Goal: Task Accomplishment & Management: Use online tool/utility

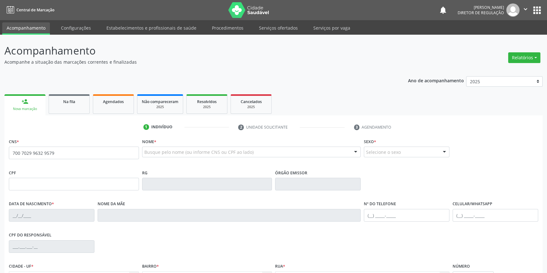
type input "700 7029 9632 9579"
type input "06/11/1970"
type input "Francisca Rodrigues de Lima"
type input "(87) 98853-1880"
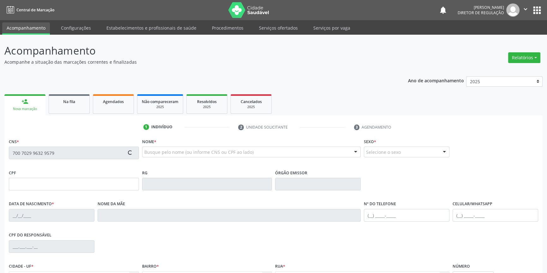
type input "S/N"
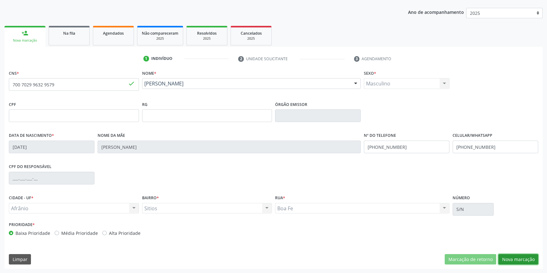
click at [517, 259] on button "Nova marcação" at bounding box center [518, 259] width 40 height 11
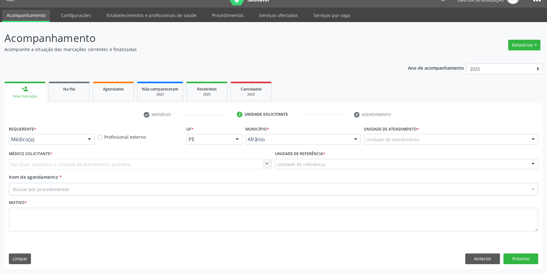
scroll to position [12, 0]
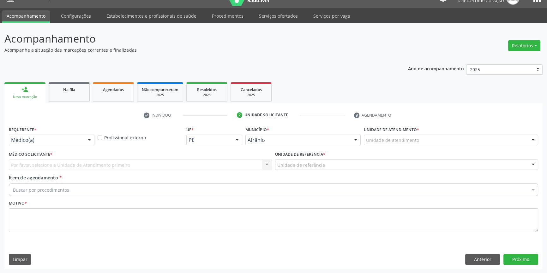
click at [387, 144] on div "Unidade de atendimento" at bounding box center [451, 140] width 174 height 11
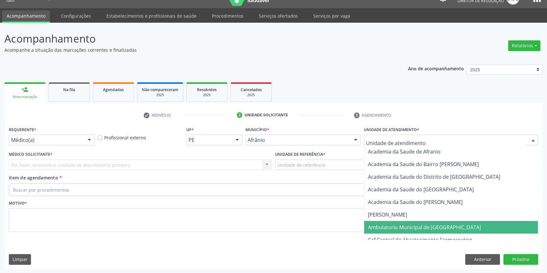
click at [405, 223] on span "Ambulatorio Municipal de [GEOGRAPHIC_DATA]" at bounding box center [451, 227] width 174 height 13
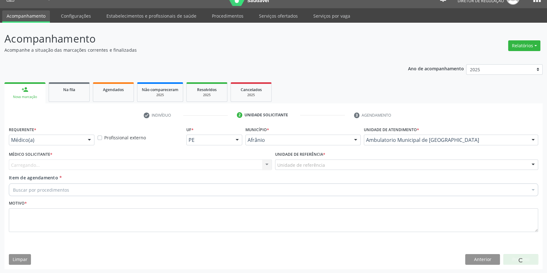
click at [323, 170] on div "Unidade de referência * Unidade de referência ESF de Extrema ESF de Barra das M…" at bounding box center [406, 162] width 266 height 25
click at [330, 172] on div "Unidade de referência * Unidade de referência ESF de Extrema ESF de Barra das M…" at bounding box center [406, 162] width 266 height 25
click at [337, 164] on div "Unidade de referência" at bounding box center [406, 165] width 263 height 11
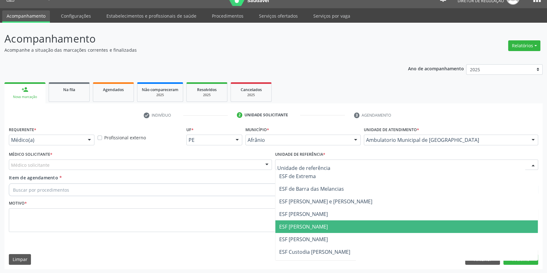
click at [323, 222] on span "ESF [PERSON_NAME]" at bounding box center [406, 227] width 262 height 13
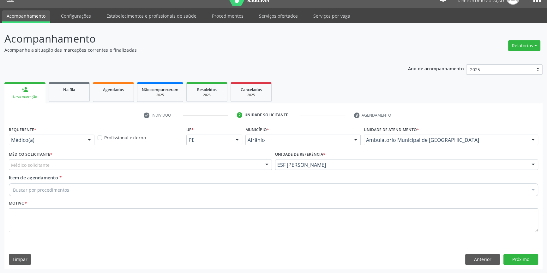
click at [204, 167] on div "Médico solicitante" at bounding box center [140, 165] width 263 height 11
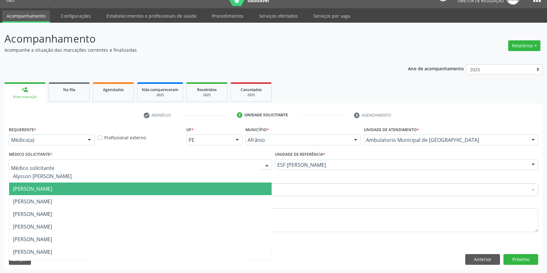
click at [99, 193] on span "[PERSON_NAME]" at bounding box center [140, 189] width 262 height 13
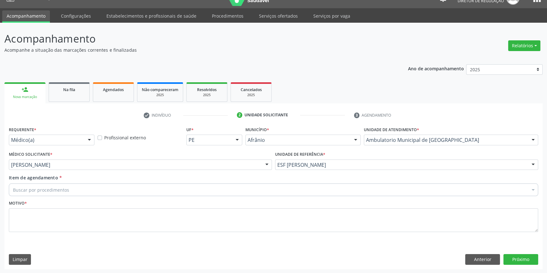
click at [92, 195] on div "Buscar por procedimentos" at bounding box center [273, 190] width 529 height 13
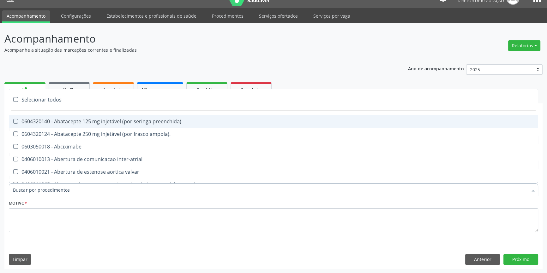
paste input "REUMATOLO"
type input "REUMATOLO"
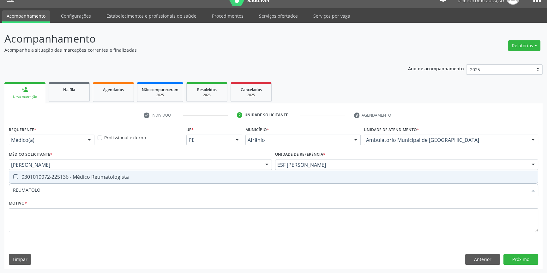
click at [96, 177] on div "0301010072-225136 - Médico Reumatologista" at bounding box center [273, 177] width 521 height 5
checkbox Reumatologista "true"
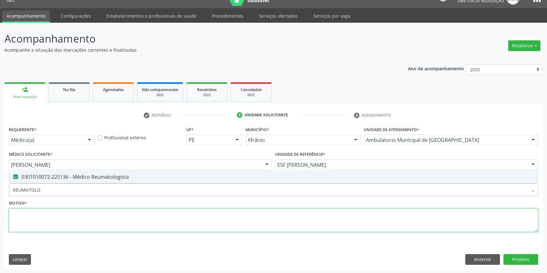
click at [86, 211] on textarea at bounding box center [273, 221] width 529 height 24
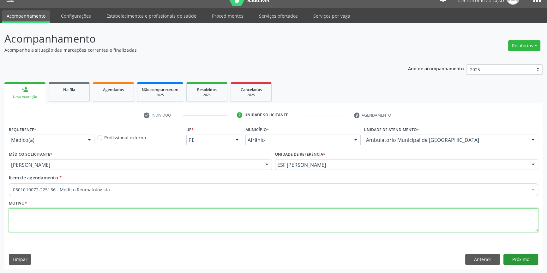
type textarea "'"
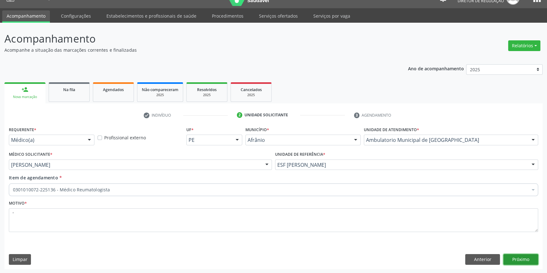
click at [532, 257] on button "Próximo" at bounding box center [520, 259] width 35 height 11
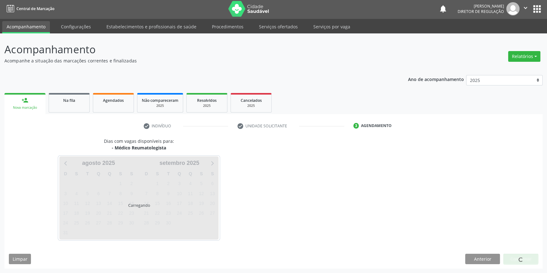
scroll to position [1, 0]
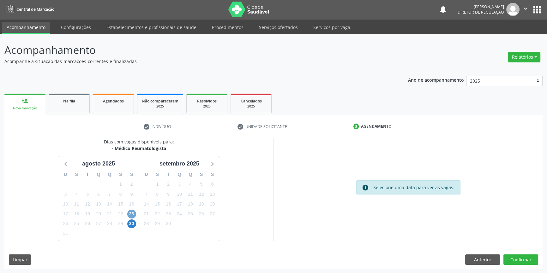
click at [130, 214] on span "23" at bounding box center [131, 214] width 9 height 9
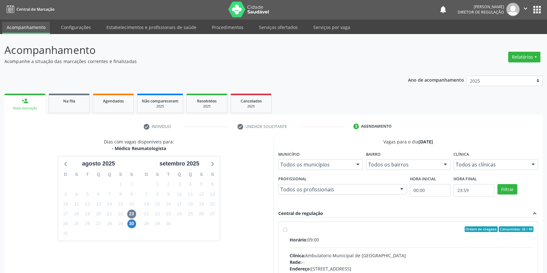
click at [286, 232] on div "Ordem de chegada Consumidos: 26 / 40 Horário: 09:00 Clínica: Ambulatorio Munici…" at bounding box center [408, 275] width 250 height 97
radio input "true"
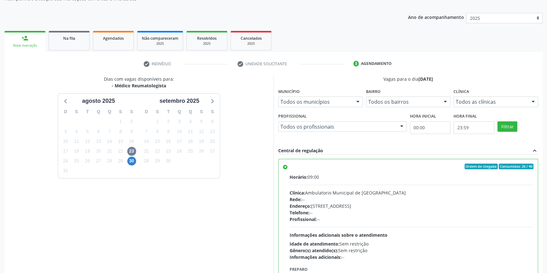
scroll to position [103, 0]
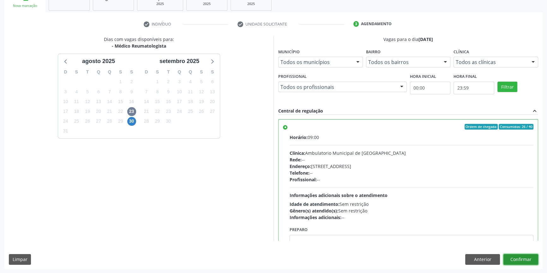
click at [524, 258] on button "Confirmar" at bounding box center [520, 259] width 35 height 11
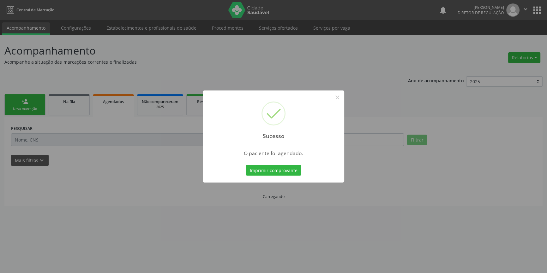
scroll to position [0, 0]
click at [286, 176] on button "Imprimir comprovante" at bounding box center [275, 170] width 55 height 11
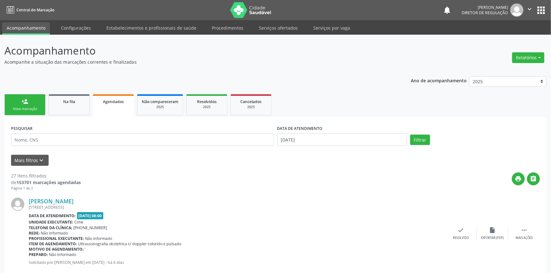
click at [33, 104] on link "person_add Nova marcação" at bounding box center [24, 104] width 41 height 21
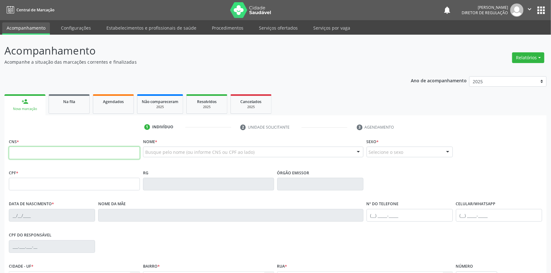
drag, startPoint x: 33, startPoint y: 150, endPoint x: 182, endPoint y: 140, distance: 149.3
click at [33, 151] on input "text" at bounding box center [74, 153] width 131 height 13
type input "700 5051 2927 9352"
type input "10/08/1988"
type input "Maria Luiza Viana Amorim"
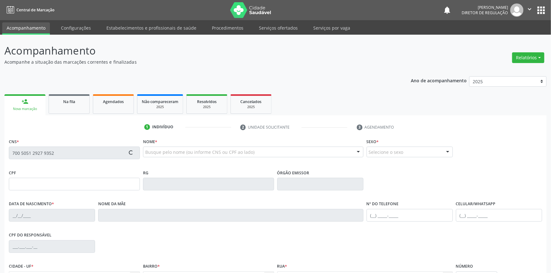
type input "(87) 98807-7048"
type input "117"
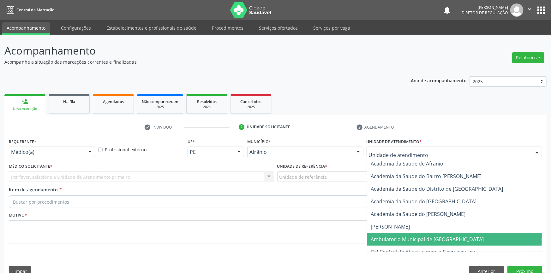
drag, startPoint x: 397, startPoint y: 230, endPoint x: 330, endPoint y: 185, distance: 80.8
click at [394, 236] on span "Ambulatorio Municipal de [GEOGRAPHIC_DATA]" at bounding box center [427, 239] width 113 height 7
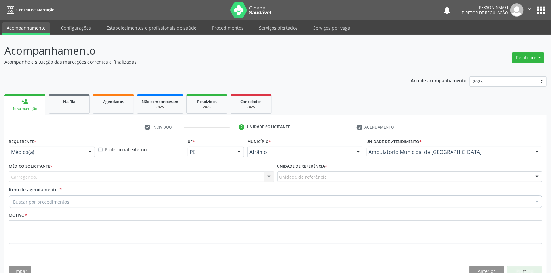
click at [319, 172] on div "Unidade de referência" at bounding box center [409, 177] width 265 height 11
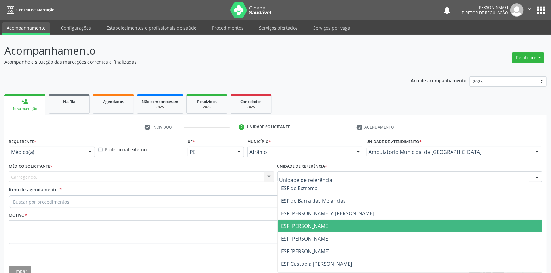
click at [315, 233] on span "ESF [PERSON_NAME]" at bounding box center [409, 239] width 265 height 13
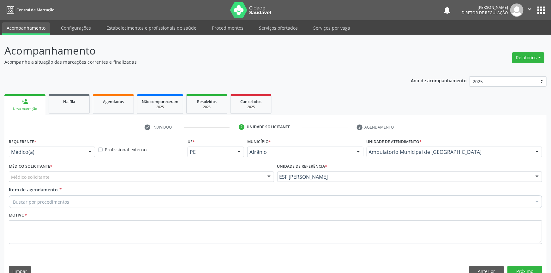
click at [102, 172] on div "Médico solicitante" at bounding box center [141, 177] width 265 height 11
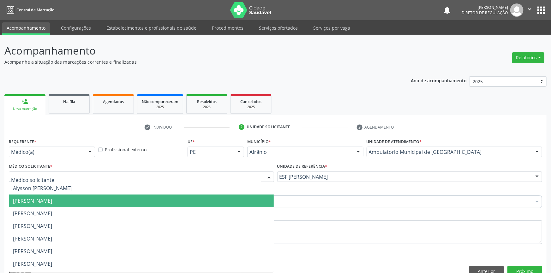
click at [80, 195] on span "[PERSON_NAME]" at bounding box center [141, 201] width 265 height 13
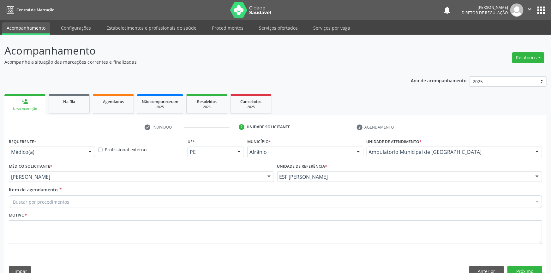
click at [77, 196] on div "Buscar por procedimentos" at bounding box center [275, 202] width 533 height 13
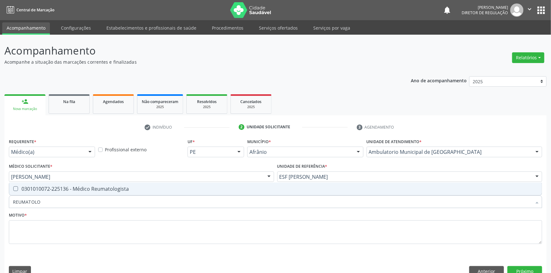
click at [85, 187] on div "0301010072-225136 - Médico Reumatologista" at bounding box center [275, 189] width 525 height 5
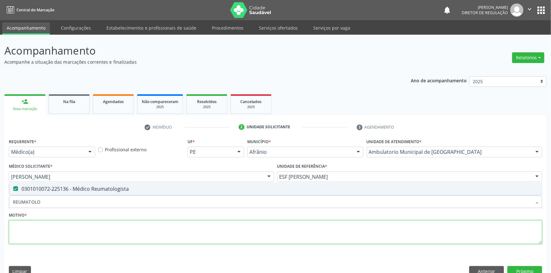
click at [67, 221] on textarea at bounding box center [275, 233] width 533 height 24
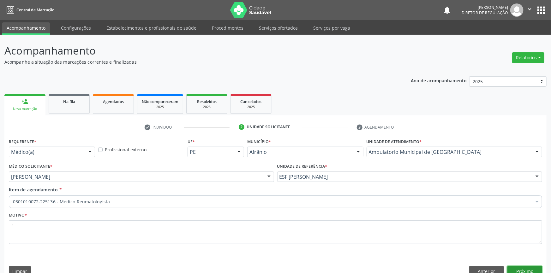
click at [511, 266] on button "Próximo" at bounding box center [524, 271] width 35 height 11
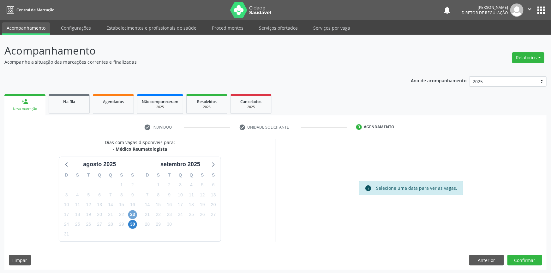
click at [130, 212] on span "23" at bounding box center [132, 215] width 9 height 9
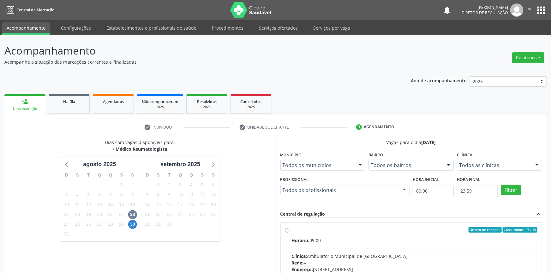
click at [311, 240] on div "Horário: 09:00" at bounding box center [415, 240] width 246 height 7
click at [289, 233] on input "Ordem de chegada Consumidos: 27 / 40 Horário: 09:00 Clínica: Ambulatorio Munici…" at bounding box center [287, 230] width 4 height 6
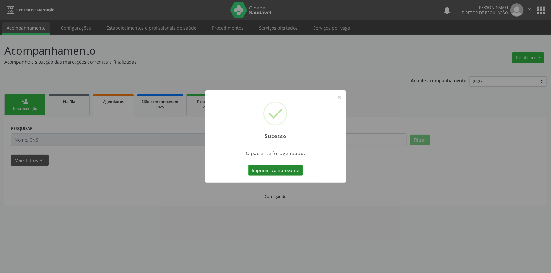
click at [282, 169] on button "Imprimir comprovante" at bounding box center [275, 170] width 55 height 11
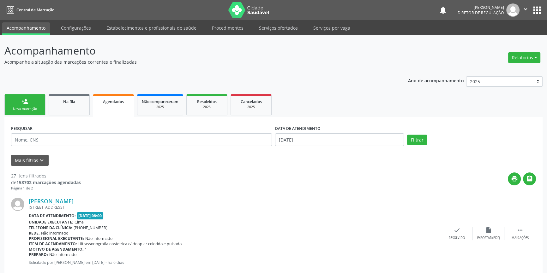
click at [28, 107] on div "Nova marcação" at bounding box center [25, 109] width 32 height 5
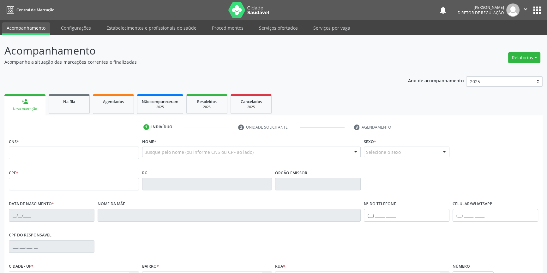
click at [38, 146] on div "CNS *" at bounding box center [74, 148] width 130 height 22
click at [38, 147] on input "text" at bounding box center [74, 153] width 130 height 13
type input "702 0038 6361 2389"
type input "17/05/1989"
type input "(34) 9726-7276"
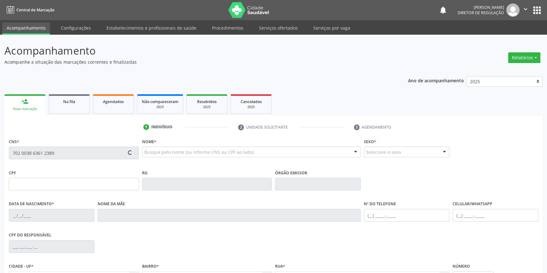
type input "(34) 9726-7276"
type input "S/N"
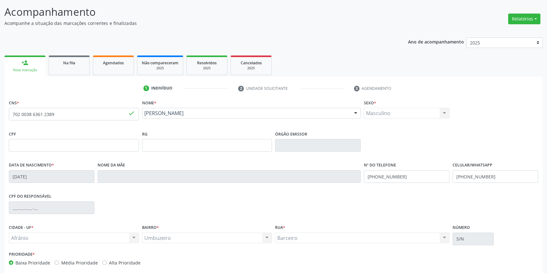
scroll to position [68, 0]
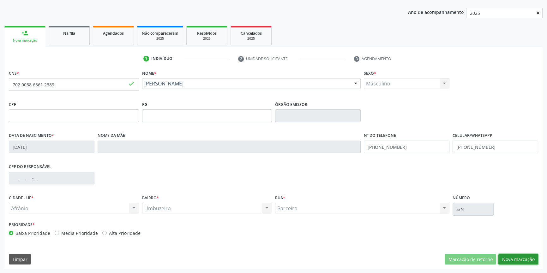
click at [514, 256] on button "Nova marcação" at bounding box center [518, 259] width 40 height 11
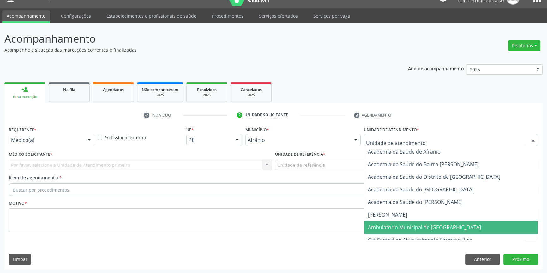
drag, startPoint x: 410, startPoint y: 228, endPoint x: 325, endPoint y: 180, distance: 98.0
click at [409, 228] on span "Ambulatorio Municipal de [GEOGRAPHIC_DATA]" at bounding box center [424, 227] width 113 height 7
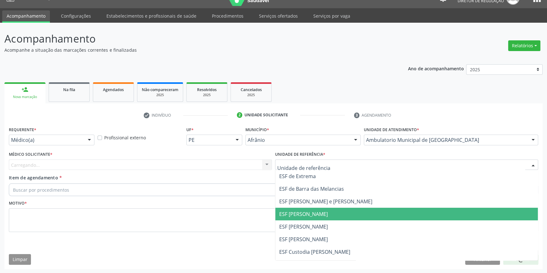
click at [304, 222] on span "ESF [PERSON_NAME]" at bounding box center [406, 227] width 262 height 13
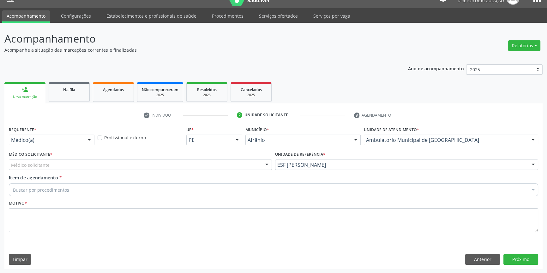
click at [183, 160] on div "Médico solicitante" at bounding box center [140, 165] width 263 height 11
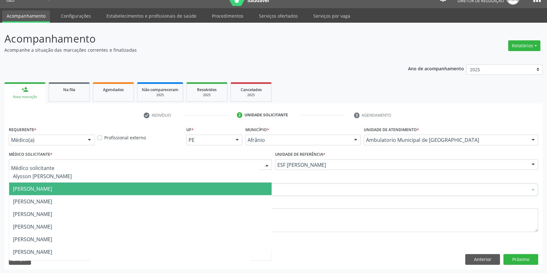
click at [52, 189] on span "[PERSON_NAME]" at bounding box center [32, 189] width 39 height 7
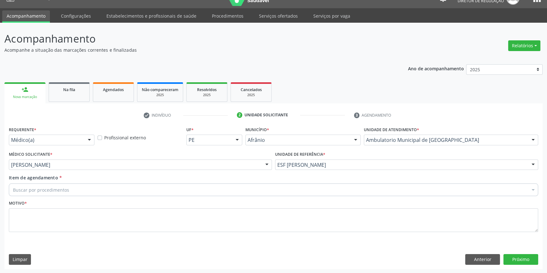
click at [83, 189] on div "Buscar por procedimentos" at bounding box center [273, 190] width 529 height 13
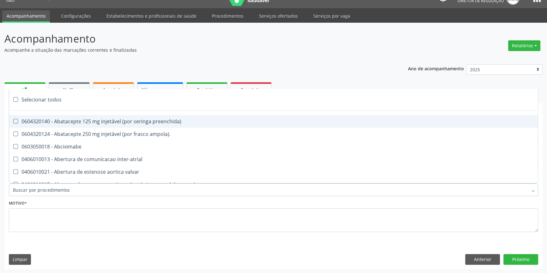
paste input "REUMATOLO"
type input "REUMATOLO"
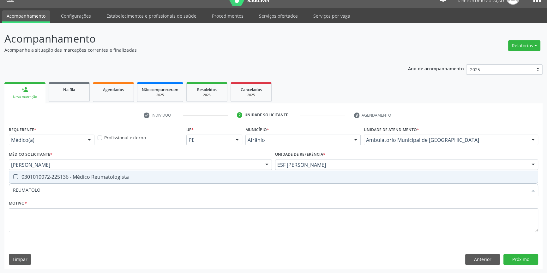
click at [89, 181] on span "0301010072-225136 - Médico Reumatologista" at bounding box center [273, 177] width 528 height 13
checkbox Reumatologista "true"
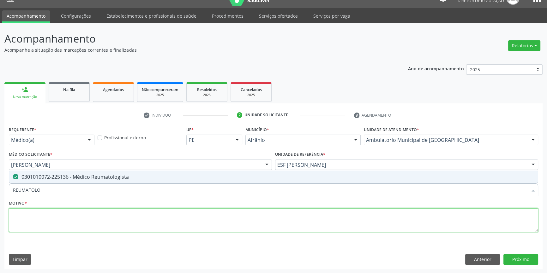
click at [76, 216] on textarea at bounding box center [273, 221] width 529 height 24
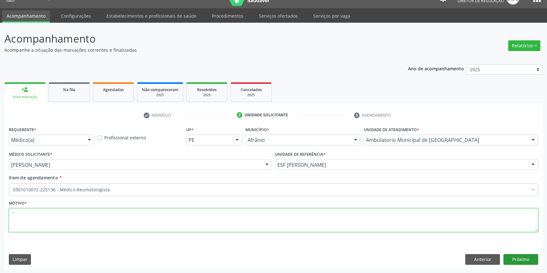
type textarea "'"
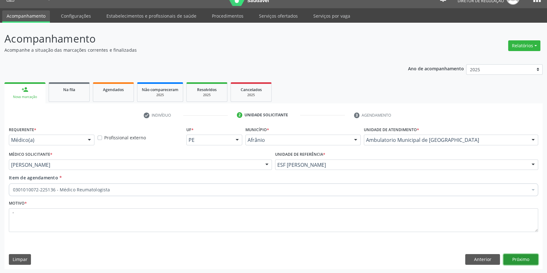
click at [517, 258] on button "Próximo" at bounding box center [520, 259] width 35 height 11
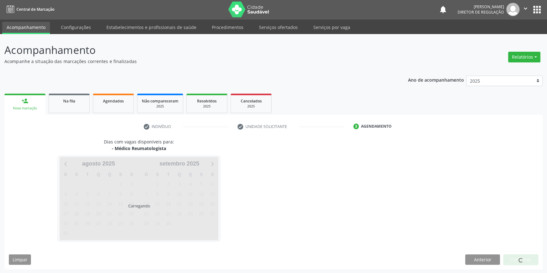
scroll to position [1, 0]
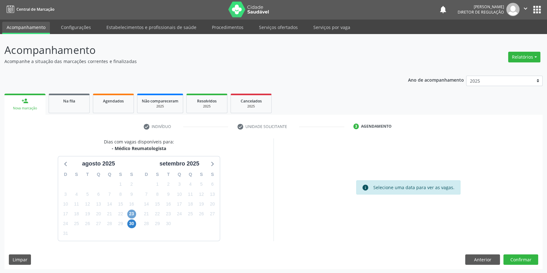
click at [130, 212] on span "23" at bounding box center [131, 214] width 9 height 9
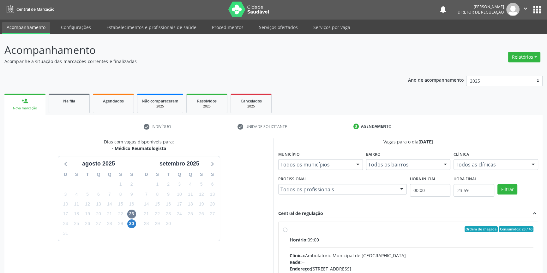
click at [287, 232] on input "Ordem de chegada Consumidos: 28 / 40 Horário: 09:00 Clínica: Ambulatorio Munici…" at bounding box center [285, 230] width 4 height 6
radio input "true"
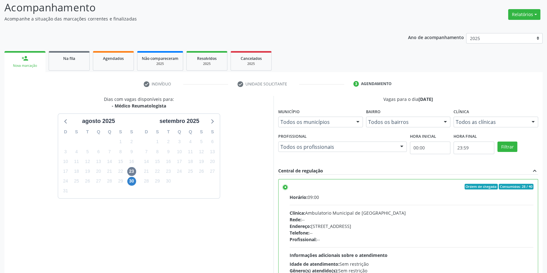
scroll to position [103, 0]
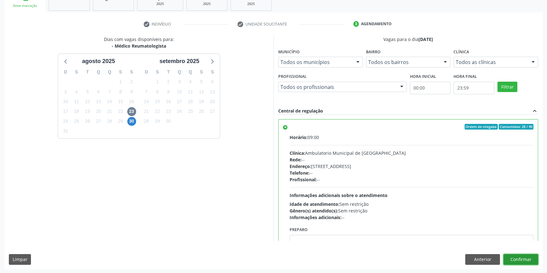
click at [522, 257] on button "Confirmar" at bounding box center [520, 259] width 35 height 11
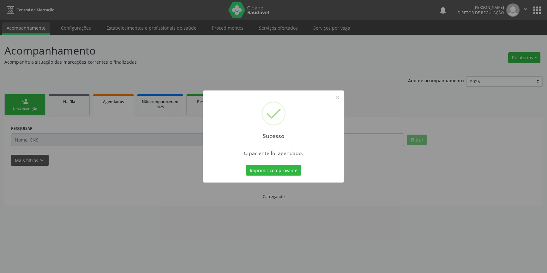
scroll to position [0, 0]
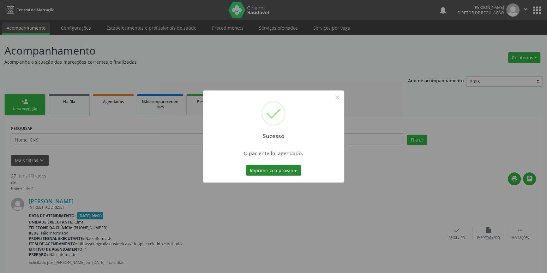
click at [281, 169] on button "Imprimir comprovante" at bounding box center [273, 170] width 55 height 11
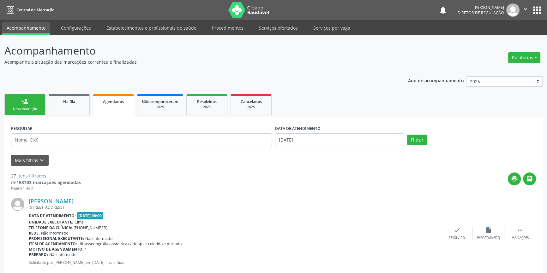
drag, startPoint x: 27, startPoint y: 95, endPoint x: 30, endPoint y: 82, distance: 13.1
click at [27, 95] on link "person_add Nova marcação" at bounding box center [24, 104] width 41 height 21
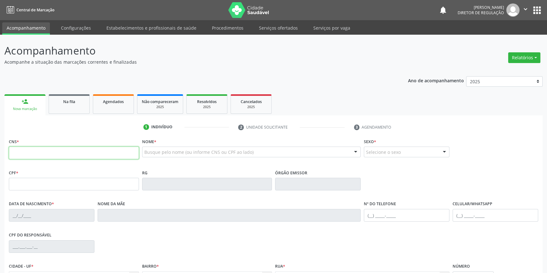
click at [34, 154] on input "text" at bounding box center [74, 153] width 130 height 13
type input "702 0033 0349 7088"
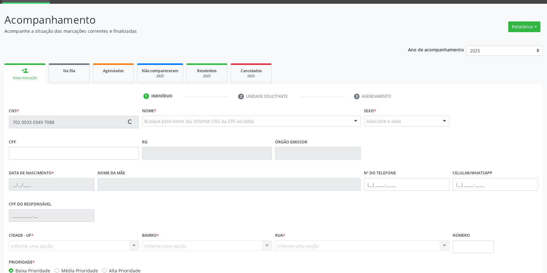
scroll to position [68, 0]
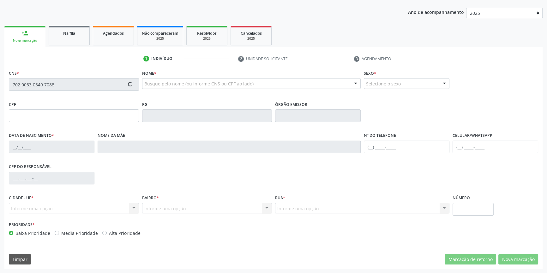
type input "041.976.204-38"
type input "20/01/1949"
type input "Eremita Alves da Silva"
type input "(87) 8833-1036"
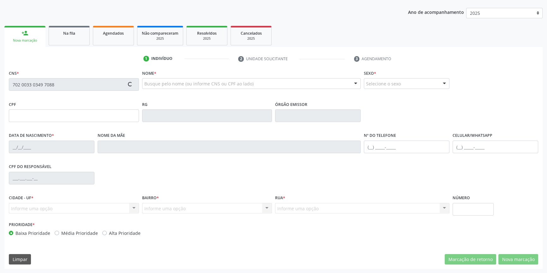
type input "S/N"
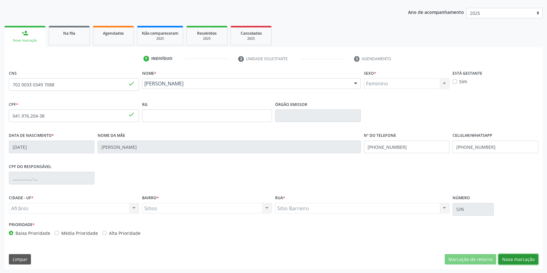
click at [523, 259] on button "Nova marcação" at bounding box center [518, 259] width 40 height 11
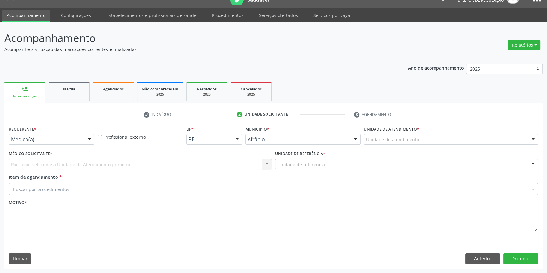
scroll to position [12, 0]
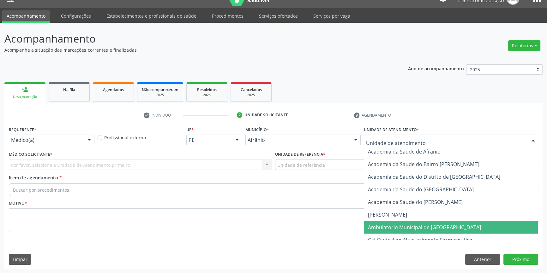
click at [408, 227] on span "Ambulatorio Municipal de [GEOGRAPHIC_DATA]" at bounding box center [424, 227] width 113 height 7
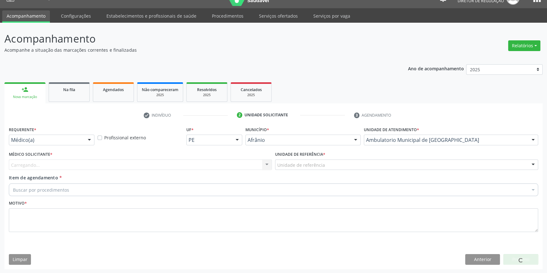
click at [328, 167] on div "Unidade de referência" at bounding box center [406, 165] width 263 height 11
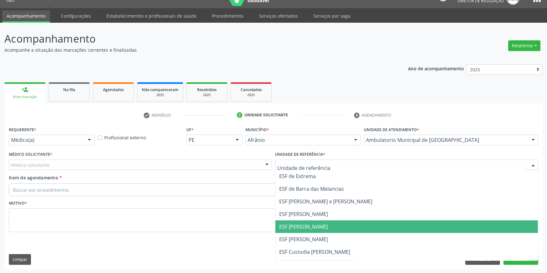
click at [321, 231] on span "ESF [PERSON_NAME]" at bounding box center [406, 227] width 262 height 13
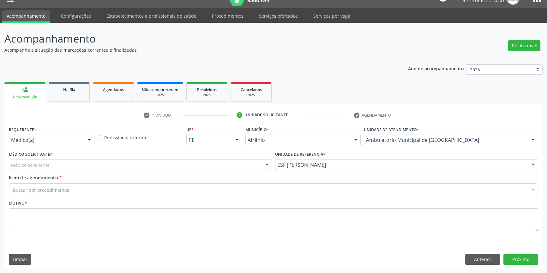
click at [183, 161] on div "Médico solicitante" at bounding box center [140, 165] width 263 height 11
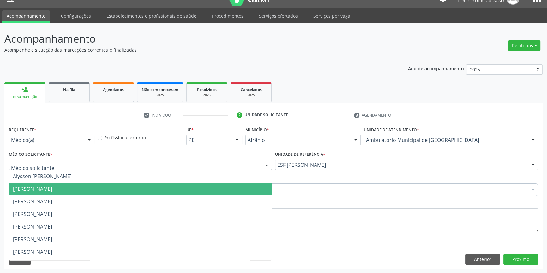
click at [52, 189] on span "Bruno Saraiva Bezerra Medrado" at bounding box center [32, 189] width 39 height 7
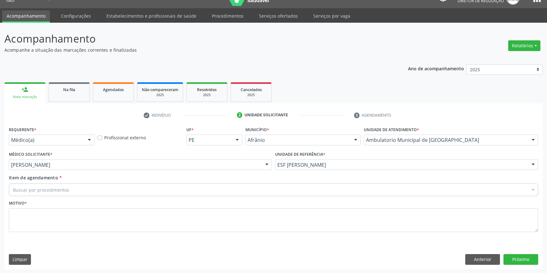
click at [72, 189] on div "Buscar por procedimentos" at bounding box center [273, 190] width 529 height 13
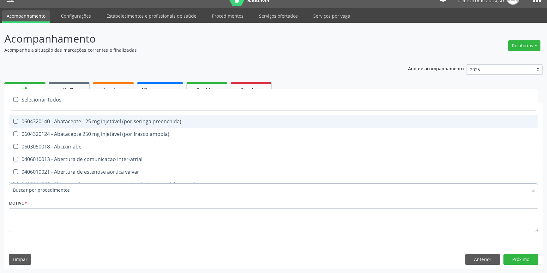
paste input "REUMATOLO"
type input "REUMATOLO"
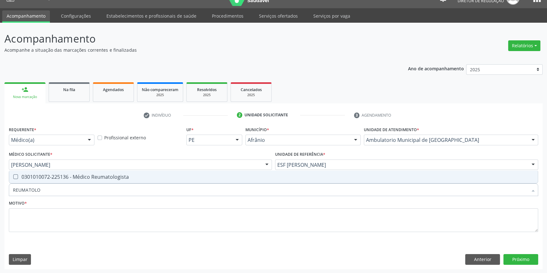
click at [82, 180] on div "0301010072-225136 - Médico Reumatologista" at bounding box center [273, 177] width 521 height 5
checkbox Reumatologista "true"
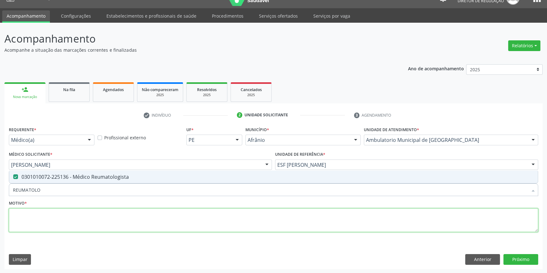
click at [62, 215] on textarea at bounding box center [273, 221] width 529 height 24
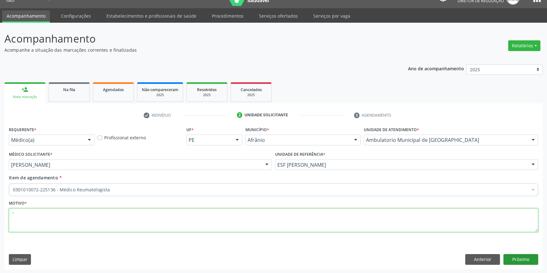
type textarea "'"
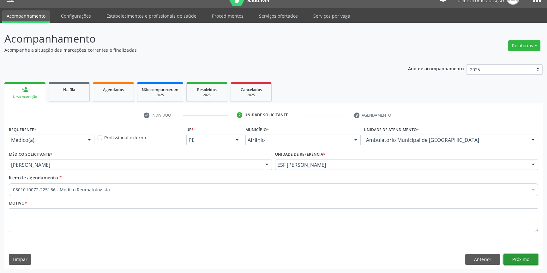
click at [534, 264] on button "Próximo" at bounding box center [520, 259] width 35 height 11
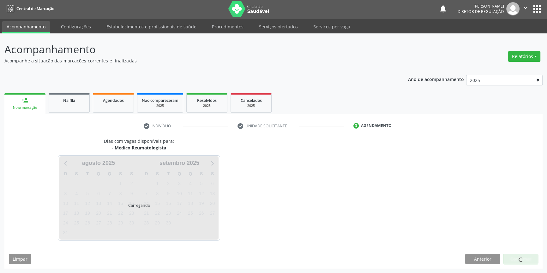
scroll to position [1, 0]
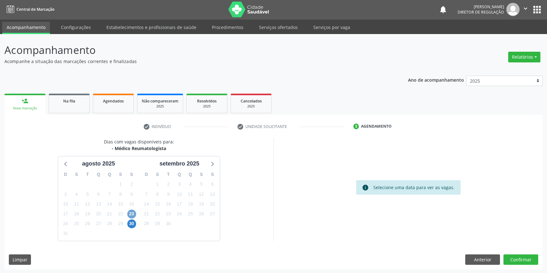
click at [132, 211] on span "23" at bounding box center [131, 214] width 9 height 9
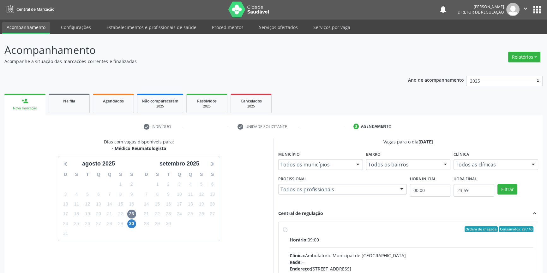
click at [356, 235] on label "Ordem de chegada Consumidos: 29 / 40 Horário: 09:00 Clínica: Ambulatorio Munici…" at bounding box center [411, 275] width 244 height 97
click at [287, 232] on input "Ordem de chegada Consumidos: 29 / 40 Horário: 09:00 Clínica: Ambulatorio Munici…" at bounding box center [285, 230] width 4 height 6
radio input "true"
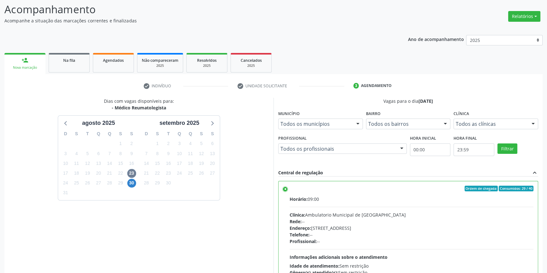
scroll to position [103, 0]
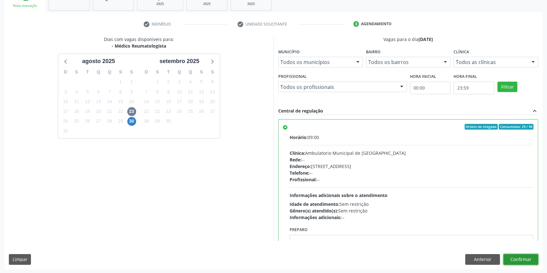
click at [518, 257] on button "Confirmar" at bounding box center [520, 259] width 35 height 11
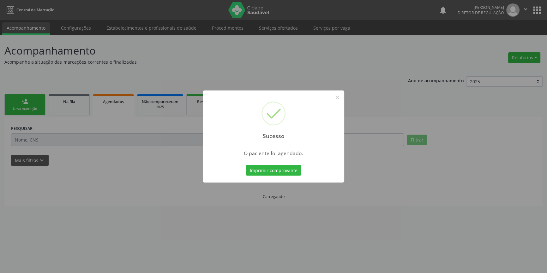
scroll to position [0, 0]
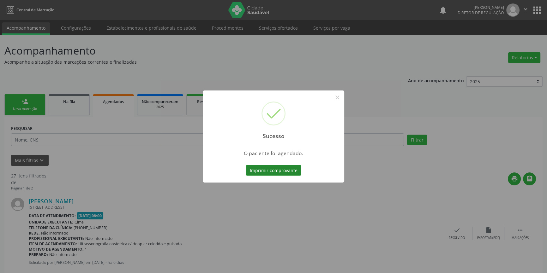
click at [288, 170] on button "Imprimir comprovante" at bounding box center [273, 170] width 55 height 11
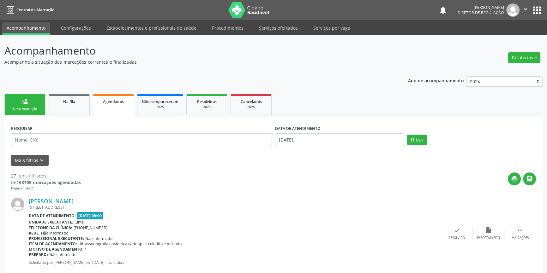
click at [30, 106] on link "person_add Nova marcação" at bounding box center [24, 104] width 41 height 21
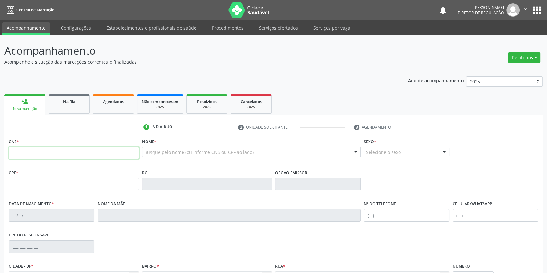
drag, startPoint x: 31, startPoint y: 158, endPoint x: 34, endPoint y: 154, distance: 4.7
click at [32, 157] on input "text" at bounding box center [74, 153] width 130 height 13
type input "700 1059 2229 7620"
type input "21/05/1973"
type input "Estelita Rodrigues Santos"
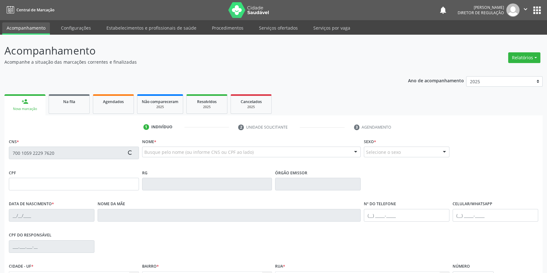
type input "(87) 98814-9575"
type input "346"
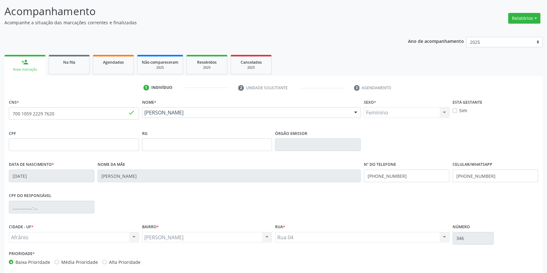
scroll to position [68, 0]
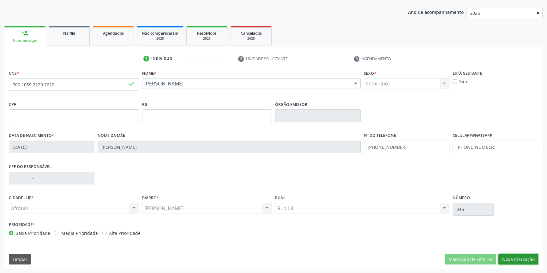
click at [520, 255] on button "Nova marcação" at bounding box center [518, 259] width 40 height 11
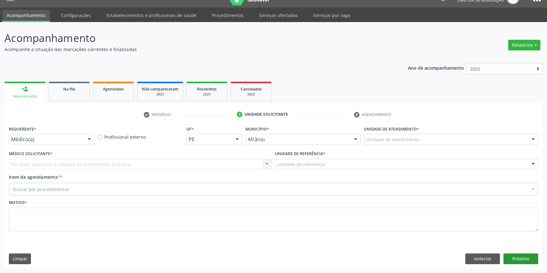
scroll to position [12, 0]
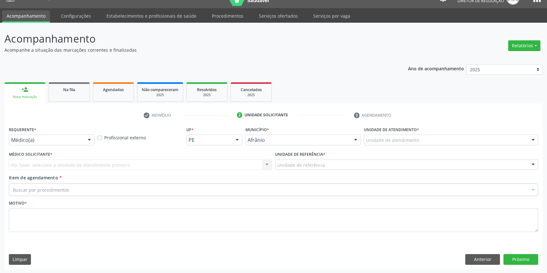
click at [432, 144] on div "Unidade de atendimento" at bounding box center [451, 140] width 174 height 11
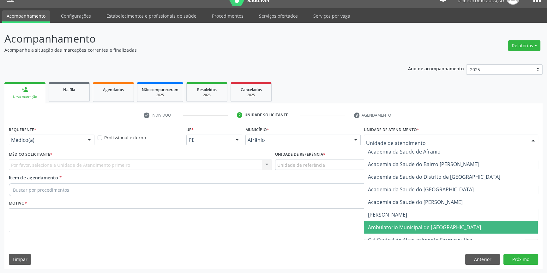
drag, startPoint x: 416, startPoint y: 221, endPoint x: 316, endPoint y: 166, distance: 114.1
click at [416, 221] on span "Ambulatorio Municipal de [GEOGRAPHIC_DATA]" at bounding box center [451, 227] width 174 height 13
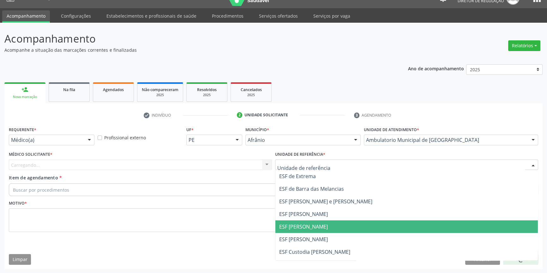
drag, startPoint x: 317, startPoint y: 226, endPoint x: 310, endPoint y: 223, distance: 7.6
click at [316, 226] on span "ESF [PERSON_NAME]" at bounding box center [303, 226] width 49 height 7
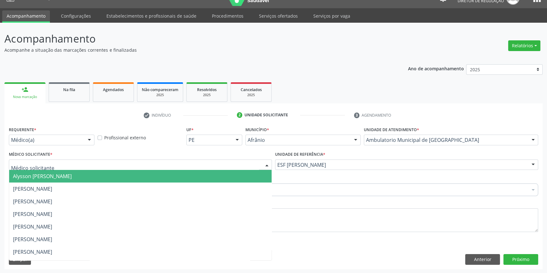
click at [205, 163] on div at bounding box center [140, 165] width 263 height 11
click at [88, 183] on ul "Alysson Rodrigo Ferreira Cavalcanti Bruno Saraiva Bezerra Medrado Carlos Gustav…" at bounding box center [140, 271] width 262 height 202
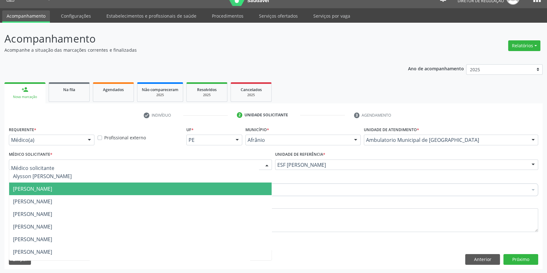
click at [52, 187] on span "Bruno Saraiva Bezerra Medrado" at bounding box center [32, 189] width 39 height 7
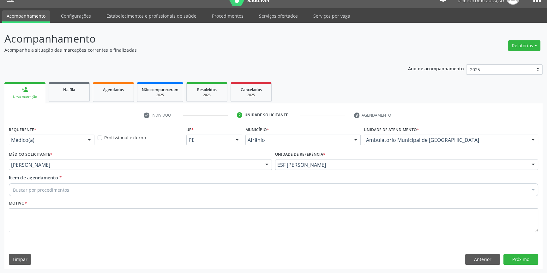
click at [76, 187] on div "Buscar por procedimentos" at bounding box center [273, 190] width 529 height 13
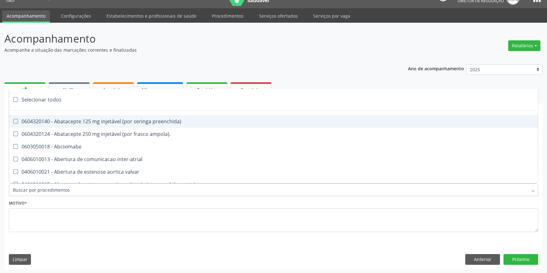
paste input "REUMATOLO"
type input "REUMATOLO"
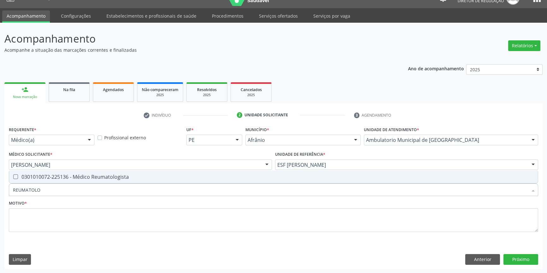
click at [79, 178] on div "0301010072-225136 - Médico Reumatologista" at bounding box center [273, 177] width 521 height 5
checkbox Reumatologista "true"
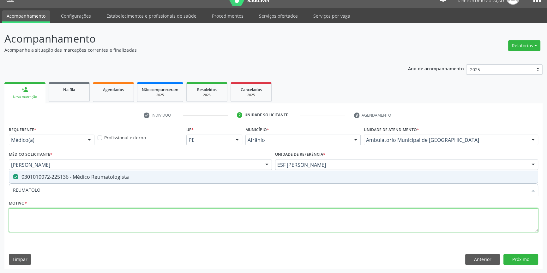
click at [57, 222] on textarea at bounding box center [273, 221] width 529 height 24
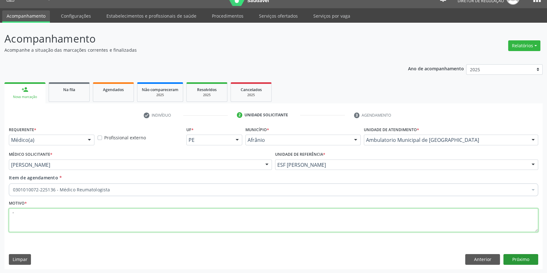
type textarea "'"
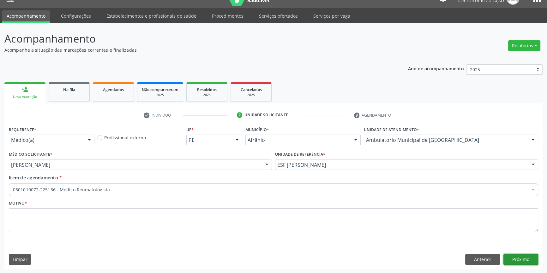
click at [520, 261] on button "Próximo" at bounding box center [520, 259] width 35 height 11
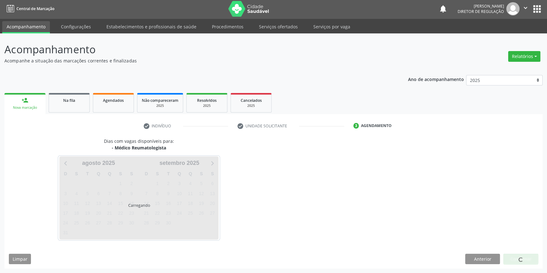
scroll to position [1, 0]
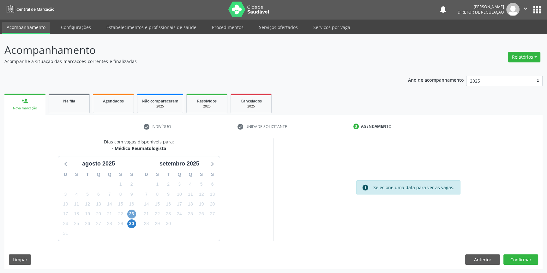
click at [133, 212] on span "23" at bounding box center [131, 214] width 9 height 9
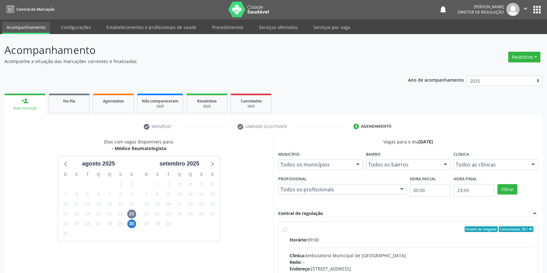
click at [290, 232] on label "Ordem de chegada Consumidos: 30 / 40 Horário: 09:00 Clínica: Ambulatorio Munici…" at bounding box center [411, 275] width 244 height 97
click at [287, 232] on input "Ordem de chegada Consumidos: 30 / 40 Horário: 09:00 Clínica: Ambulatorio Munici…" at bounding box center [285, 230] width 4 height 6
radio input "true"
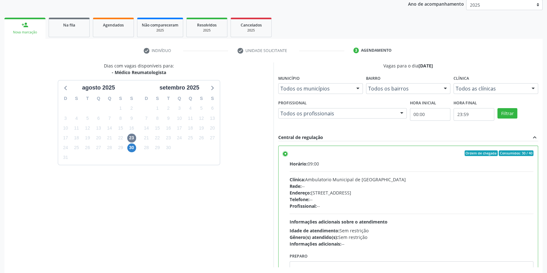
scroll to position [103, 0]
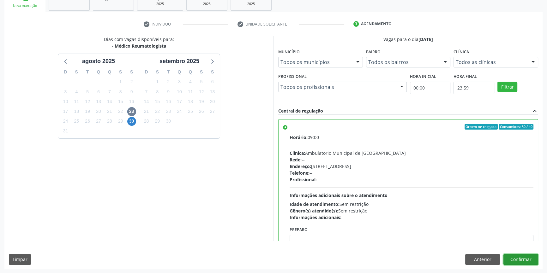
click at [527, 259] on button "Confirmar" at bounding box center [520, 259] width 35 height 11
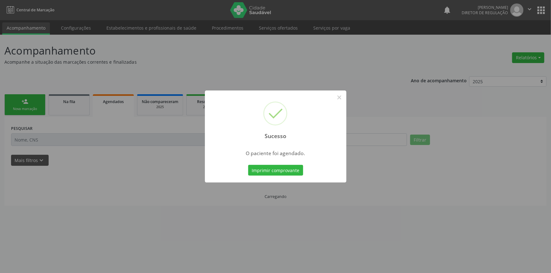
click at [287, 177] on div "Imprimir comprovante Cancel" at bounding box center [276, 170] width 58 height 13
click at [290, 171] on button "Imprimir comprovante" at bounding box center [275, 170] width 55 height 11
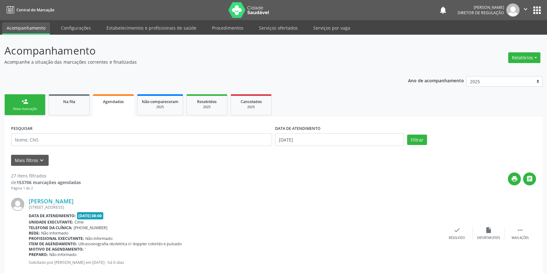
click at [22, 109] on div "Nova marcação" at bounding box center [25, 109] width 32 height 5
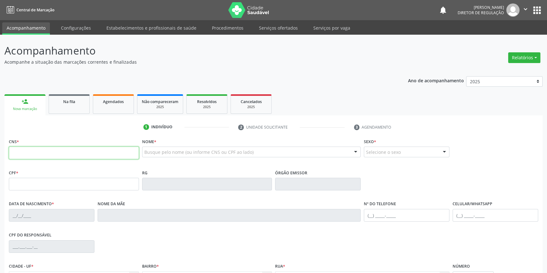
click at [52, 153] on input "text" at bounding box center [74, 153] width 130 height 13
type input "702 0088 9603 0987"
type input "248.821.514-72"
type input "20/04/1949"
type input "Eremita da Silva Coelho"
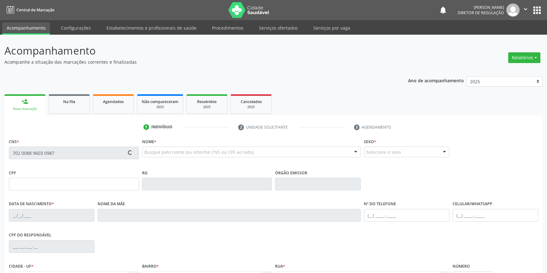
type input "(87) 8833-1036"
type input "041.976.204-38"
type input "S/N"
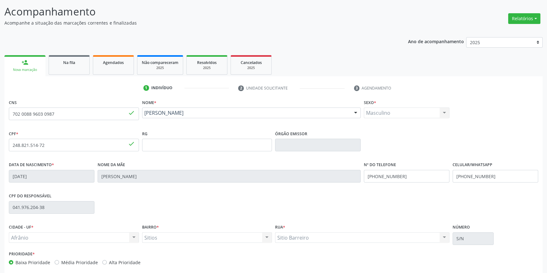
scroll to position [68, 0]
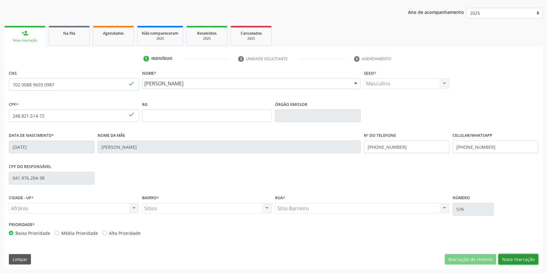
click at [510, 261] on button "Nova marcação" at bounding box center [518, 259] width 40 height 11
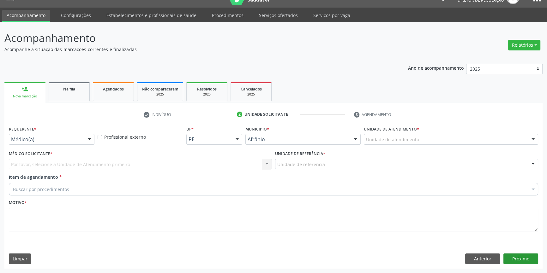
scroll to position [12, 0]
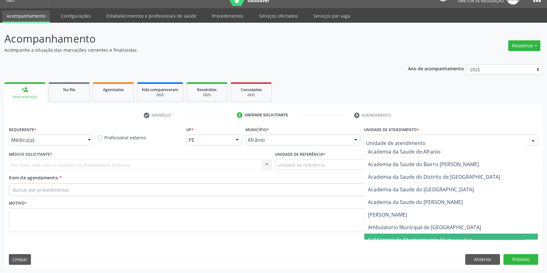
click at [401, 233] on span "Ambulatorio Municipal de [GEOGRAPHIC_DATA]" at bounding box center [451, 227] width 174 height 13
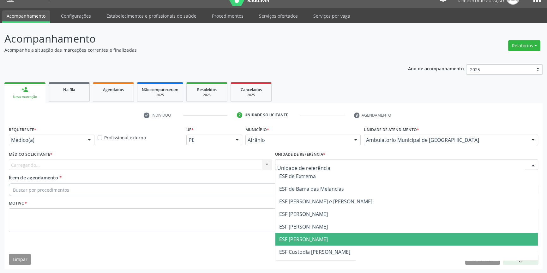
click at [303, 238] on span "ESF [PERSON_NAME]" at bounding box center [303, 239] width 49 height 7
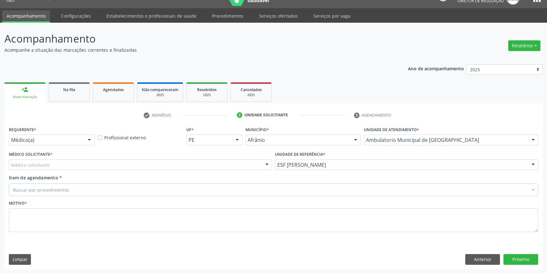
click at [159, 158] on div "Médico Solicitante * Médico solicitante Alysson Rodrigo Ferreira Cavalcanti Bru…" at bounding box center [140, 160] width 263 height 20
click at [140, 168] on div "Médico solicitante" at bounding box center [140, 165] width 263 height 11
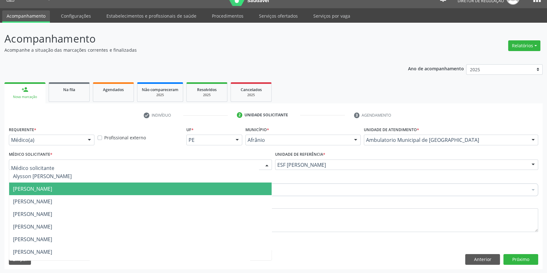
click at [52, 186] on span "Bruno Saraiva Bezerra Medrado" at bounding box center [32, 189] width 39 height 7
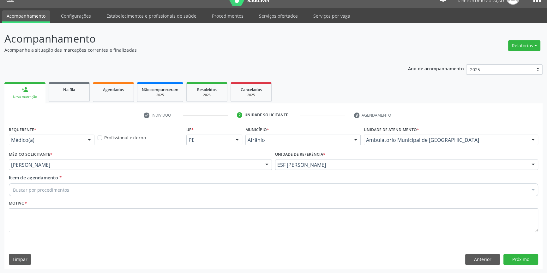
click at [69, 185] on div "Buscar por procedimentos" at bounding box center [273, 190] width 529 height 13
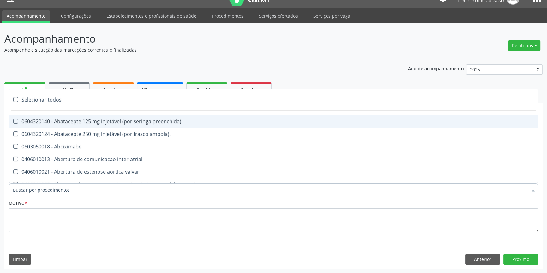
paste input "REUMATOLO"
type input "REUMATOLO"
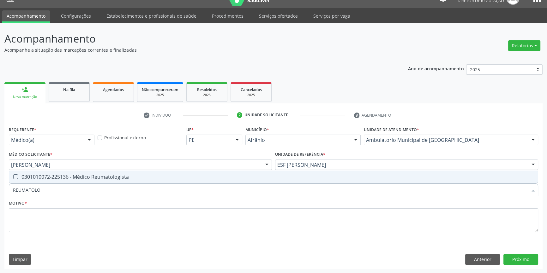
click at [82, 176] on div "0301010072-225136 - Médico Reumatologista" at bounding box center [273, 177] width 521 height 5
checkbox Reumatologista "true"
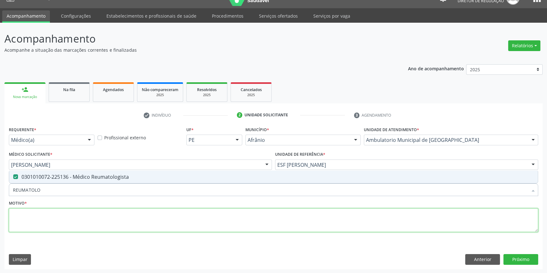
click at [51, 210] on textarea at bounding box center [273, 221] width 529 height 24
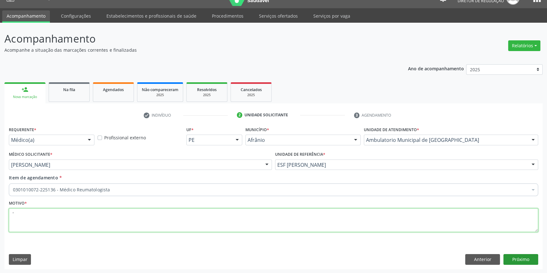
type textarea "'"
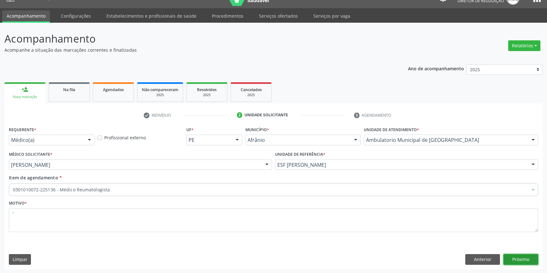
click at [530, 264] on button "Próximo" at bounding box center [520, 259] width 35 height 11
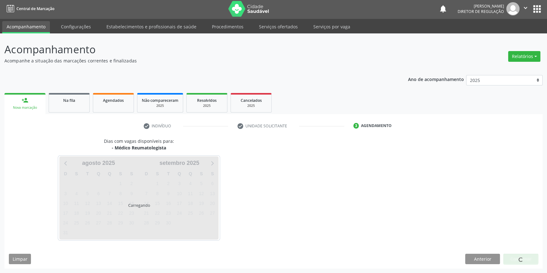
scroll to position [1, 0]
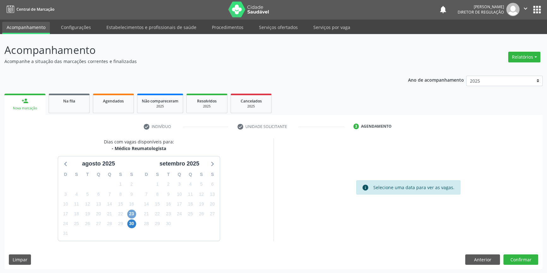
click at [129, 212] on span "23" at bounding box center [131, 214] width 9 height 9
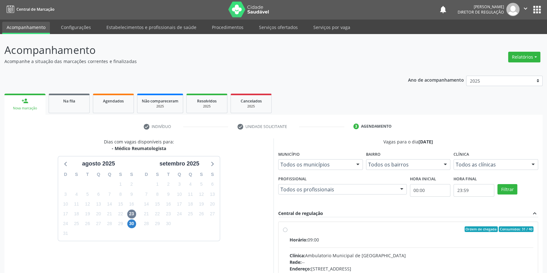
click at [328, 234] on label "Ordem de chegada Consumidos: 31 / 40 Horário: 09:00 Clínica: Ambulatorio Munici…" at bounding box center [411, 275] width 244 height 97
click at [287, 232] on input "Ordem de chegada Consumidos: 31 / 40 Horário: 09:00 Clínica: Ambulatorio Munici…" at bounding box center [285, 230] width 4 height 6
radio input "true"
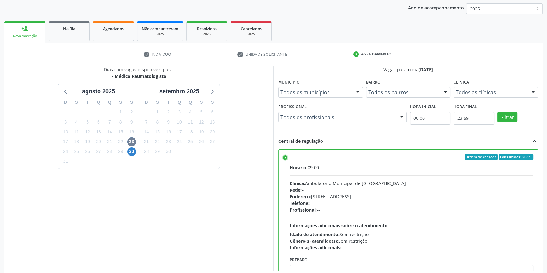
scroll to position [103, 0]
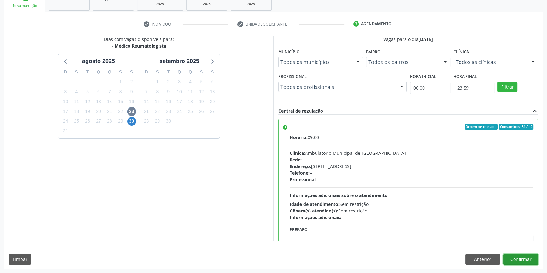
click at [526, 262] on button "Confirmar" at bounding box center [520, 259] width 35 height 11
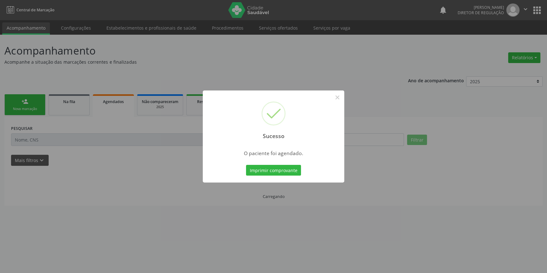
scroll to position [0, 0]
click at [295, 169] on button "Imprimir comprovante" at bounding box center [275, 170] width 55 height 11
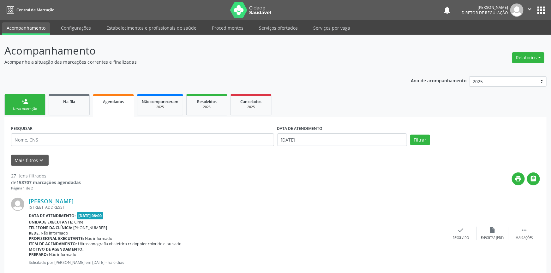
click at [30, 106] on link "person_add Nova marcação" at bounding box center [24, 104] width 41 height 21
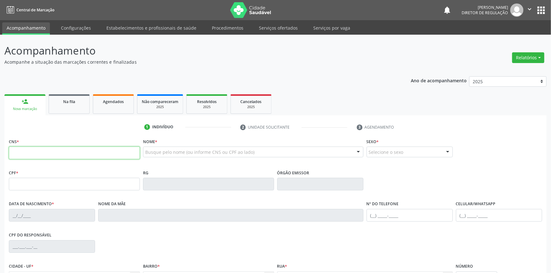
drag, startPoint x: 33, startPoint y: 154, endPoint x: 471, endPoint y: 98, distance: 442.0
click at [70, 154] on input "text" at bounding box center [74, 153] width 131 height 13
type input "704 0073 7382 9764"
type input "063.496.404-62"
type input "03/10/1962"
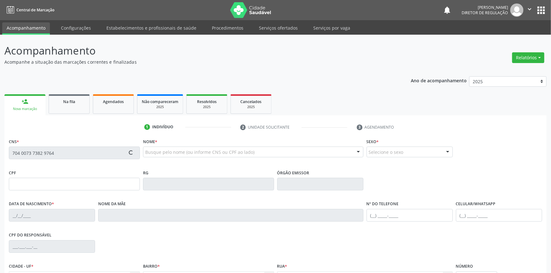
type input "Martina Rodrigues Coelho"
type input "(87) 98878-0422"
type input "250.220.754-15"
type input "S/N"
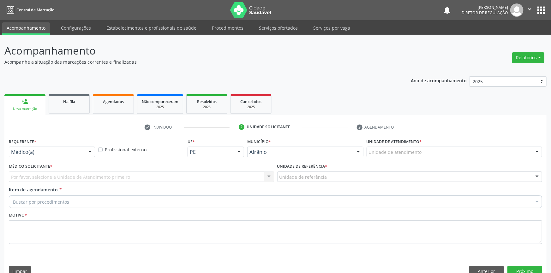
click at [417, 147] on div "Unidade de atendimento" at bounding box center [454, 152] width 176 height 11
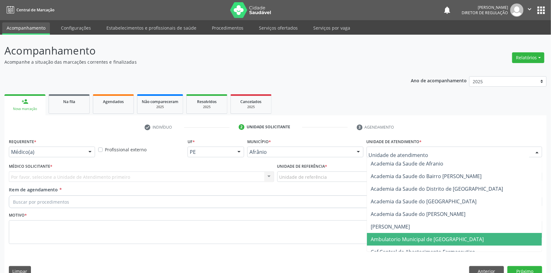
click at [421, 233] on span "Ambulatorio Municipal de [GEOGRAPHIC_DATA]" at bounding box center [454, 239] width 175 height 13
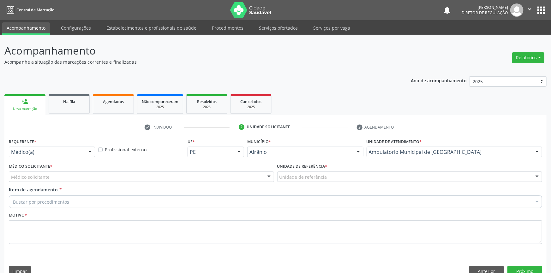
click at [152, 172] on div "Médico solicitante" at bounding box center [141, 177] width 265 height 11
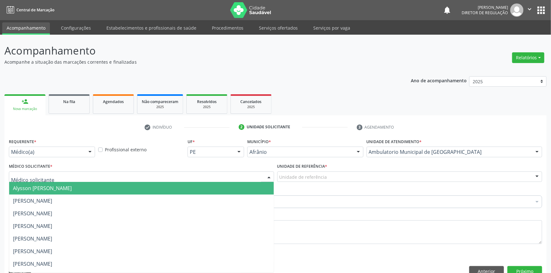
drag, startPoint x: 88, startPoint y: 181, endPoint x: 85, endPoint y: 184, distance: 3.9
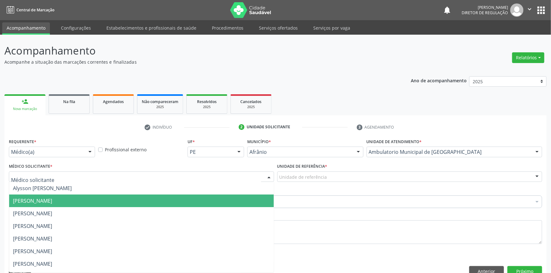
click at [85, 195] on span "Bruno Saraiva Bezerra Medrado" at bounding box center [141, 201] width 265 height 13
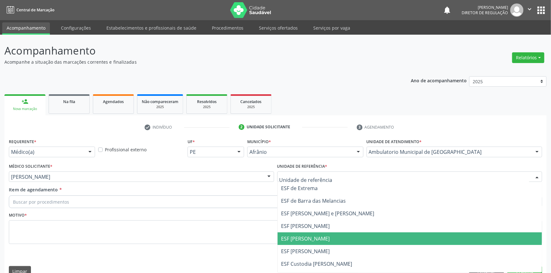
drag, startPoint x: 306, startPoint y: 224, endPoint x: 106, endPoint y: 158, distance: 211.3
click at [306, 235] on span "ESF [PERSON_NAME]" at bounding box center [305, 238] width 49 height 7
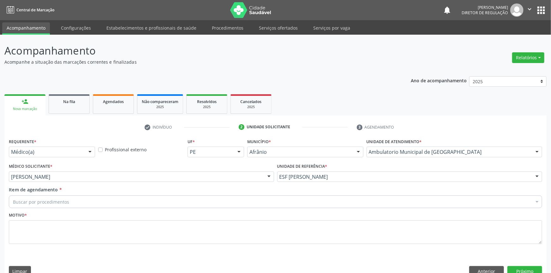
click at [83, 196] on div "Buscar por procedimentos" at bounding box center [275, 202] width 533 height 13
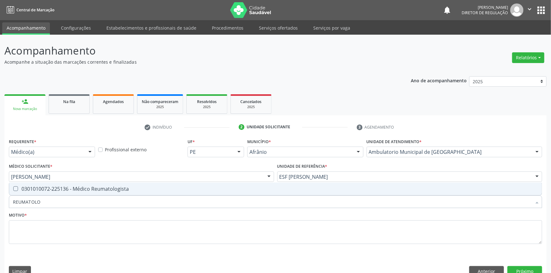
click at [83, 183] on span "0301010072-225136 - Médico Reumatologista" at bounding box center [275, 189] width 533 height 13
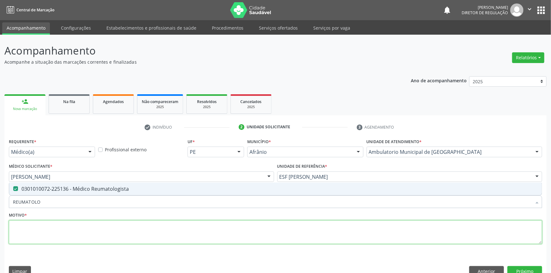
click at [53, 228] on textarea at bounding box center [275, 233] width 533 height 24
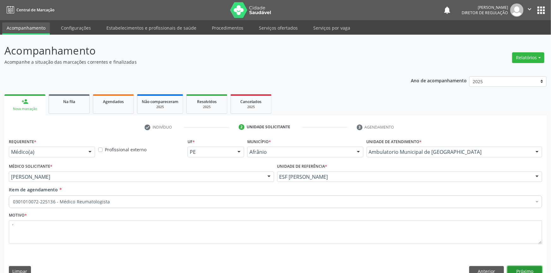
click at [512, 266] on button "Próximo" at bounding box center [524, 271] width 35 height 11
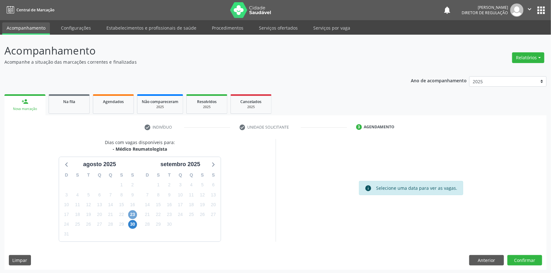
click at [131, 213] on span "23" at bounding box center [132, 215] width 9 height 9
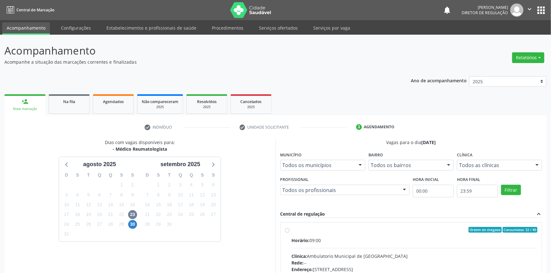
click at [281, 231] on div "Ordem de chegada Consumidos: 32 / 40 Horário: 09:00 Clínica: Ambulatorio Munici…" at bounding box center [411, 276] width 261 height 106
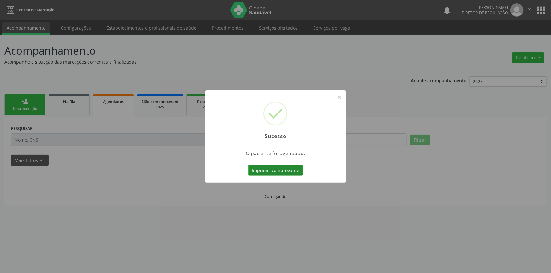
click at [274, 167] on button "Imprimir comprovante" at bounding box center [275, 170] width 55 height 11
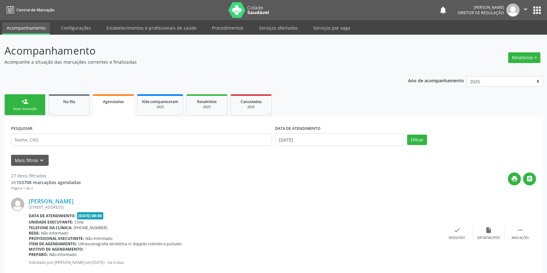
click at [36, 107] on div "Nova marcação" at bounding box center [25, 109] width 32 height 5
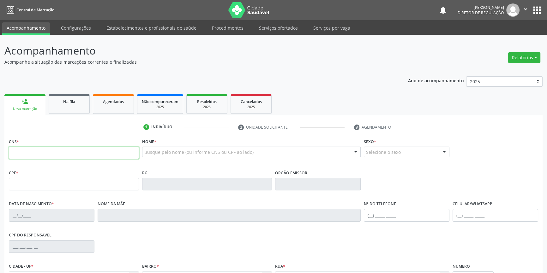
click at [56, 155] on input "text" at bounding box center [74, 153] width 130 height 13
type input "708 5063 1793 0673"
type input "032.010.924-01"
type input "05/12/1950"
type input "Ana Maria de Sousa"
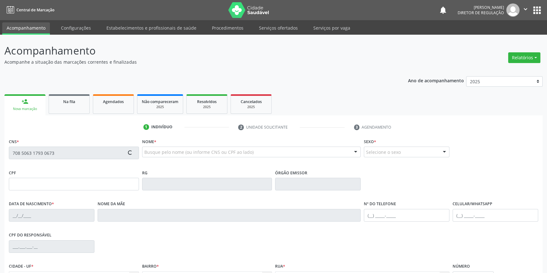
type input "(98) 7880-9167"
type input "S/N"
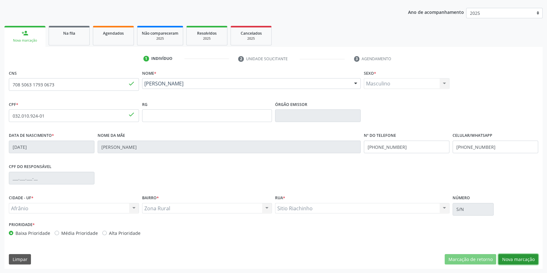
click at [511, 259] on button "Nova marcação" at bounding box center [518, 259] width 40 height 11
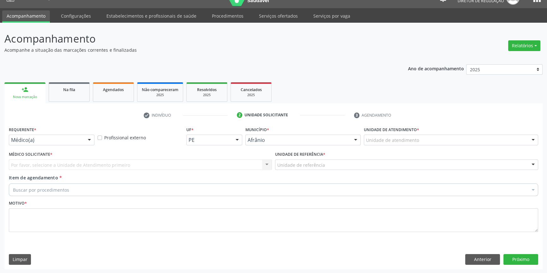
click at [425, 142] on div "Unidade de atendimento" at bounding box center [451, 140] width 174 height 11
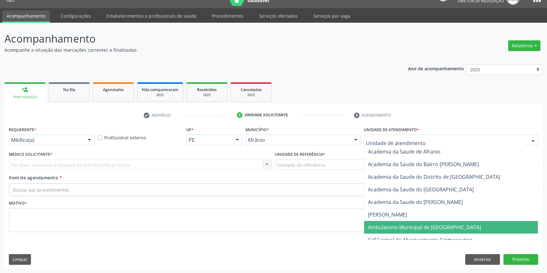
click at [428, 235] on span "Caf Central de Abastecimento Farmaceutico" at bounding box center [451, 240] width 174 height 13
click at [407, 222] on span "Ambulatorio Municipal de [GEOGRAPHIC_DATA]" at bounding box center [451, 227] width 174 height 13
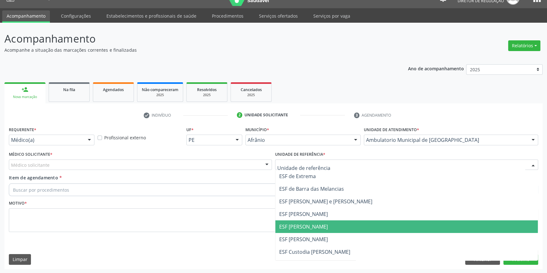
click at [310, 229] on span "ESF [PERSON_NAME]" at bounding box center [303, 226] width 49 height 7
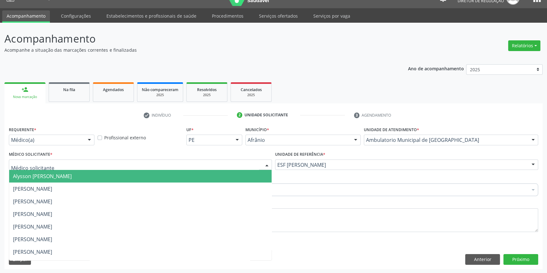
click at [165, 165] on div at bounding box center [140, 165] width 263 height 11
click at [86, 184] on span "Bruno Saraiva Bezerra Medrado" at bounding box center [140, 189] width 262 height 13
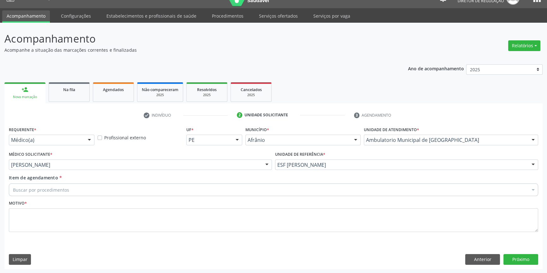
click at [81, 185] on div "Buscar por procedimentos" at bounding box center [273, 190] width 529 height 13
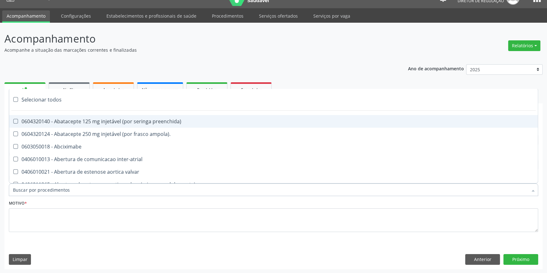
paste input "REUMATOLO"
type input "REUMATOLO"
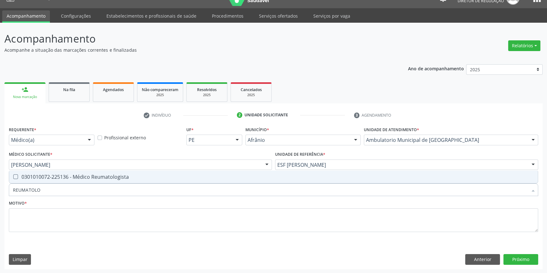
click at [83, 180] on div "0301010072-225136 - Médico Reumatologista" at bounding box center [273, 177] width 521 height 5
checkbox Reumatologista "true"
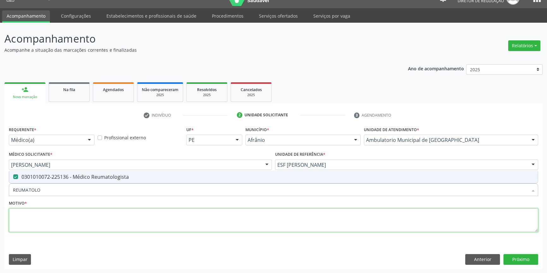
click at [68, 209] on textarea at bounding box center [273, 221] width 529 height 24
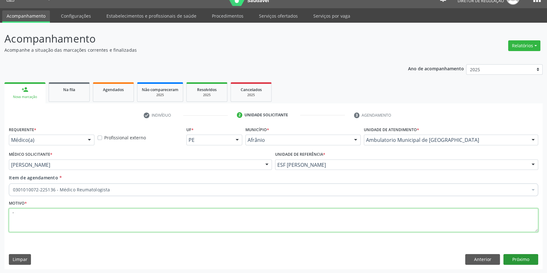
type textarea "'"
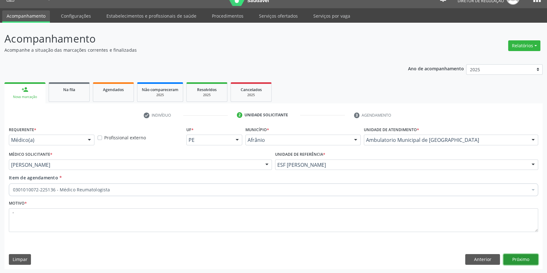
click at [520, 259] on button "Próximo" at bounding box center [520, 259] width 35 height 11
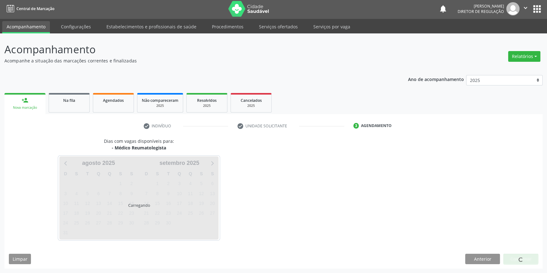
scroll to position [1, 0]
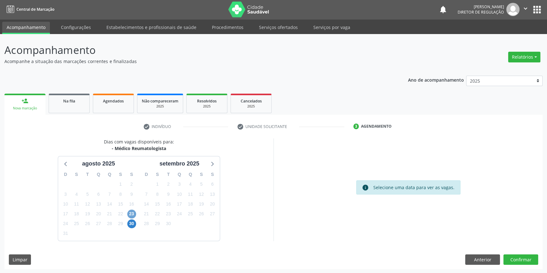
click at [133, 214] on span "23" at bounding box center [131, 214] width 9 height 9
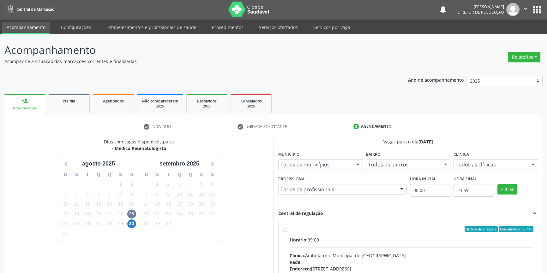
click at [294, 227] on div "Ordem de chegada Consumidos: 33 / 40" at bounding box center [411, 230] width 244 height 6
click at [287, 227] on input "Ordem de chegada Consumidos: 33 / 40 Horário: 09:00 Clínica: Ambulatorio Munici…" at bounding box center [285, 230] width 4 height 6
radio input "true"
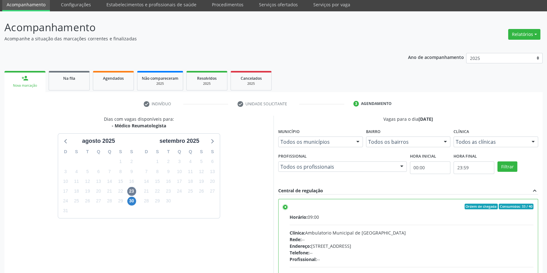
scroll to position [103, 0]
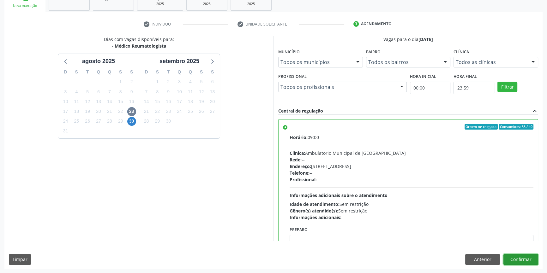
click at [525, 260] on button "Confirmar" at bounding box center [520, 259] width 35 height 11
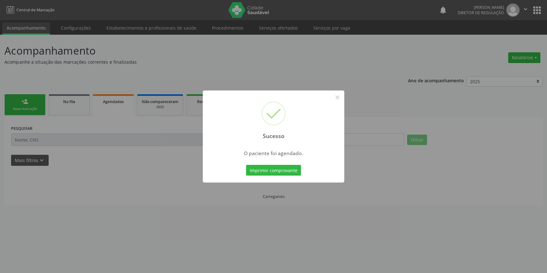
scroll to position [0, 0]
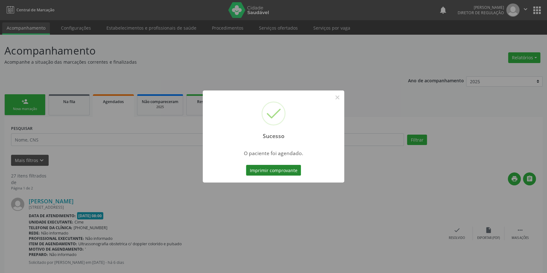
click at [284, 167] on button "Imprimir comprovante" at bounding box center [273, 170] width 55 height 11
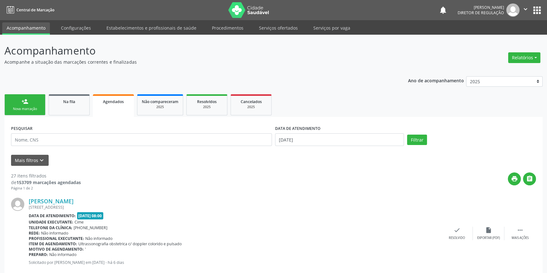
click at [34, 100] on link "person_add Nova marcação" at bounding box center [24, 104] width 41 height 21
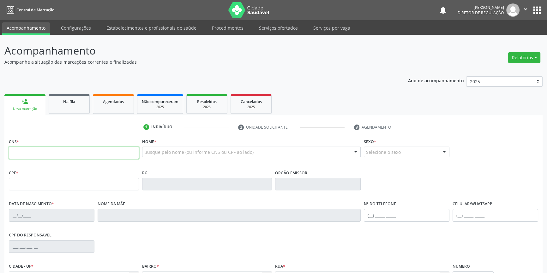
click at [42, 158] on input "text" at bounding box center [74, 153] width 130 height 13
type input "705 0010 0188 4251"
type input "113.681.824-37"
type input "07/08/2008"
type input "Isabel Silva Soares Nunes"
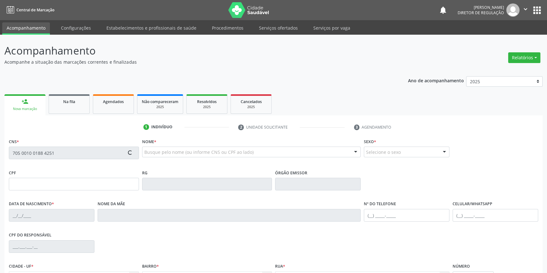
type input "(87) 8813-7221"
type input "084.227.284-43"
type input "S/N"
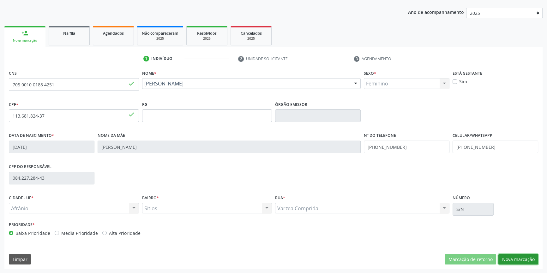
click at [524, 257] on button "Nova marcação" at bounding box center [518, 259] width 40 height 11
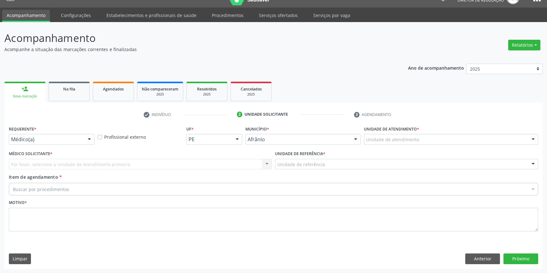
scroll to position [12, 0]
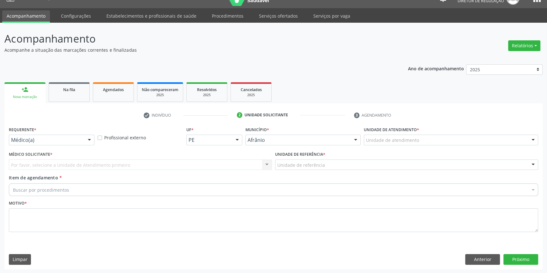
click at [420, 141] on div "Unidade de atendimento" at bounding box center [451, 140] width 174 height 11
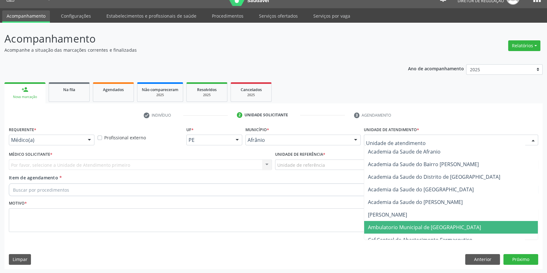
click at [426, 233] on span "Ambulatorio Municipal de [GEOGRAPHIC_DATA]" at bounding box center [451, 227] width 174 height 13
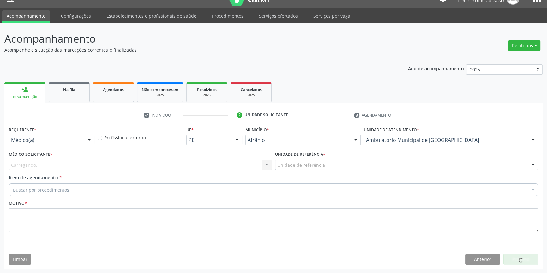
click at [330, 165] on div "Unidade de referência" at bounding box center [406, 165] width 263 height 11
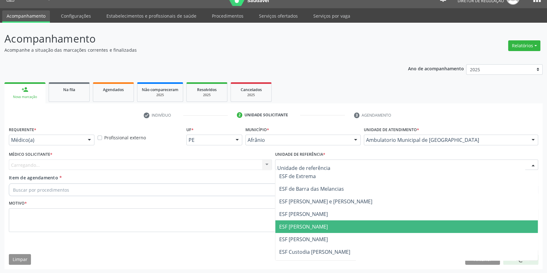
click at [315, 230] on span "ESF [PERSON_NAME]" at bounding box center [406, 227] width 262 height 13
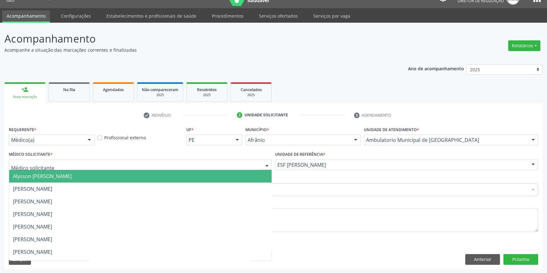
click at [192, 167] on div at bounding box center [140, 165] width 263 height 11
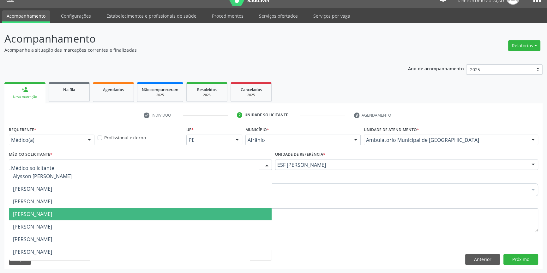
click at [40, 212] on span "Diego Ramon Ferreira Belem" at bounding box center [32, 214] width 39 height 7
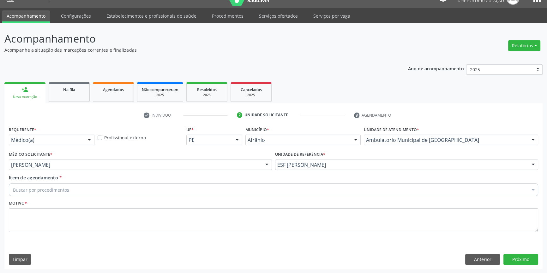
click at [52, 193] on div "Buscar por procedimentos" at bounding box center [273, 190] width 529 height 13
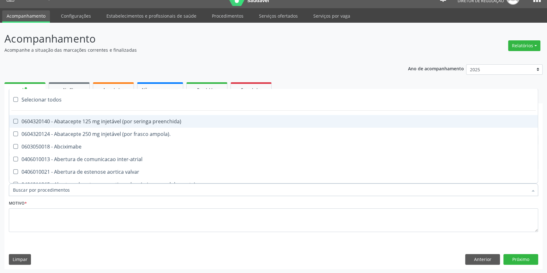
click at [53, 190] on input "Item de agendamento *" at bounding box center [270, 190] width 515 height 13
paste input "REUMATOLO"
type input "REUMATOLO"
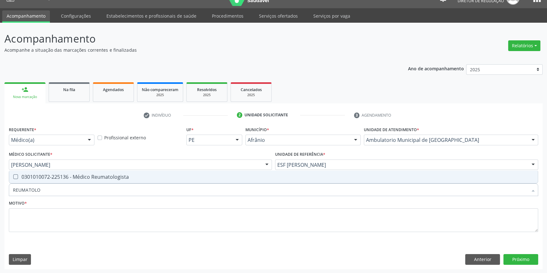
click at [67, 179] on div "0301010072-225136 - Médico Reumatologista" at bounding box center [273, 177] width 521 height 5
checkbox Reumatologista "true"
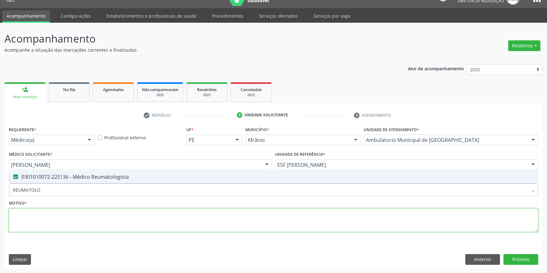
click at [43, 221] on textarea at bounding box center [273, 221] width 529 height 24
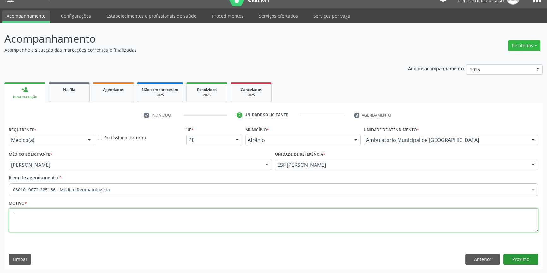
type textarea "'"
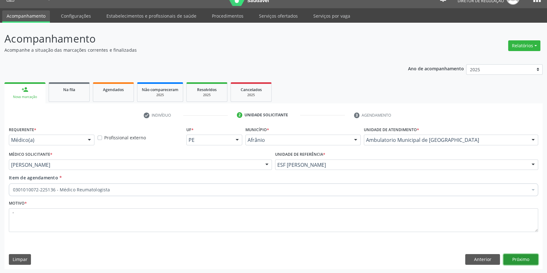
click at [527, 255] on button "Próximo" at bounding box center [520, 259] width 35 height 11
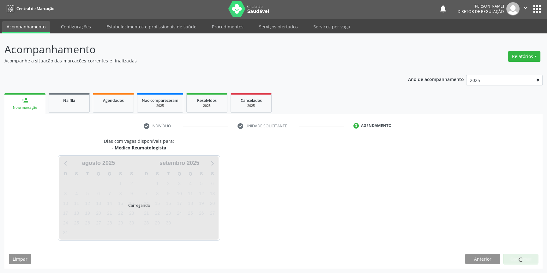
scroll to position [1, 0]
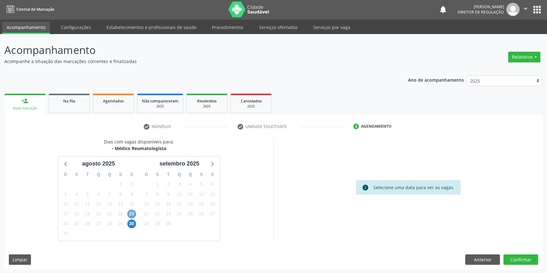
click at [130, 210] on span "23" at bounding box center [131, 214] width 9 height 9
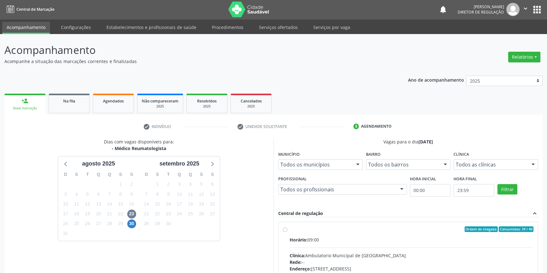
click at [291, 235] on label "Ordem de chegada Consumidos: 34 / 40 Horário: 09:00 Clínica: Ambulatorio Munici…" at bounding box center [411, 275] width 244 height 97
click at [287, 232] on input "Ordem de chegada Consumidos: 34 / 40 Horário: 09:00 Clínica: Ambulatorio Munici…" at bounding box center [285, 230] width 4 height 6
radio input "true"
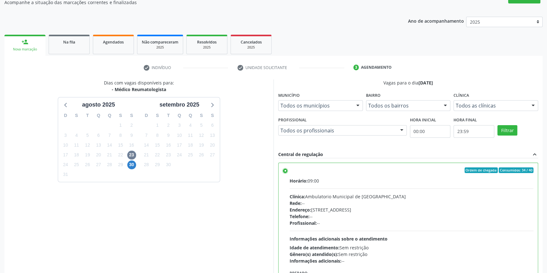
scroll to position [103, 0]
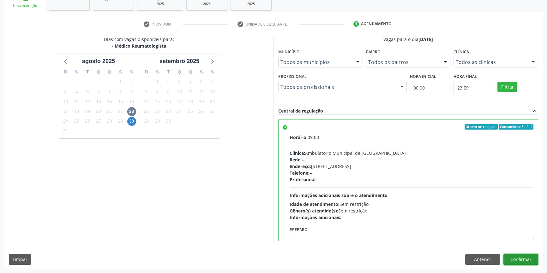
click at [519, 257] on button "Confirmar" at bounding box center [520, 259] width 35 height 11
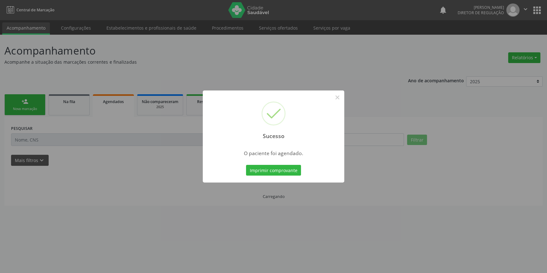
scroll to position [0, 0]
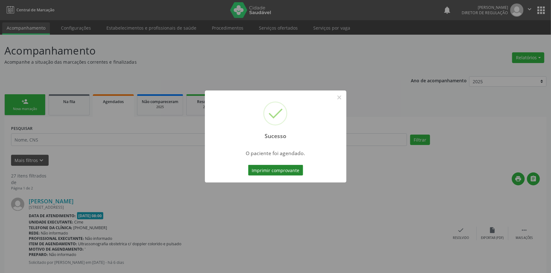
click at [281, 167] on button "Imprimir comprovante" at bounding box center [275, 170] width 55 height 11
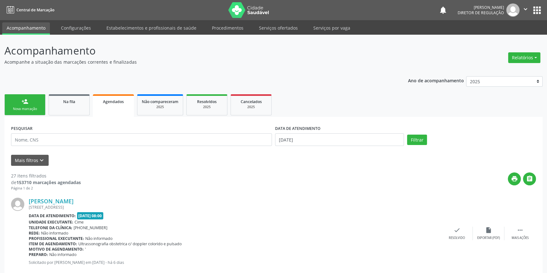
click at [25, 105] on link "person_add Nova marcação" at bounding box center [24, 104] width 41 height 21
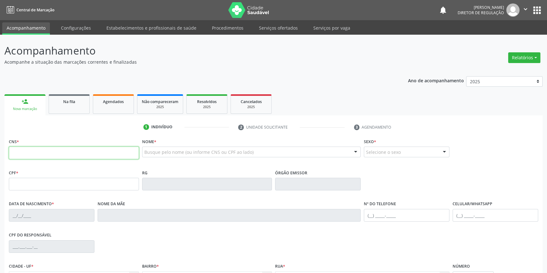
click at [49, 153] on input "text" at bounding box center [74, 153] width 130 height 13
type input "700 0043 1807 9702"
type input "084.227.284-43"
type input "08/07/1977"
type input "Maria dos Reis da Silva"
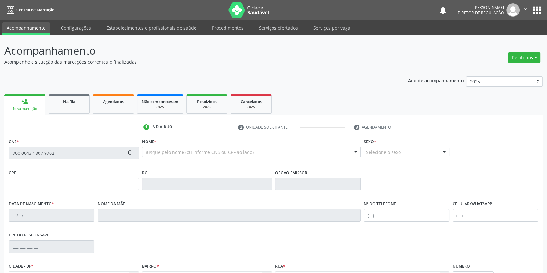
type input "(87) 8813-7221"
type input "S/N"
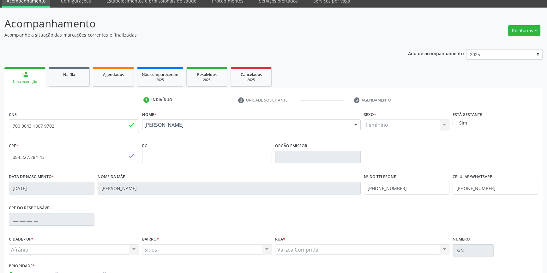
scroll to position [68, 0]
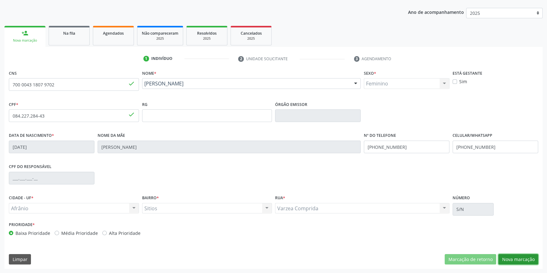
click at [507, 259] on button "Nova marcação" at bounding box center [518, 259] width 40 height 11
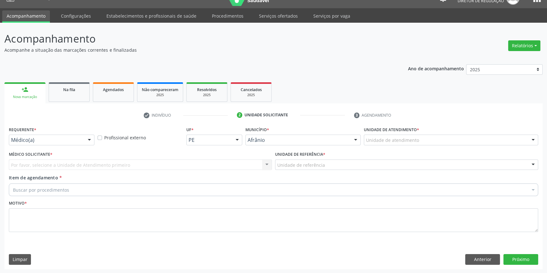
click at [451, 137] on div "Unidade de atendimento" at bounding box center [451, 140] width 174 height 11
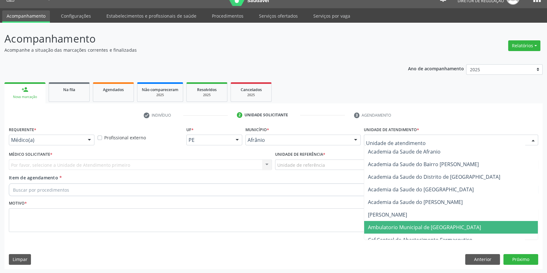
click at [418, 224] on span "Ambulatorio Municipal de [GEOGRAPHIC_DATA]" at bounding box center [424, 227] width 113 height 7
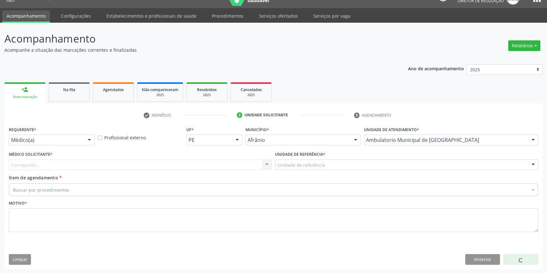
drag, startPoint x: 311, startPoint y: 161, endPoint x: 312, endPoint y: 174, distance: 13.0
click at [311, 161] on div "Unidade de referência" at bounding box center [406, 165] width 263 height 11
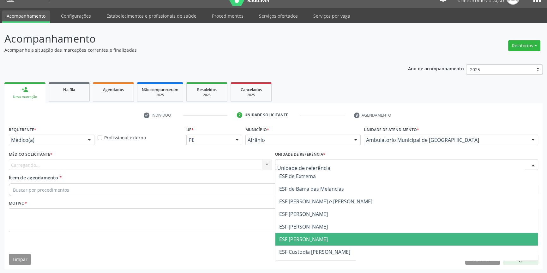
click at [323, 239] on span "ESF [PERSON_NAME]" at bounding box center [406, 239] width 262 height 13
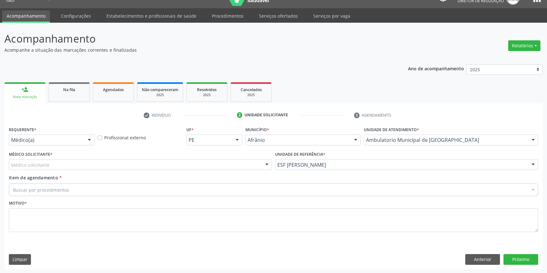
click at [171, 161] on div "Médico solicitante" at bounding box center [140, 165] width 263 height 11
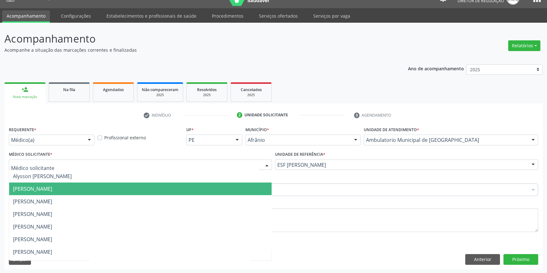
click at [52, 189] on span "Bruno Saraiva Bezerra Medrado" at bounding box center [32, 189] width 39 height 7
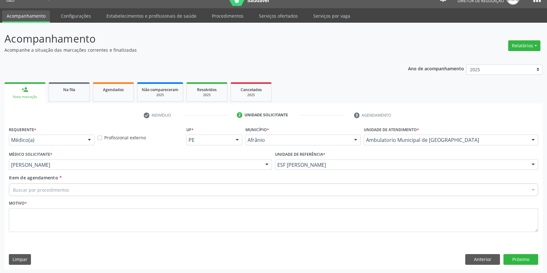
click at [80, 189] on div "Buscar por procedimentos" at bounding box center [273, 190] width 529 height 13
paste input "REUMATOLO"
type input "REUMATOLO"
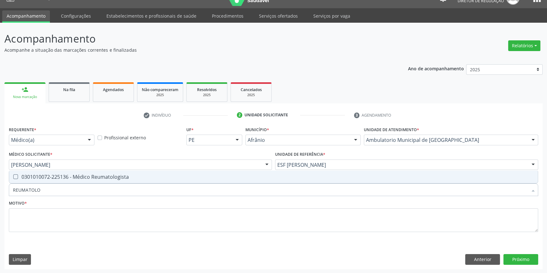
click at [86, 179] on div "0301010072-225136 - Médico Reumatologista" at bounding box center [273, 177] width 521 height 5
checkbox Reumatologista "true"
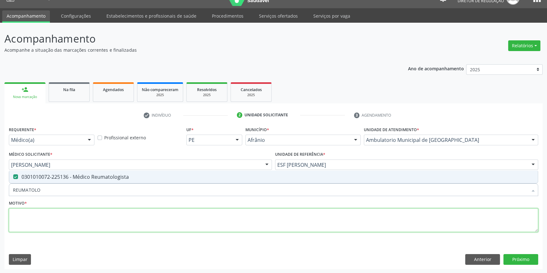
click at [65, 217] on textarea at bounding box center [273, 221] width 529 height 24
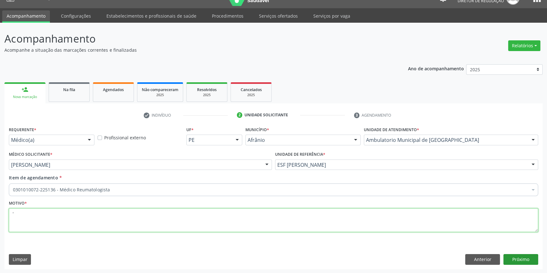
type textarea "'"
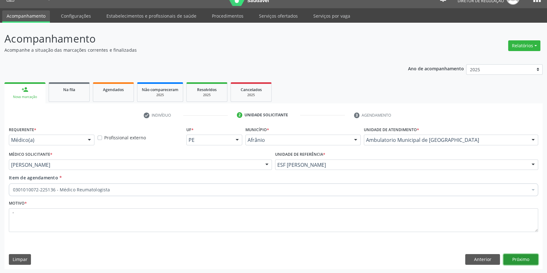
click at [522, 258] on button "Próximo" at bounding box center [520, 259] width 35 height 11
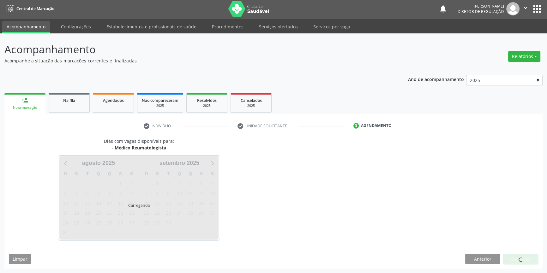
scroll to position [1, 0]
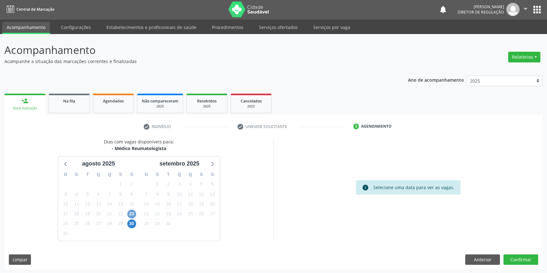
click at [130, 215] on span "23" at bounding box center [131, 214] width 9 height 9
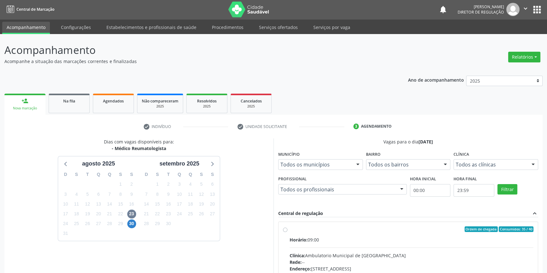
click at [287, 232] on input "Ordem de chegada Consumidos: 35 / 40 Horário: 09:00 Clínica: Ambulatorio Munici…" at bounding box center [285, 230] width 4 height 6
radio input "true"
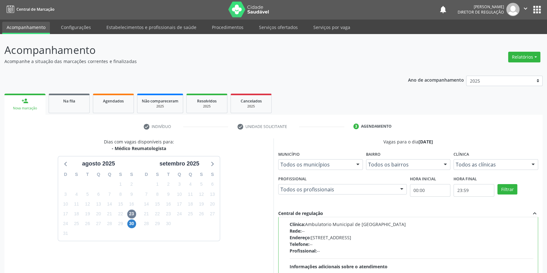
scroll to position [103, 0]
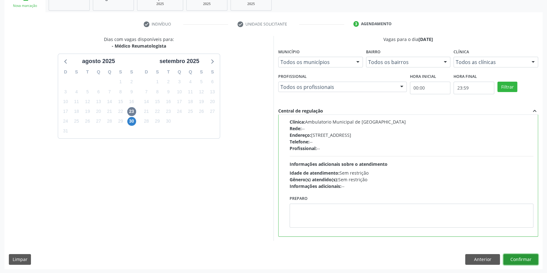
click at [520, 257] on button "Confirmar" at bounding box center [520, 259] width 35 height 11
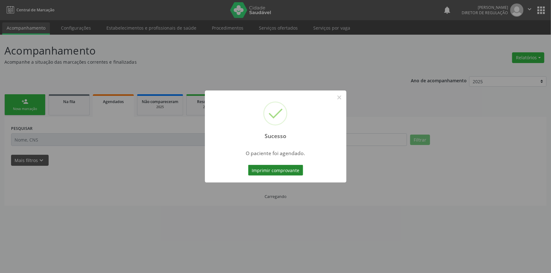
click at [290, 171] on button "Imprimir comprovante" at bounding box center [275, 170] width 55 height 11
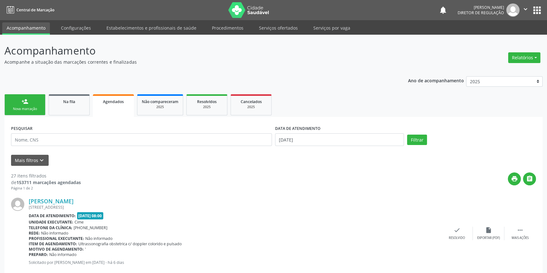
click at [25, 99] on div "person_add" at bounding box center [24, 101] width 7 height 7
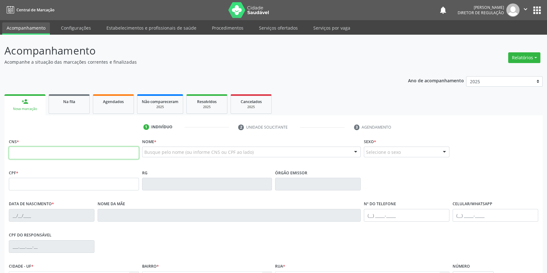
click at [54, 149] on input "text" at bounding box center [74, 153] width 130 height 13
type input "700 5055 0140 7159"
type input "060.228.734-01"
type input "11/02/1982"
type input "Francisca Izabel Tolentino"
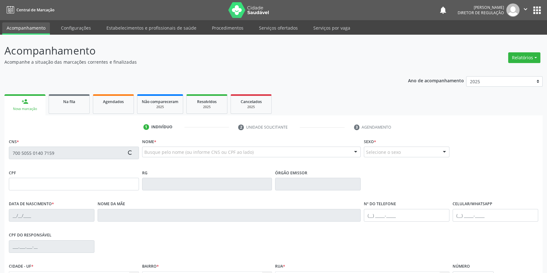
type input "(87) 98873-9020"
type input "109"
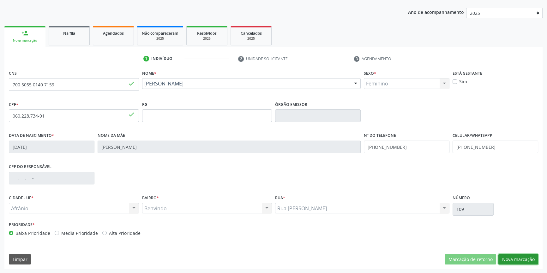
click at [520, 264] on button "Nova marcação" at bounding box center [518, 259] width 40 height 11
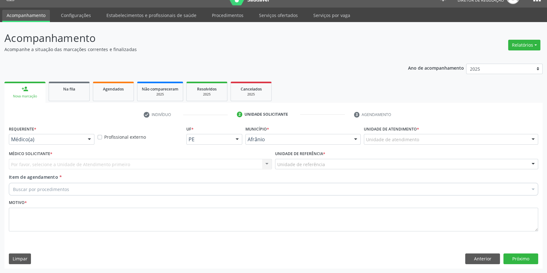
scroll to position [12, 0]
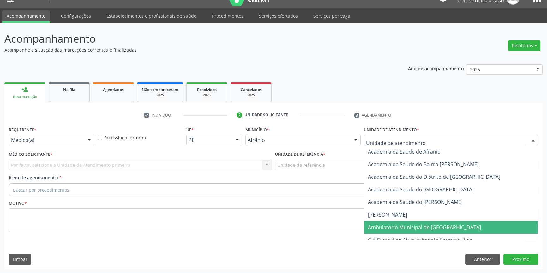
click at [412, 224] on span "Ambulatorio Municipal de [GEOGRAPHIC_DATA]" at bounding box center [424, 227] width 113 height 7
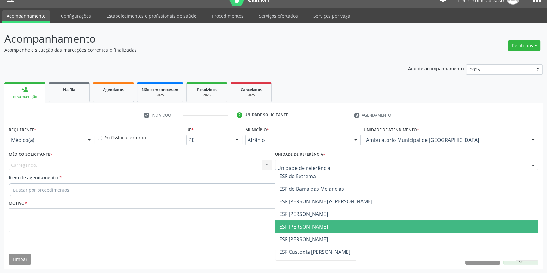
click at [314, 222] on span "ESF [PERSON_NAME]" at bounding box center [406, 227] width 262 height 13
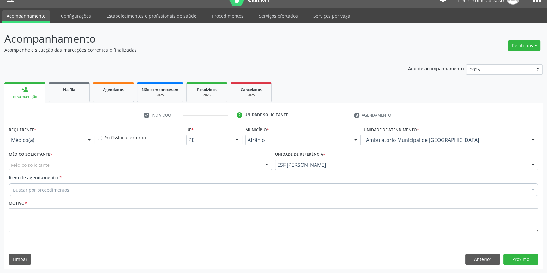
click at [196, 165] on div "Médico solicitante" at bounding box center [140, 165] width 263 height 11
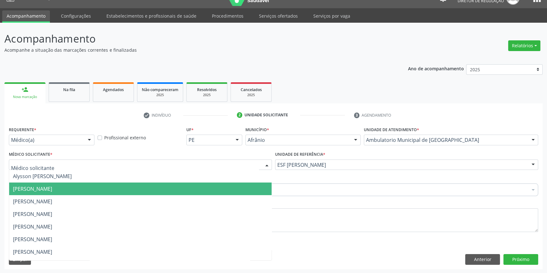
click at [52, 187] on span "[PERSON_NAME]" at bounding box center [32, 189] width 39 height 7
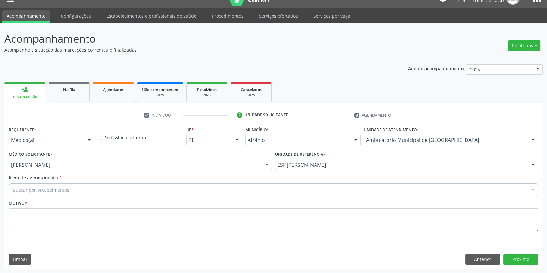
click at [86, 187] on div "Buscar por procedimentos" at bounding box center [273, 190] width 529 height 13
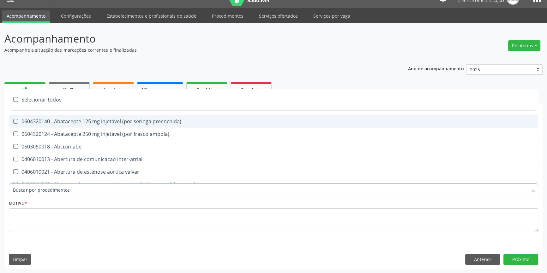
paste input "REUMATOLO"
type input "REUMATOLO"
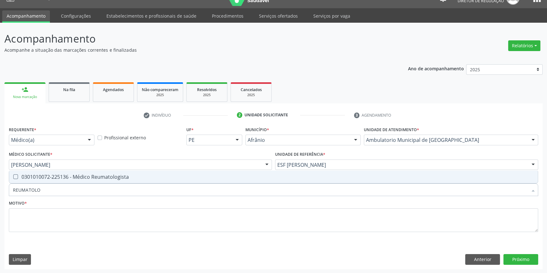
click at [91, 176] on div "0301010072-225136 - Médico Reumatologista" at bounding box center [273, 177] width 521 height 5
checkbox Reumatologista "true"
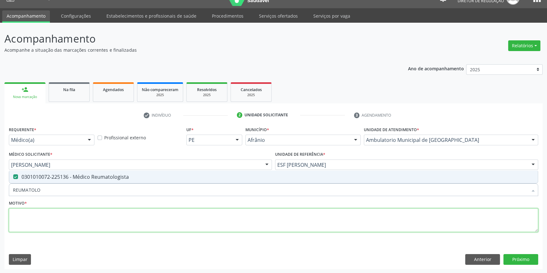
click at [72, 213] on textarea at bounding box center [273, 221] width 529 height 24
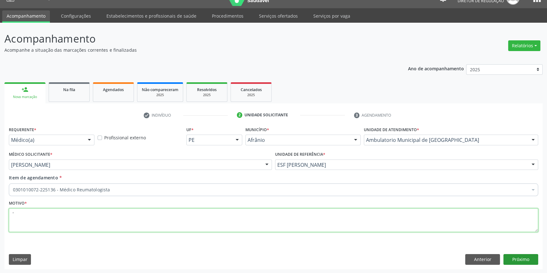
type textarea "'"
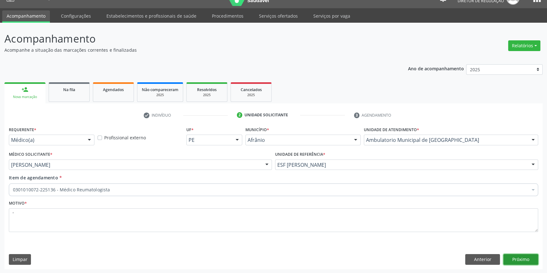
click at [526, 264] on button "Próximo" at bounding box center [520, 259] width 35 height 11
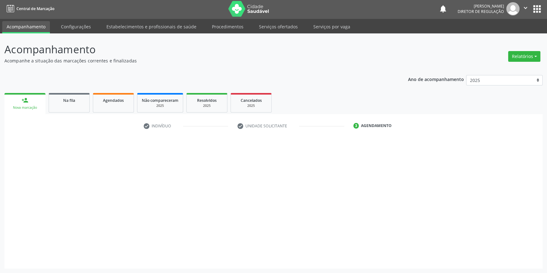
scroll to position [1, 0]
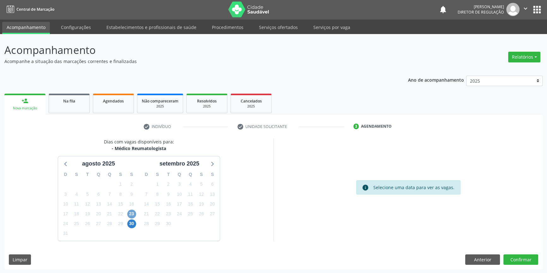
click at [128, 214] on span "23" at bounding box center [131, 214] width 9 height 9
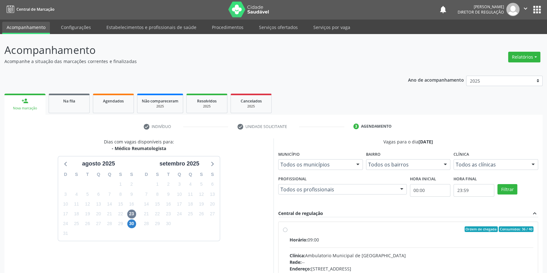
click at [296, 233] on label "Ordem de chegada Consumidos: 36 / 40 Horário: 09:00 Clínica: Ambulatorio Munici…" at bounding box center [411, 275] width 244 height 97
click at [287, 232] on input "Ordem de chegada Consumidos: 36 / 40 Horário: 09:00 Clínica: Ambulatorio Munici…" at bounding box center [285, 230] width 4 height 6
radio input "true"
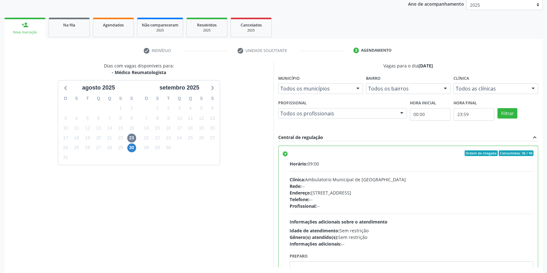
scroll to position [103, 0]
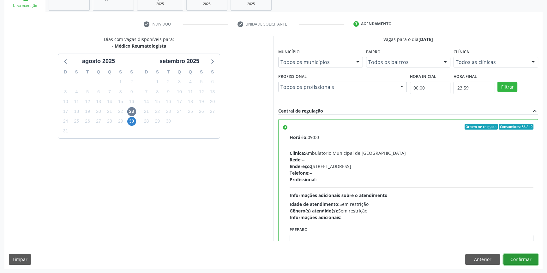
click at [520, 259] on button "Confirmar" at bounding box center [520, 259] width 35 height 11
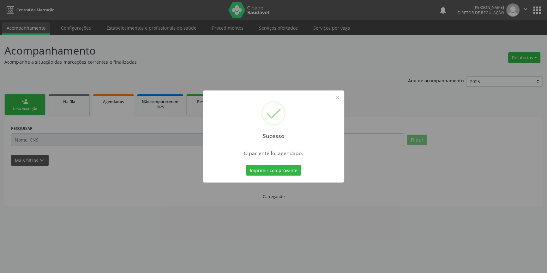
scroll to position [0, 0]
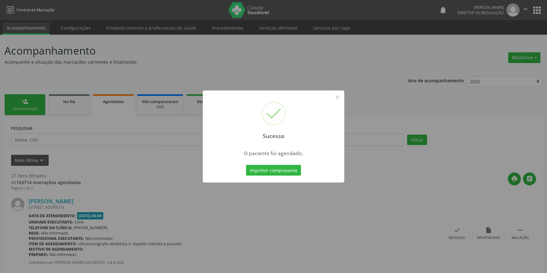
click at [273, 176] on div "Imprimir comprovante Cancel" at bounding box center [274, 170] width 58 height 13
click at [274, 171] on button "Imprimir comprovante" at bounding box center [273, 170] width 55 height 11
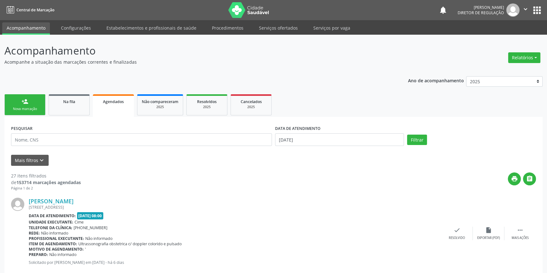
click at [27, 99] on div "person_add" at bounding box center [24, 101] width 7 height 7
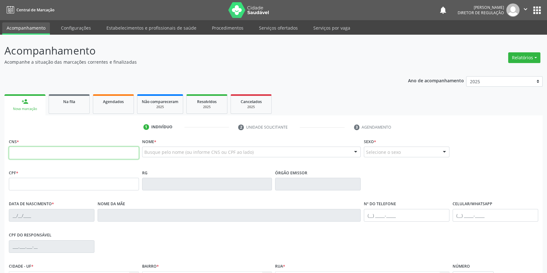
click at [51, 156] on input "text" at bounding box center [74, 153] width 130 height 13
type input "706 4041 0172 9689"
type input "042.927.754-78"
type input "13/08/1960"
type input "Maria Francisca da Conceião"
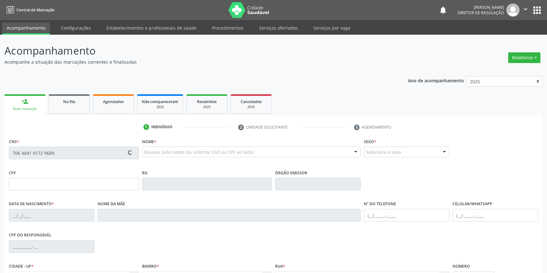
type input "(87) 3988-3027"
type input "29"
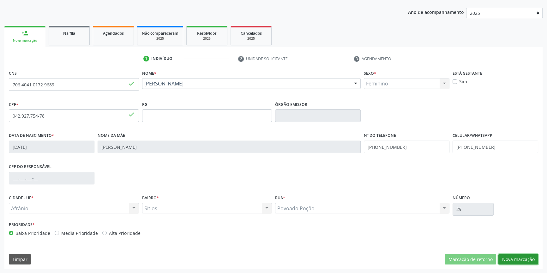
click at [515, 260] on button "Nova marcação" at bounding box center [518, 259] width 40 height 11
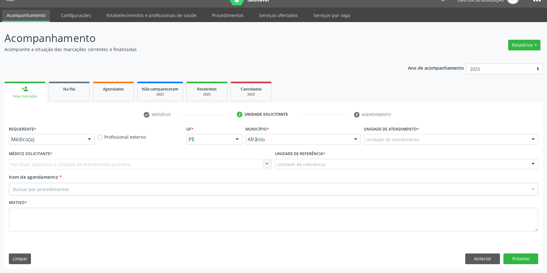
scroll to position [12, 0]
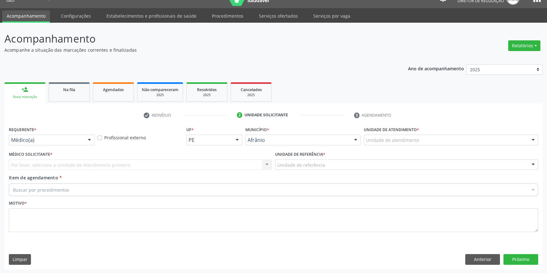
click at [382, 143] on div "Unidade de atendimento" at bounding box center [451, 140] width 174 height 11
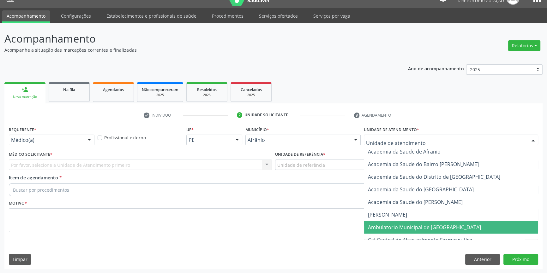
click at [411, 230] on span "Ambulatorio Municipal de [GEOGRAPHIC_DATA]" at bounding box center [424, 227] width 113 height 7
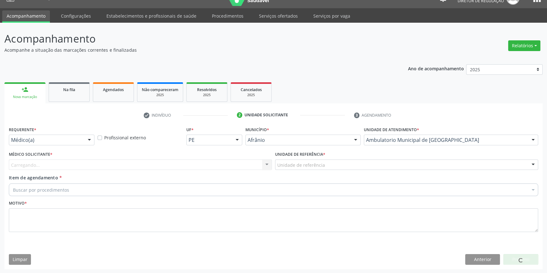
click at [334, 166] on div "Unidade de referência" at bounding box center [406, 165] width 263 height 11
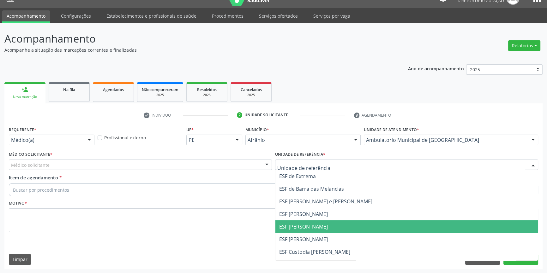
drag, startPoint x: 306, startPoint y: 224, endPoint x: 222, endPoint y: 195, distance: 88.9
click at [302, 222] on span "ESF [PERSON_NAME]" at bounding box center [406, 227] width 262 height 13
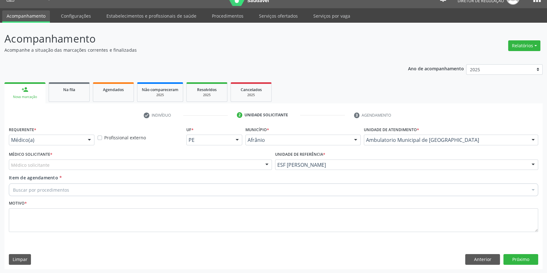
drag, startPoint x: 139, startPoint y: 164, endPoint x: 134, endPoint y: 165, distance: 4.4
click at [137, 164] on div "Médico solicitante" at bounding box center [140, 165] width 263 height 11
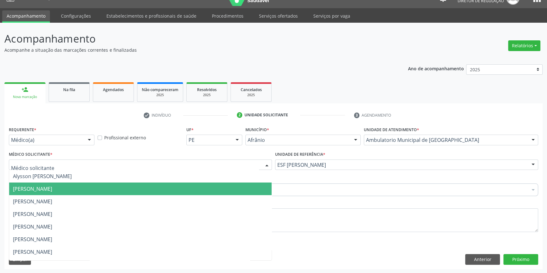
click at [52, 187] on span "[PERSON_NAME]" at bounding box center [32, 189] width 39 height 7
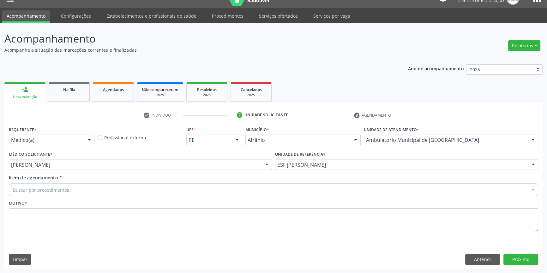
click at [77, 187] on div "Buscar por procedimentos" at bounding box center [273, 190] width 529 height 13
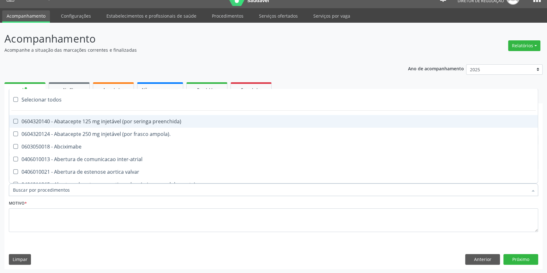
paste input "REUMATOLO"
type input "REUMATOLO"
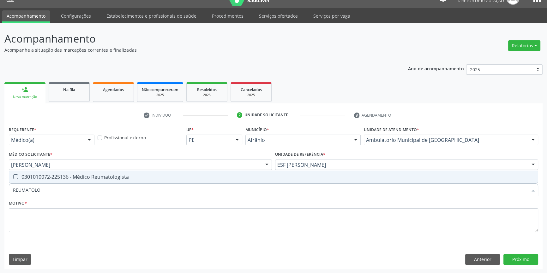
click at [87, 172] on span "0301010072-225136 - Médico Reumatologista" at bounding box center [273, 177] width 528 height 13
checkbox Reumatologista "true"
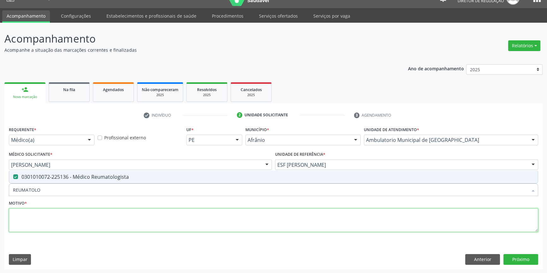
click at [61, 216] on textarea at bounding box center [273, 221] width 529 height 24
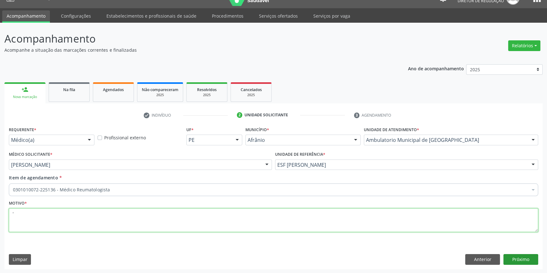
type textarea "'"
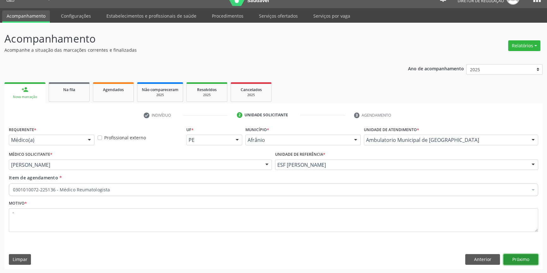
click at [516, 263] on button "Próximo" at bounding box center [520, 259] width 35 height 11
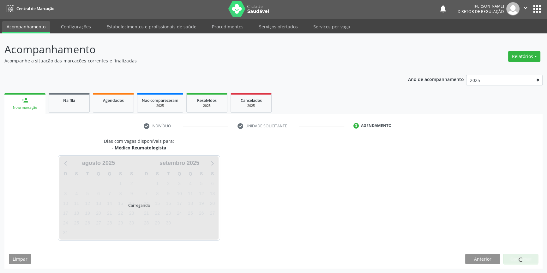
scroll to position [1, 0]
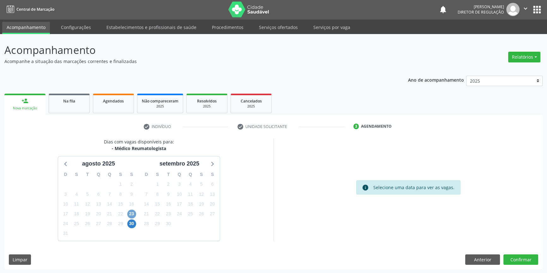
click at [134, 211] on span "23" at bounding box center [131, 214] width 9 height 9
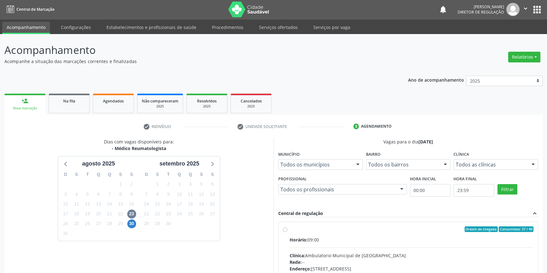
click at [289, 230] on div "Ordem de chegada Consumidos: 37 / 40" at bounding box center [411, 230] width 244 height 6
click at [287, 230] on input "Ordem de chegada Consumidos: 37 / 40 Horário: 09:00 Clínica: Ambulatorio Munici…" at bounding box center [285, 230] width 4 height 6
radio input "true"
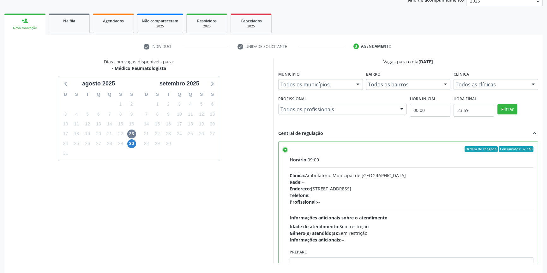
scroll to position [103, 0]
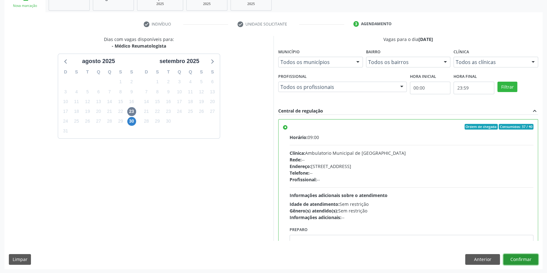
click at [520, 255] on button "Confirmar" at bounding box center [520, 259] width 35 height 11
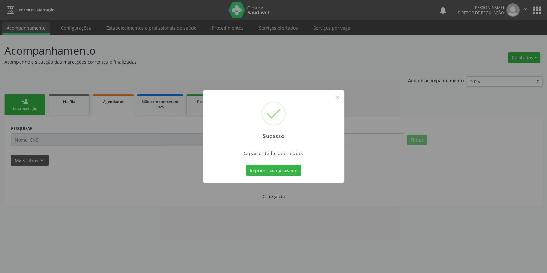
scroll to position [0, 0]
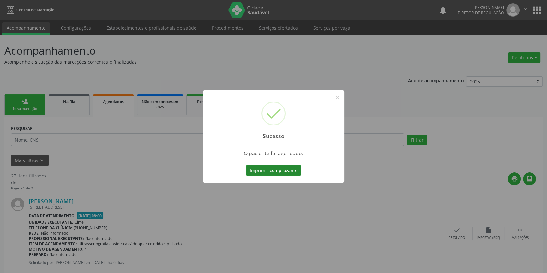
click at [286, 169] on button "Imprimir comprovante" at bounding box center [273, 170] width 55 height 11
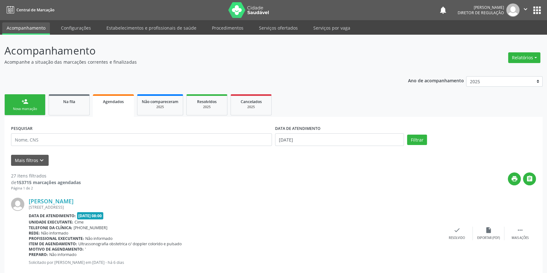
click at [27, 107] on div "Nova marcação" at bounding box center [25, 109] width 32 height 5
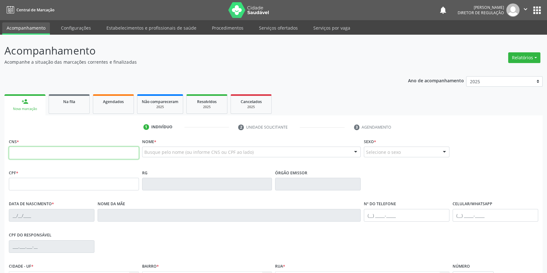
click at [34, 152] on input "text" at bounding box center [74, 153] width 130 height 13
type input "700 3029 1997 6836"
type input "28/10/1954"
type input "Joana Vieira de Nascimento"
type input "(87) 98809-2188"
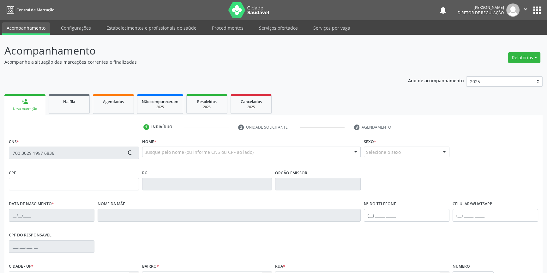
type input "(87) 98809-2188"
type input "S/N"
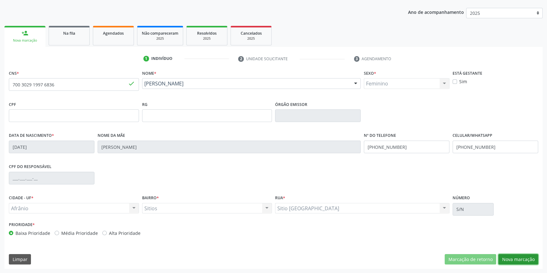
click at [515, 256] on button "Nova marcação" at bounding box center [518, 259] width 40 height 11
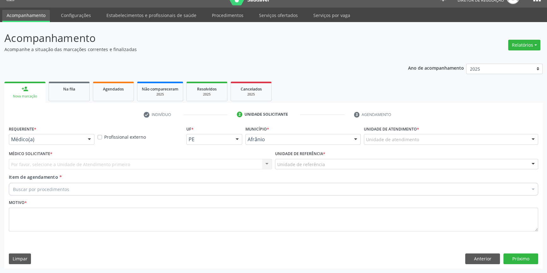
scroll to position [12, 0]
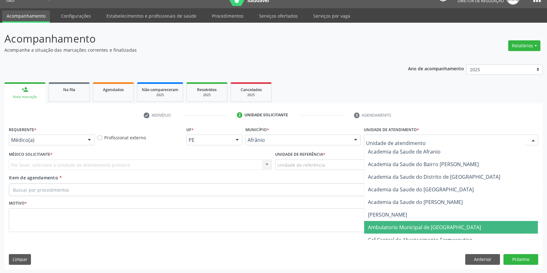
click at [408, 229] on span "Ambulatorio Municipal de [GEOGRAPHIC_DATA]" at bounding box center [424, 227] width 113 height 7
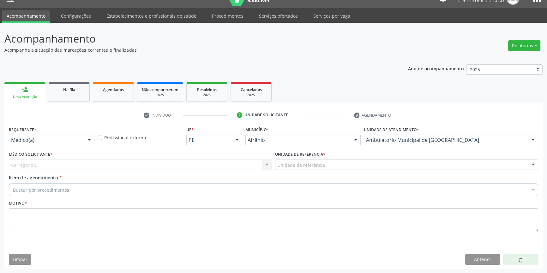
click at [308, 158] on label "Unidade de referência *" at bounding box center [300, 155] width 50 height 10
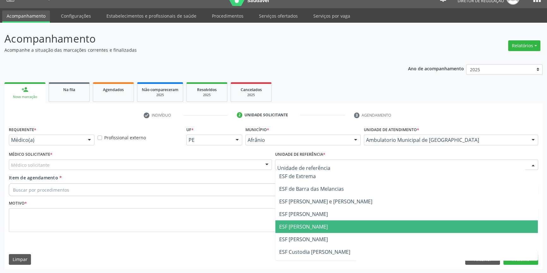
drag, startPoint x: 307, startPoint y: 222, endPoint x: 273, endPoint y: 208, distance: 36.8
click at [306, 221] on span "ESF [PERSON_NAME]" at bounding box center [406, 227] width 262 height 13
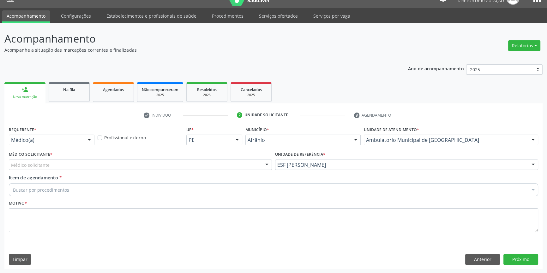
drag, startPoint x: 201, startPoint y: 171, endPoint x: 178, endPoint y: 167, distance: 23.4
click at [199, 170] on div "Médico Solicitante * Médico solicitante [PERSON_NAME] [PERSON_NAME] [PERSON_NAM…" at bounding box center [140, 162] width 266 height 25
click at [148, 168] on div "Médico solicitante" at bounding box center [140, 165] width 263 height 11
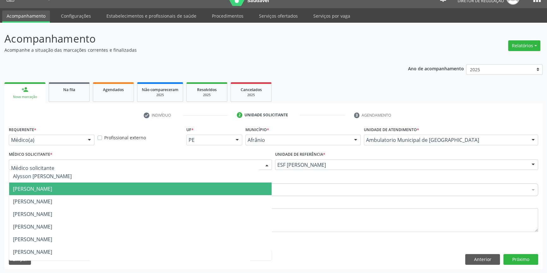
click at [52, 189] on span "[PERSON_NAME]" at bounding box center [32, 189] width 39 height 7
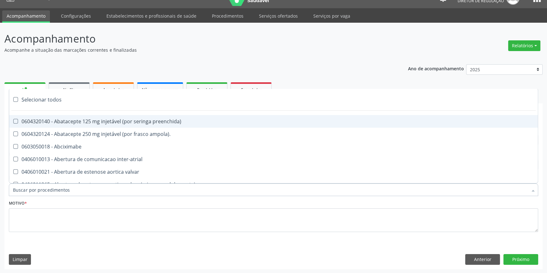
paste input "REUMATOLO"
type input "REUMATOLO"
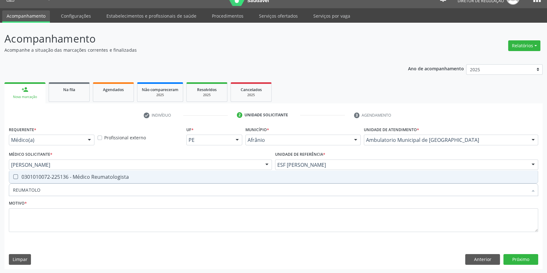
click at [64, 177] on div "0301010072-225136 - Médico Reumatologista" at bounding box center [273, 177] width 521 height 5
checkbox Reumatologista "true"
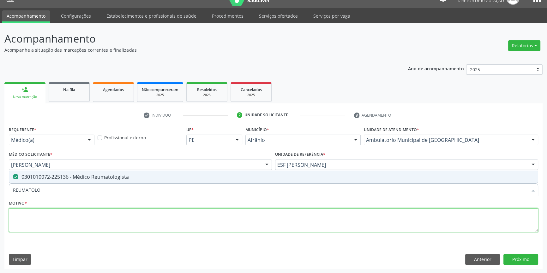
click at [52, 209] on textarea at bounding box center [273, 221] width 529 height 24
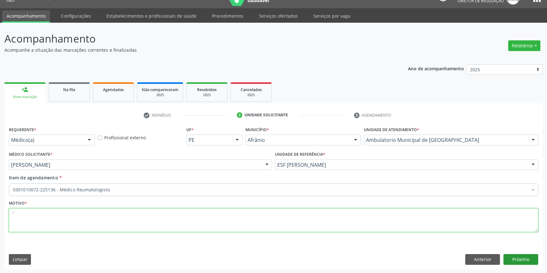
type textarea "'"
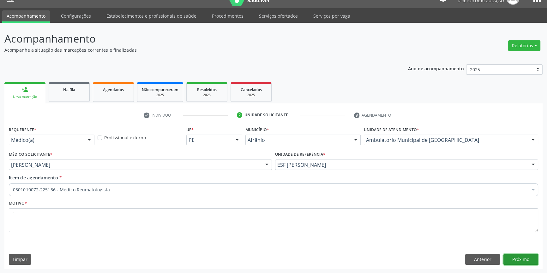
click at [528, 263] on button "Próximo" at bounding box center [520, 259] width 35 height 11
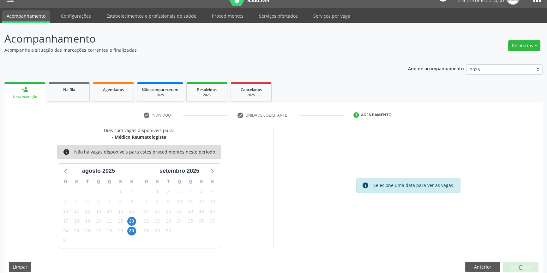
scroll to position [1, 0]
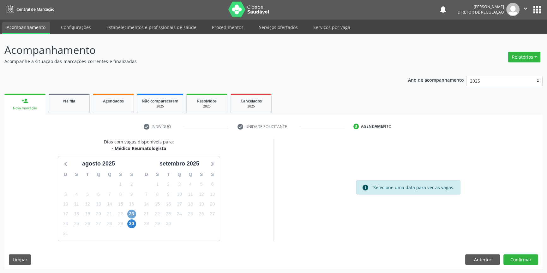
click at [132, 213] on span "23" at bounding box center [131, 214] width 9 height 9
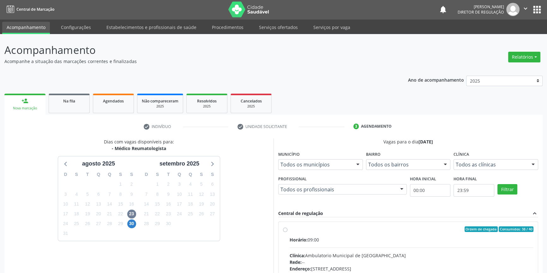
click at [289, 230] on div "Ordem de chegada Consumidos: 38 / 40 Horário: 09:00 Clínica: Ambulatorio Munici…" at bounding box center [408, 275] width 250 height 97
radio input "true"
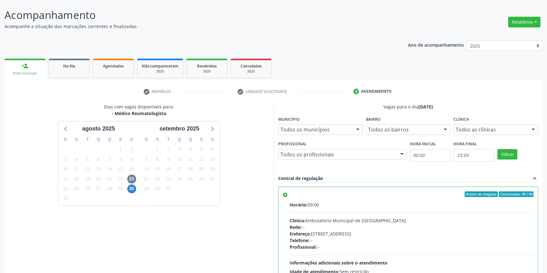
scroll to position [103, 0]
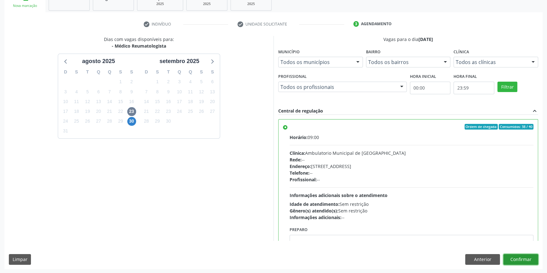
click at [522, 259] on button "Confirmar" at bounding box center [520, 259] width 35 height 11
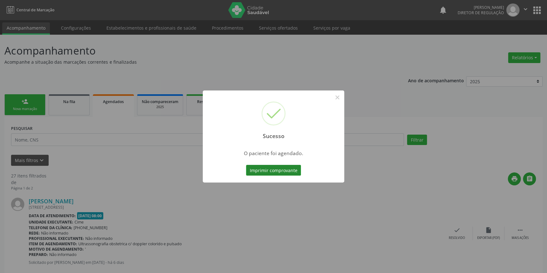
click at [292, 174] on button "Imprimir comprovante" at bounding box center [273, 170] width 55 height 11
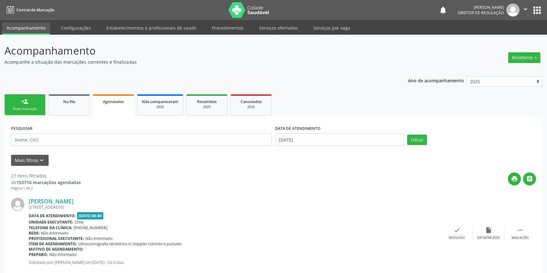
click at [34, 107] on div "Nova marcação" at bounding box center [25, 109] width 32 height 5
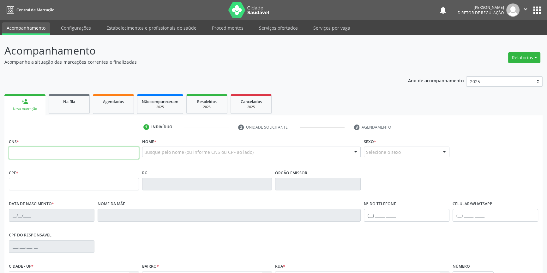
click at [32, 151] on input "text" at bounding box center [74, 153] width 130 height 13
type input "708 5065 7927 8280"
type input "02/04/1963"
type input "Raimunda Santos de Carvalho Vall"
type input "(87) 3988-3005"
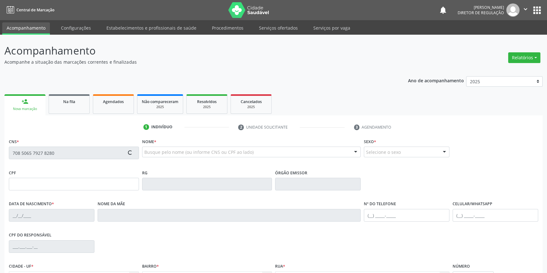
type input "(87) 3988-3005"
type input "S/N"
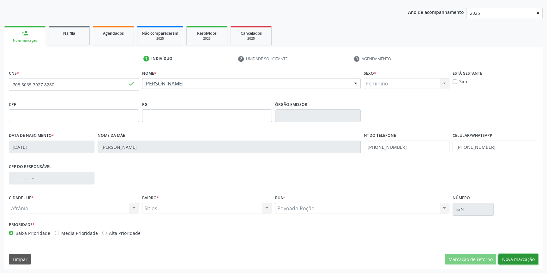
click at [517, 257] on button "Nova marcação" at bounding box center [518, 259] width 40 height 11
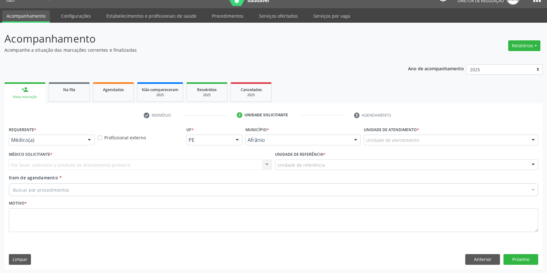
click at [424, 138] on div "Unidade de atendimento" at bounding box center [451, 140] width 174 height 11
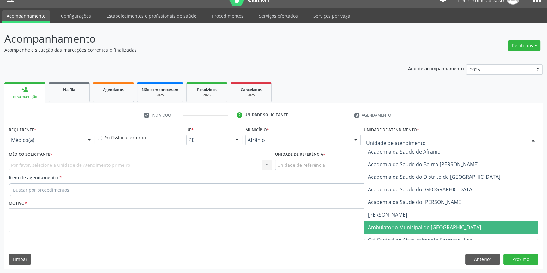
drag, startPoint x: 408, startPoint y: 224, endPoint x: 331, endPoint y: 164, distance: 98.3
click at [408, 225] on span "Ambulatorio Municipal de [GEOGRAPHIC_DATA]" at bounding box center [424, 227] width 113 height 7
click at [328, 170] on div "Unidade de referência * Unidade de referência ESF de Extrema ESF de Barra das M…" at bounding box center [406, 162] width 266 height 25
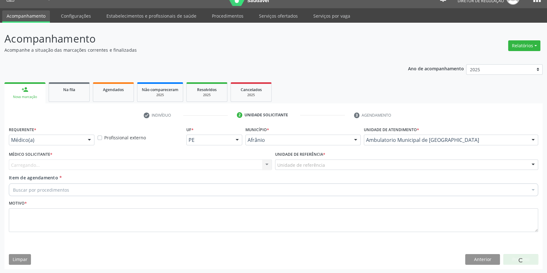
click at [331, 164] on div "Unidade de referência" at bounding box center [406, 165] width 263 height 11
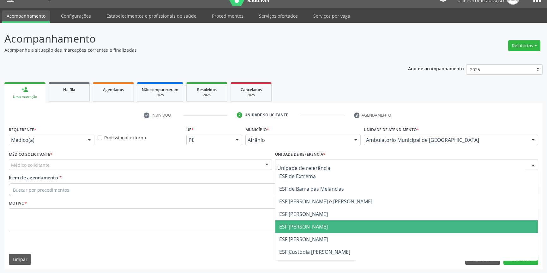
click at [316, 222] on span "ESF [PERSON_NAME]" at bounding box center [406, 227] width 262 height 13
click at [143, 166] on div "Médico solicitante" at bounding box center [140, 165] width 263 height 11
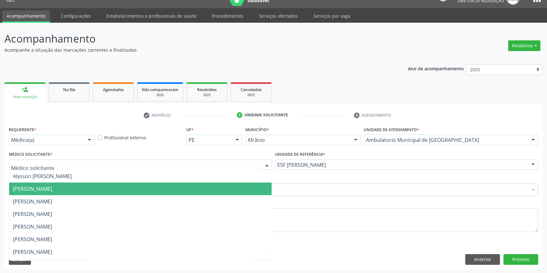
click at [76, 193] on span "[PERSON_NAME]" at bounding box center [140, 189] width 262 height 13
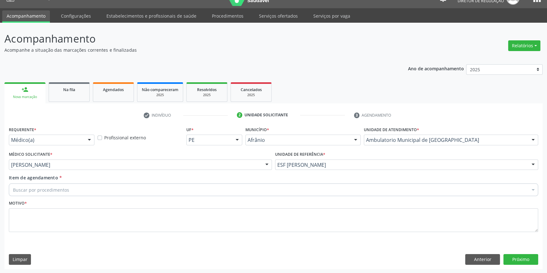
click at [71, 189] on div "Buscar por procedimentos" at bounding box center [273, 190] width 529 height 13
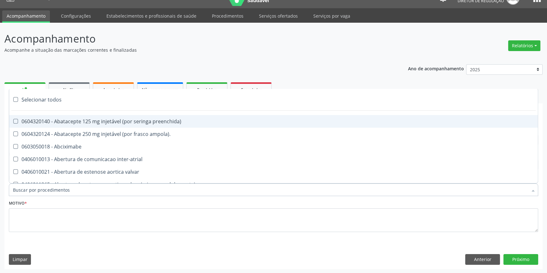
paste input "REUMATOLO"
type input "REUMATOLO"
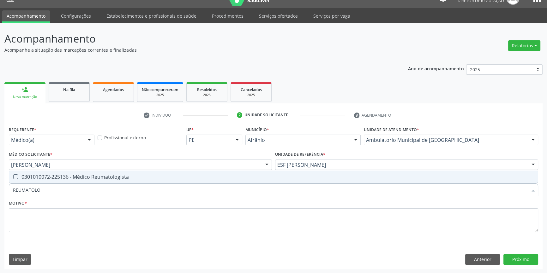
click at [86, 180] on span "0301010072-225136 - Médico Reumatologista" at bounding box center [273, 177] width 528 height 13
checkbox Reumatologista "true"
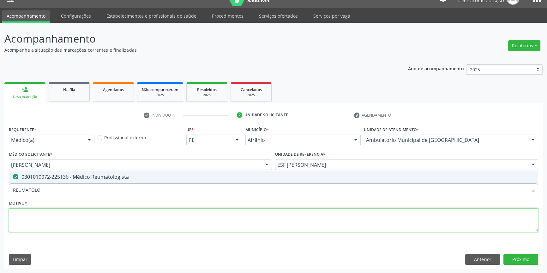
click at [74, 218] on textarea at bounding box center [273, 221] width 529 height 24
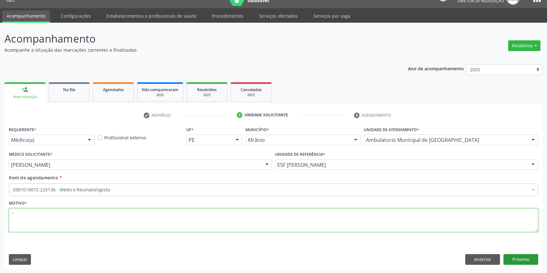
type textarea "'"
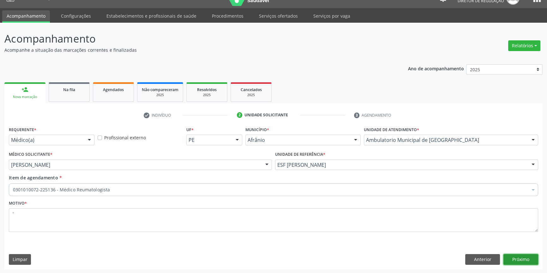
click at [525, 256] on button "Próximo" at bounding box center [520, 259] width 35 height 11
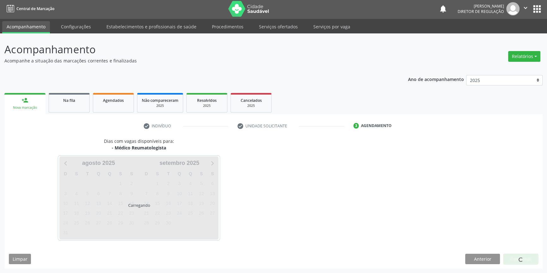
scroll to position [1, 0]
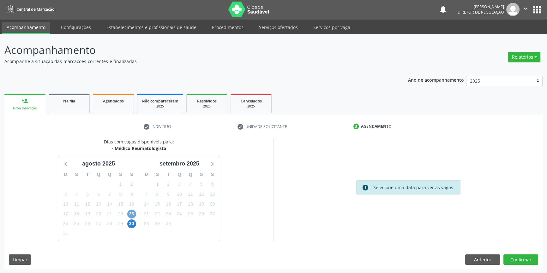
click at [129, 214] on span "23" at bounding box center [131, 214] width 9 height 9
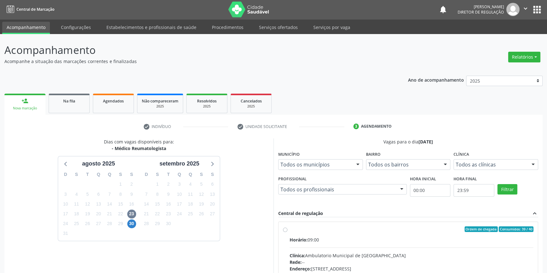
click at [296, 237] on span "Horário:" at bounding box center [298, 240] width 18 height 6
click at [287, 232] on input "Ordem de chegada Consumidos: 39 / 40 Horário: 09:00 Clínica: Ambulatorio Munici…" at bounding box center [285, 230] width 4 height 6
radio input "true"
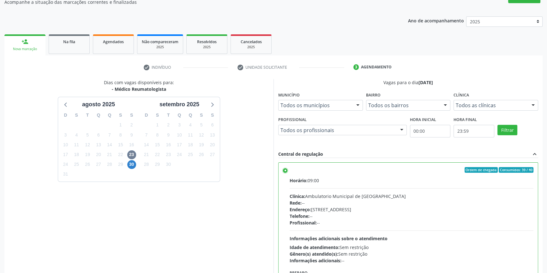
scroll to position [103, 0]
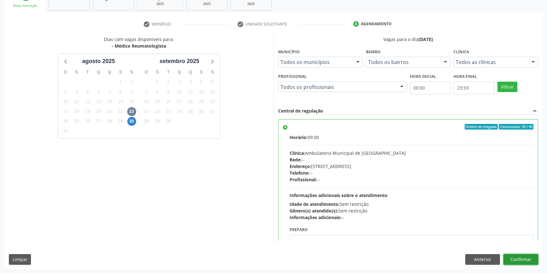
click at [512, 256] on button "Confirmar" at bounding box center [520, 259] width 35 height 11
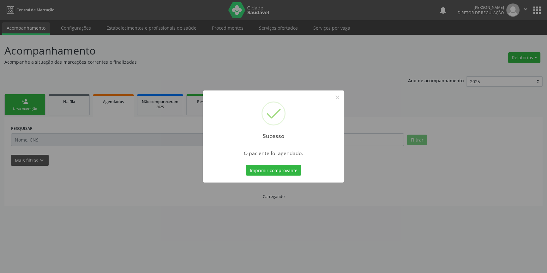
scroll to position [0, 0]
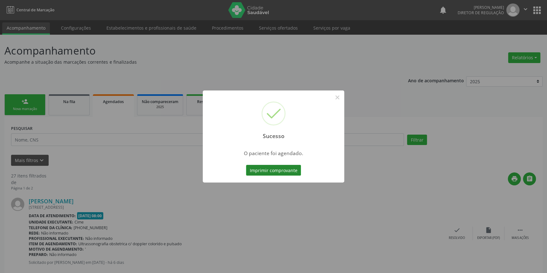
click at [273, 169] on button "Imprimir comprovante" at bounding box center [273, 170] width 55 height 11
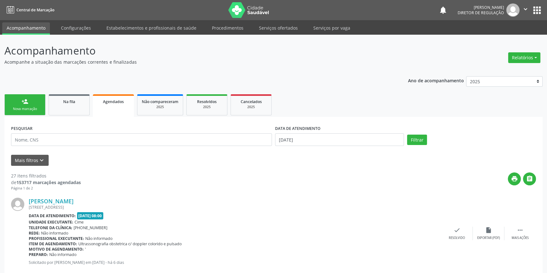
click at [21, 105] on link "person_add Nova marcação" at bounding box center [24, 104] width 41 height 21
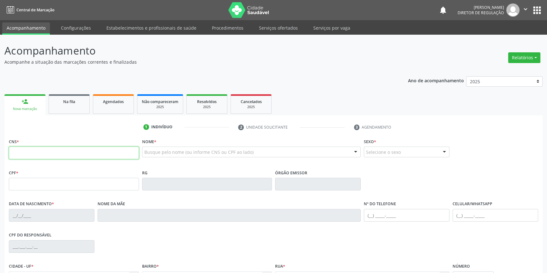
click at [32, 154] on input "text" at bounding box center [74, 153] width 130 height 13
type input "700 5025 5330 7659"
type input "763.363.444-87"
type input "29/12/1952"
type input "Josefa Maria Amélia da Conceição"
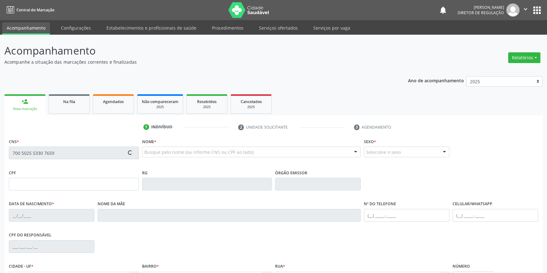
type input "(87) 98836-3793"
type input "25"
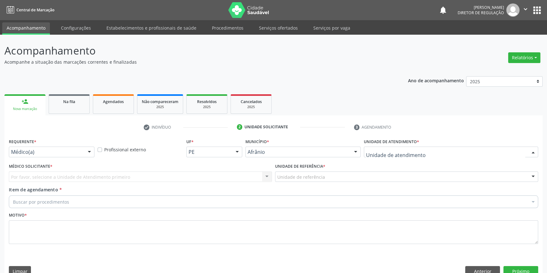
click at [420, 147] on div at bounding box center [451, 152] width 174 height 11
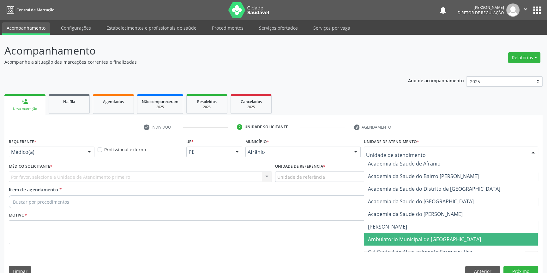
drag, startPoint x: 423, startPoint y: 224, endPoint x: 354, endPoint y: 186, distance: 78.9
click at [421, 236] on span "Ambulatorio Municipal de [GEOGRAPHIC_DATA]" at bounding box center [424, 239] width 113 height 7
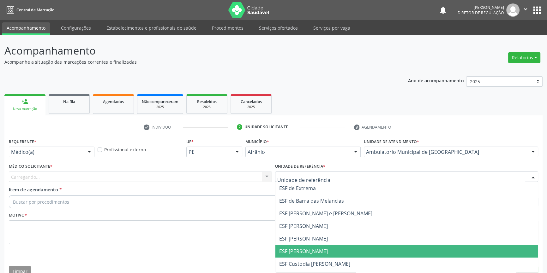
click at [319, 245] on span "ESF [PERSON_NAME]" at bounding box center [406, 251] width 262 height 13
click at [187, 172] on div "Carregando... Nenhum resultado encontrado para: " " Não há nenhuma opção para s…" at bounding box center [140, 177] width 263 height 11
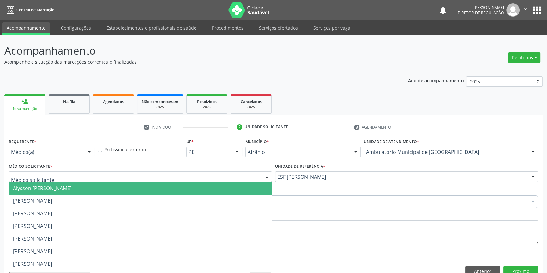
click at [170, 172] on div at bounding box center [140, 177] width 263 height 11
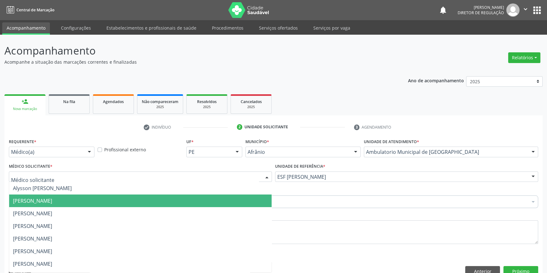
click at [102, 195] on span "[PERSON_NAME]" at bounding box center [140, 201] width 262 height 13
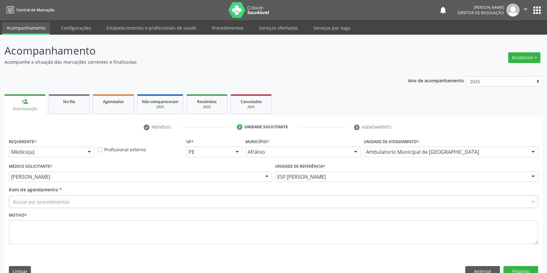
click at [97, 196] on div "Buscar por procedimentos" at bounding box center [273, 202] width 529 height 13
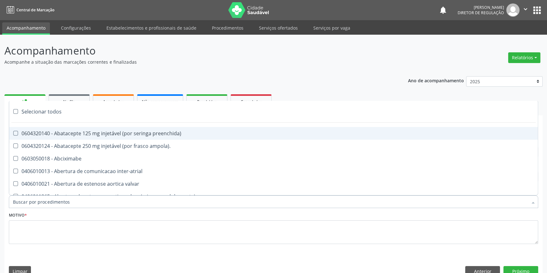
paste input "REUMATOLO"
type input "REUMATOLO"
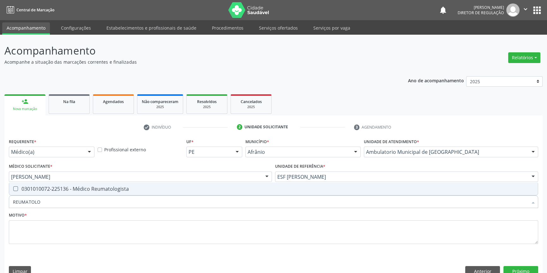
click at [99, 187] on div "0301010072-225136 - Médico Reumatologista" at bounding box center [273, 189] width 521 height 5
checkbox Reumatologista "true"
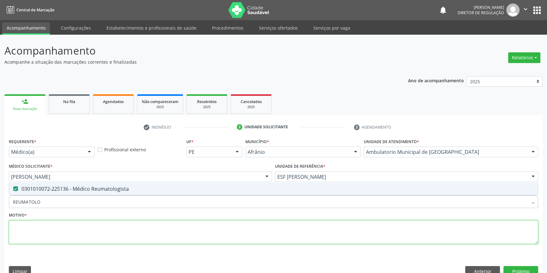
click at [82, 221] on textarea at bounding box center [273, 233] width 529 height 24
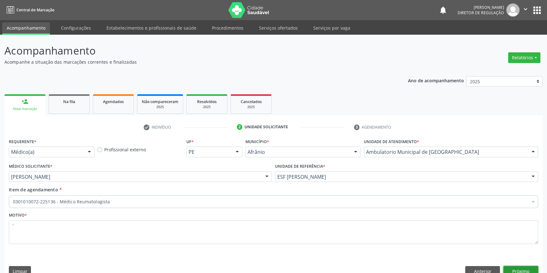
click at [527, 266] on button "Próximo" at bounding box center [520, 271] width 35 height 11
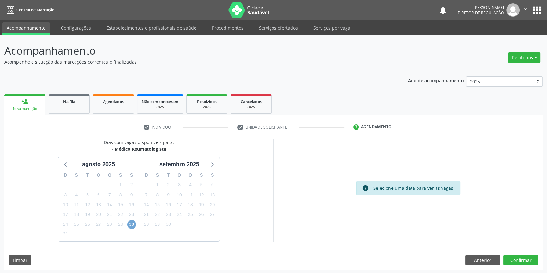
click at [130, 223] on span "30" at bounding box center [131, 224] width 9 height 9
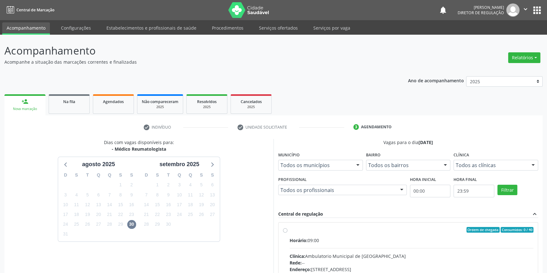
click at [302, 234] on label "Ordem de chegada Consumidos: 0 / 40 Horário: 09:00 Clínica: Ambulatorio Municip…" at bounding box center [411, 275] width 244 height 97
click at [287, 233] on input "Ordem de chegada Consumidos: 0 / 40 Horário: 09:00 Clínica: Ambulatorio Municip…" at bounding box center [285, 230] width 4 height 6
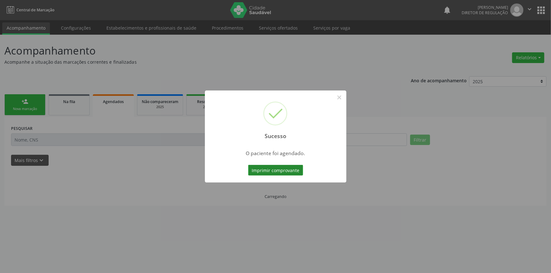
click at [284, 164] on div "Imprimir comprovante Cancel" at bounding box center [276, 170] width 58 height 13
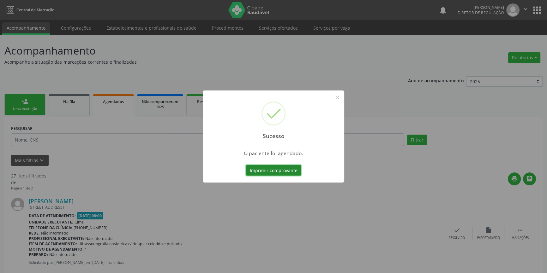
click at [284, 171] on button "Imprimir comprovante" at bounding box center [273, 170] width 55 height 11
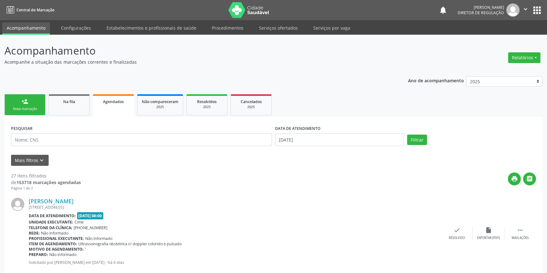
click at [31, 102] on link "person_add Nova marcação" at bounding box center [24, 104] width 41 height 21
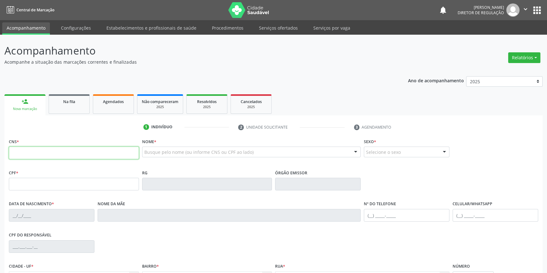
click at [34, 147] on input "text" at bounding box center [74, 153] width 130 height 13
click at [34, 149] on input "text" at bounding box center [74, 153] width 130 height 13
type input "700 0055 8243 5403"
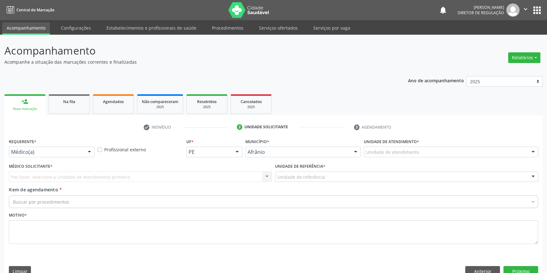
click at [424, 147] on div "Unidade de atendimento" at bounding box center [451, 152] width 174 height 11
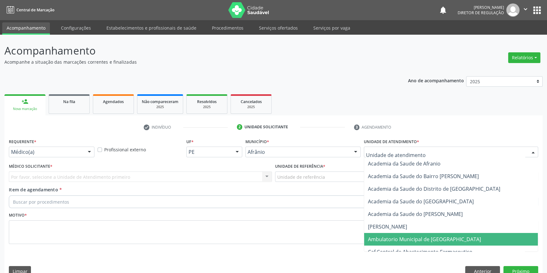
click at [413, 246] on span "Caf Central de Abastecimento Farmaceutico" at bounding box center [451, 252] width 174 height 13
click at [413, 236] on span "Ambulatorio Municipal de [GEOGRAPHIC_DATA]" at bounding box center [424, 239] width 113 height 7
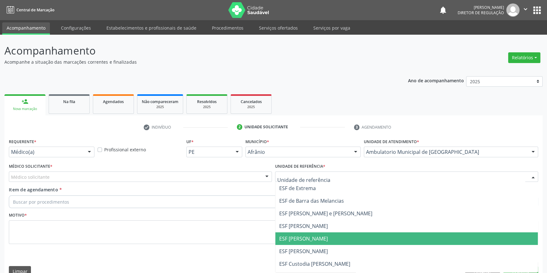
drag, startPoint x: 307, startPoint y: 229, endPoint x: 193, endPoint y: 164, distance: 131.9
click at [305, 235] on span "ESF [PERSON_NAME]" at bounding box center [303, 238] width 49 height 7
click at [193, 172] on div "Médico solicitante" at bounding box center [140, 177] width 263 height 11
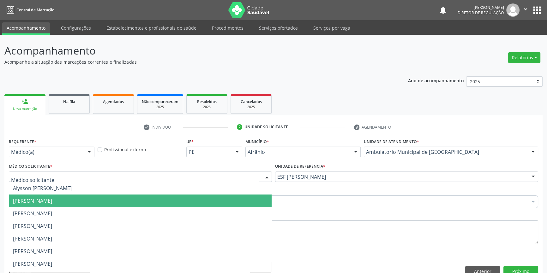
click at [52, 198] on span "[PERSON_NAME]" at bounding box center [32, 201] width 39 height 7
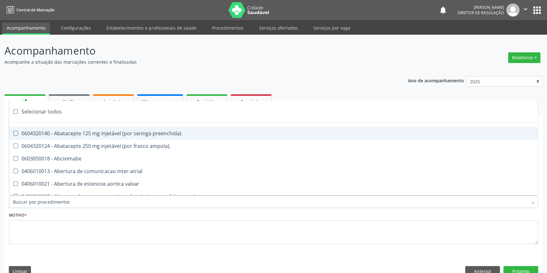
paste input "REUMATOLO"
type input "REUMATOLO"
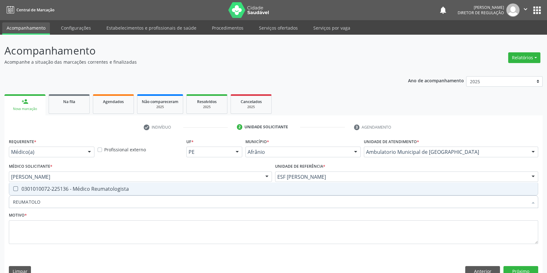
click at [75, 183] on span "0301010072-225136 - Médico Reumatologista" at bounding box center [273, 189] width 528 height 13
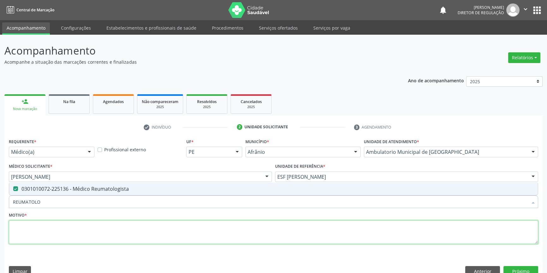
click at [55, 221] on textarea at bounding box center [273, 233] width 529 height 24
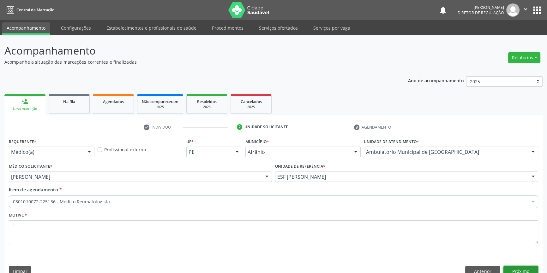
click at [512, 266] on button "Próximo" at bounding box center [520, 271] width 35 height 11
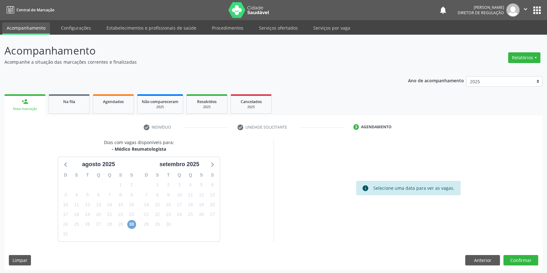
click at [130, 223] on span "30" at bounding box center [131, 224] width 9 height 9
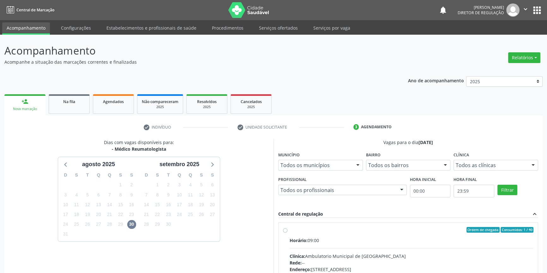
drag, startPoint x: 309, startPoint y: 241, endPoint x: 318, endPoint y: 228, distance: 15.6
click at [309, 240] on div "Horário: 09:00" at bounding box center [411, 240] width 244 height 7
click at [287, 233] on input "Ordem de chegada Consumidos: 1 / 40 Horário: 09:00 Clínica: Ambulatorio Municip…" at bounding box center [285, 230] width 4 height 6
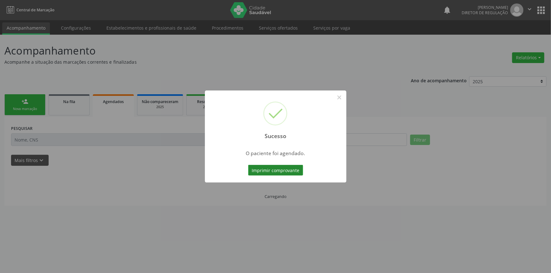
click at [271, 173] on button "Imprimir comprovante" at bounding box center [275, 170] width 55 height 11
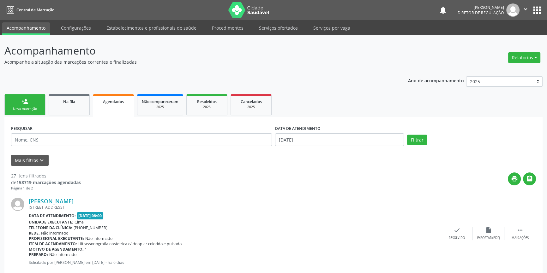
click at [33, 107] on div "Nova marcação" at bounding box center [25, 109] width 32 height 5
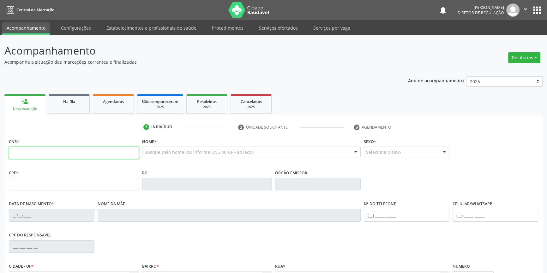
click at [40, 153] on input "text" at bounding box center [74, 153] width 130 height 13
type input "707 4050 3782 6274"
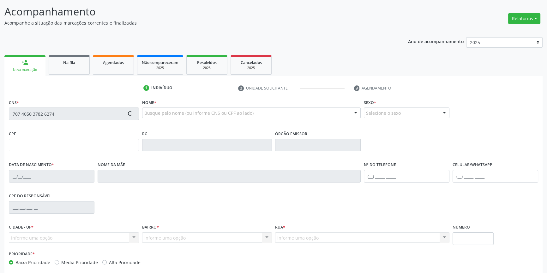
scroll to position [68, 0]
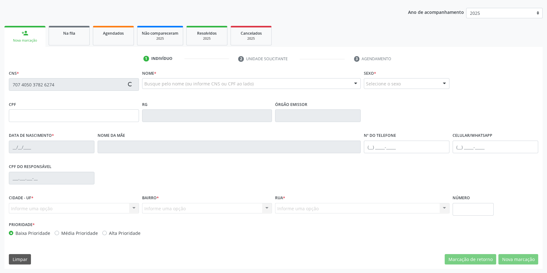
type input "259.275.168-82"
type input "08[DATE]"
type input "[PERSON_NAME]"
type input "[PHONE_NUMBER]"
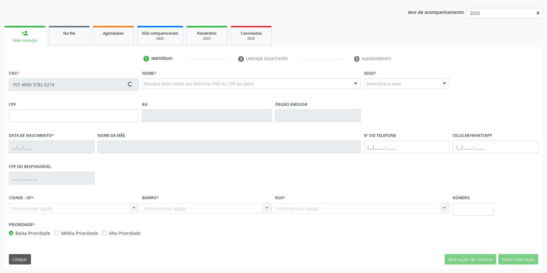
type input "016.346.283-65"
type input "S/N"
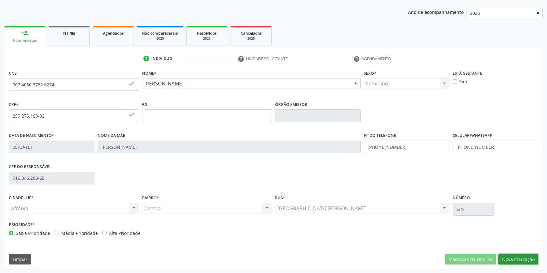
click at [519, 261] on button "Nova marcação" at bounding box center [518, 259] width 40 height 11
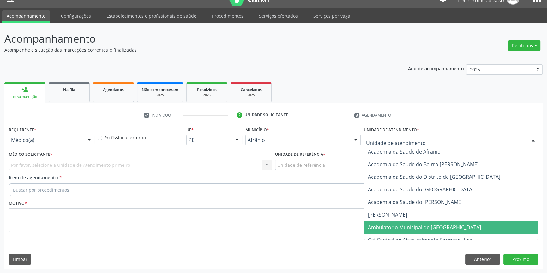
click at [418, 224] on span "Ambulatorio Municipal de [GEOGRAPHIC_DATA]" at bounding box center [424, 227] width 113 height 7
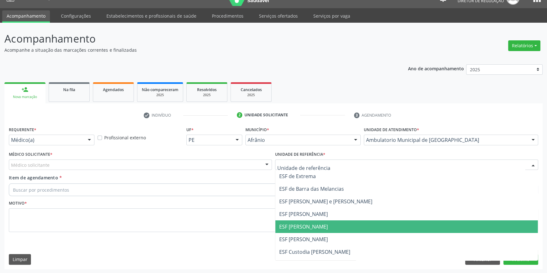
click at [312, 225] on span "ESF [PERSON_NAME]" at bounding box center [303, 226] width 49 height 7
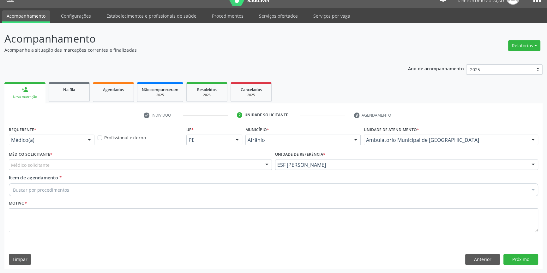
click at [143, 164] on div "Médico solicitante" at bounding box center [140, 165] width 263 height 11
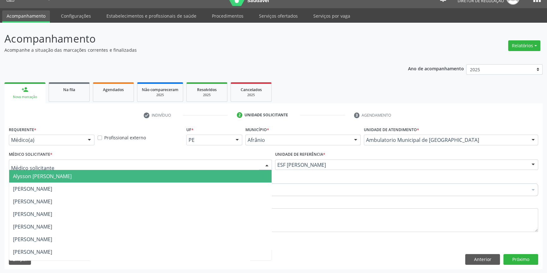
click at [72, 174] on span "Alysson [PERSON_NAME]" at bounding box center [42, 176] width 59 height 7
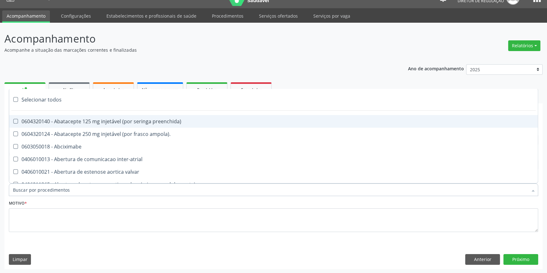
paste input "REUMATOLO"
type input "REUMATOLO"
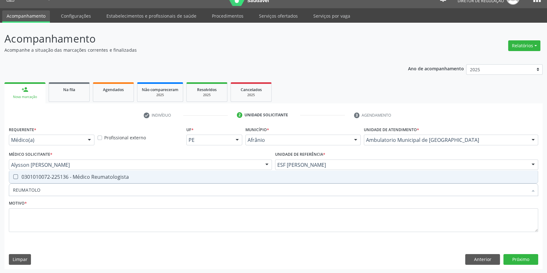
click at [85, 177] on div "0301010072-225136 - Médico Reumatologista" at bounding box center [273, 177] width 521 height 5
checkbox Reumatologista "true"
click at [73, 233] on fieldset "Motivo *" at bounding box center [273, 218] width 529 height 38
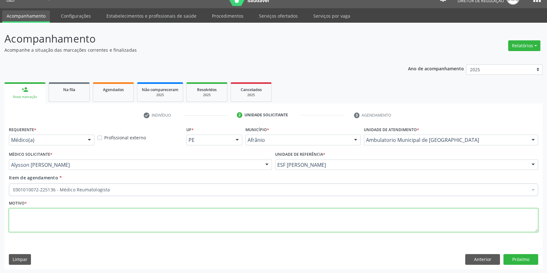
click at [72, 229] on textarea at bounding box center [273, 221] width 529 height 24
type textarea "'"
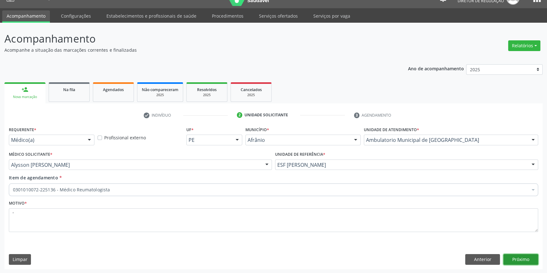
click at [529, 259] on button "Próximo" at bounding box center [520, 259] width 35 height 11
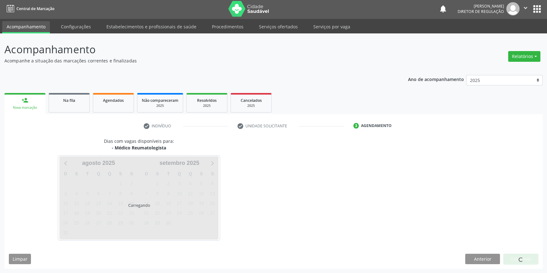
scroll to position [1, 0]
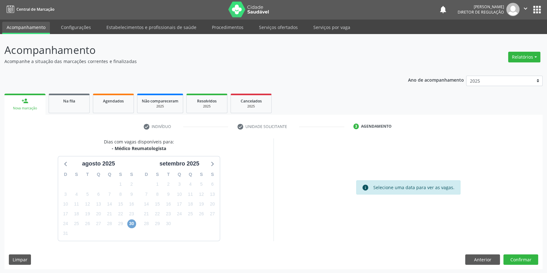
click at [133, 224] on span "30" at bounding box center [131, 224] width 9 height 9
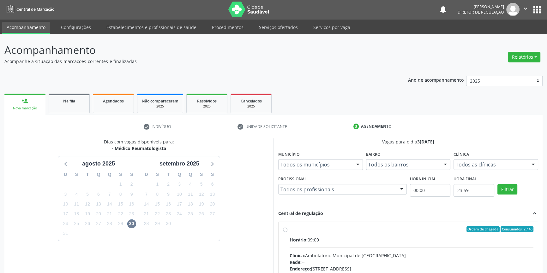
click at [295, 229] on div "Ordem de chegada Consumidos: 2 / 40" at bounding box center [411, 230] width 244 height 6
click at [287, 229] on input "Ordem de chegada Consumidos: 2 / 40 Horário: 09:00 Clínica: Ambulatorio Municip…" at bounding box center [285, 230] width 4 height 6
radio input "true"
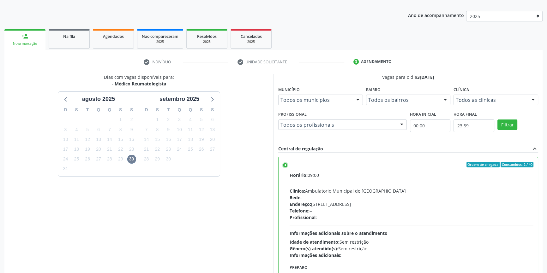
scroll to position [103, 0]
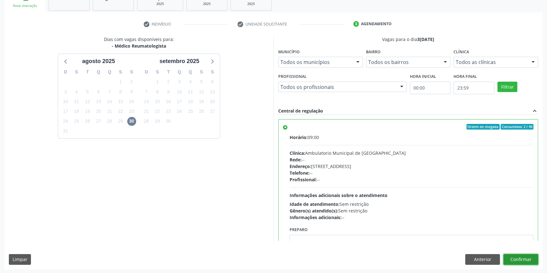
click at [519, 260] on button "Confirmar" at bounding box center [520, 259] width 35 height 11
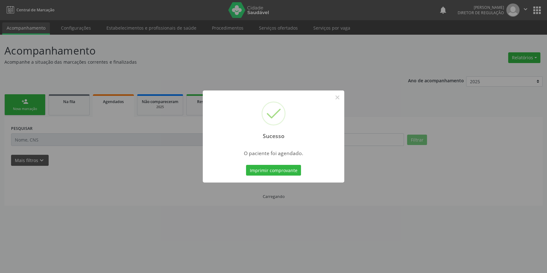
scroll to position [0, 0]
click at [291, 169] on button "Imprimir comprovante" at bounding box center [275, 170] width 55 height 11
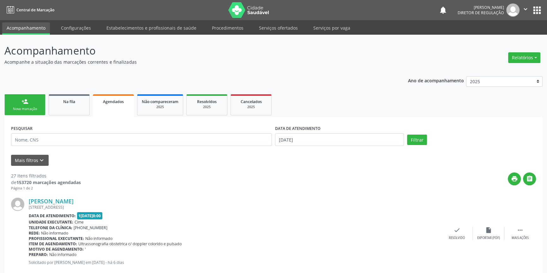
click at [36, 107] on div "Nova marcação" at bounding box center [25, 109] width 32 height 5
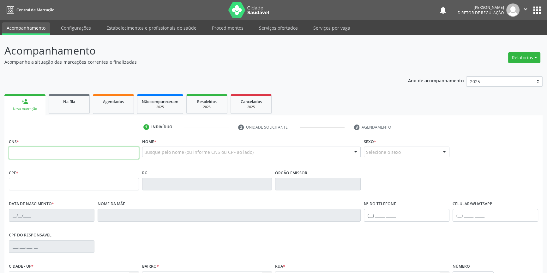
click at [47, 157] on input "text" at bounding box center [74, 153] width 130 height 13
type input "700 7019 3949 1671"
type input "039.657.424-69"
type input "[DATE]"
type input "[PERSON_NAME]"
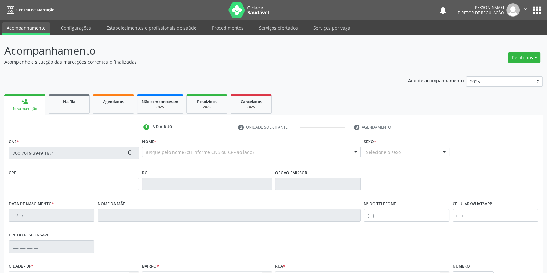
type input "[PHONE_NUMBER]"
type input "07"
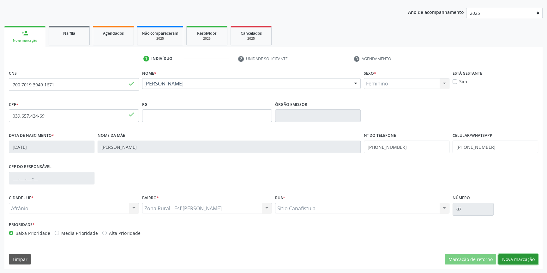
click at [524, 257] on button "Nova marcação" at bounding box center [518, 259] width 40 height 11
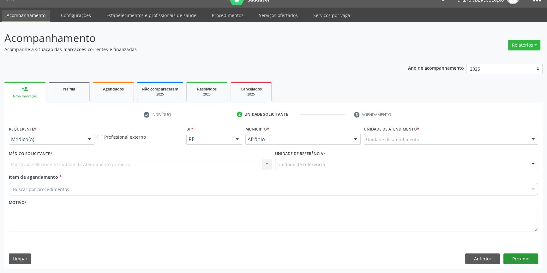
scroll to position [12, 0]
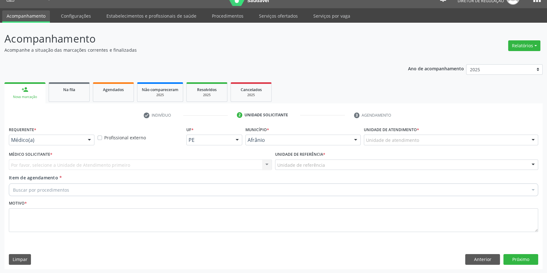
click at [409, 136] on div "Unidade de atendimento" at bounding box center [451, 140] width 174 height 11
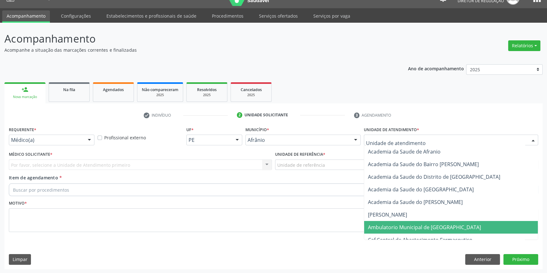
drag, startPoint x: 410, startPoint y: 229, endPoint x: 320, endPoint y: 188, distance: 98.9
click at [408, 229] on span "Ambulatorio Municipal de [GEOGRAPHIC_DATA]" at bounding box center [424, 227] width 113 height 7
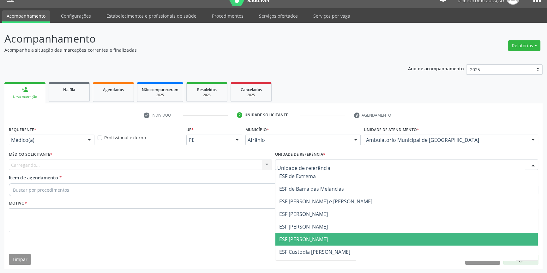
click at [299, 237] on span "ESF [PERSON_NAME]" at bounding box center [303, 239] width 49 height 7
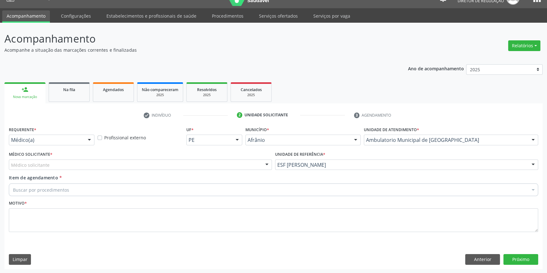
click at [187, 170] on div "Médico Solicitante * Médico solicitante [PERSON_NAME] [PERSON_NAME] [PERSON_NAM…" at bounding box center [140, 162] width 266 height 25
click at [90, 158] on div "Médico Solicitante * Médico solicitante [PERSON_NAME] [PERSON_NAME] [PERSON_NAM…" at bounding box center [140, 160] width 263 height 20
click at [71, 164] on div "Médico solicitante" at bounding box center [140, 165] width 263 height 11
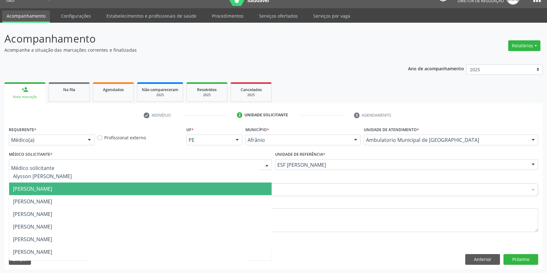
click at [56, 185] on span "[PERSON_NAME]" at bounding box center [140, 189] width 262 height 13
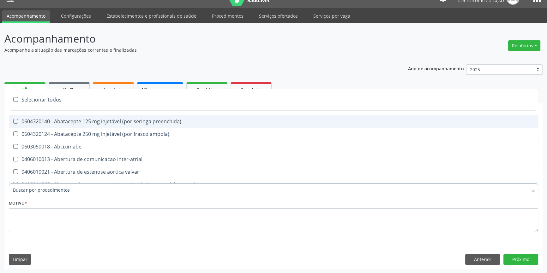
paste input "REUMATOLO"
type input "REUMATOLO"
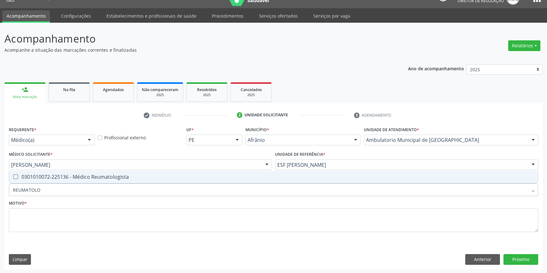
click at [69, 177] on div "0301010072-225136 - Médico Reumatologista" at bounding box center [273, 177] width 521 height 5
checkbox Reumatologista "true"
click at [60, 203] on div "Motivo *" at bounding box center [273, 215] width 529 height 33
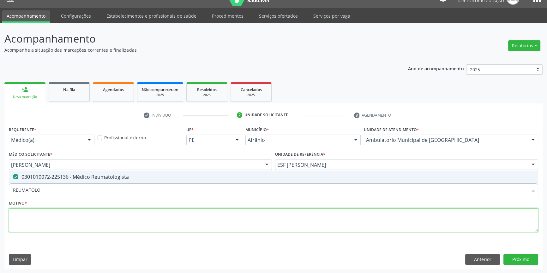
click at [57, 215] on textarea at bounding box center [273, 221] width 529 height 24
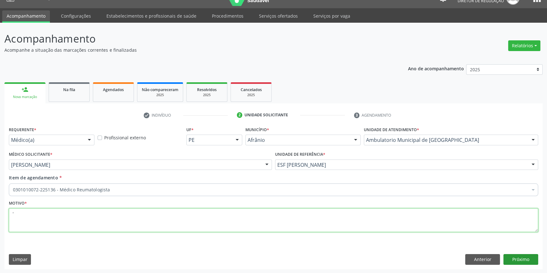
type textarea "'"
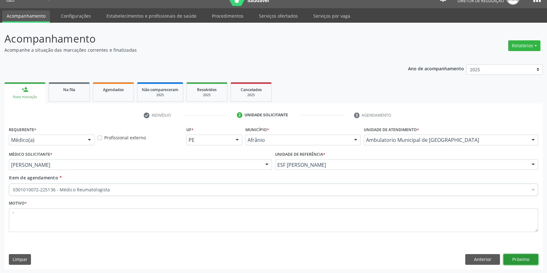
click at [522, 256] on button "Próximo" at bounding box center [520, 259] width 35 height 11
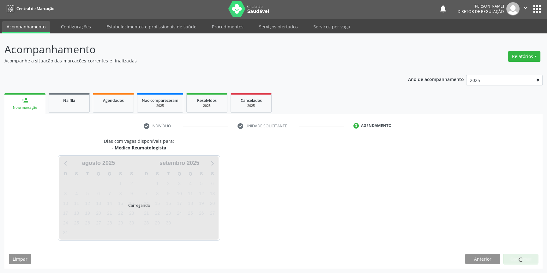
scroll to position [1, 0]
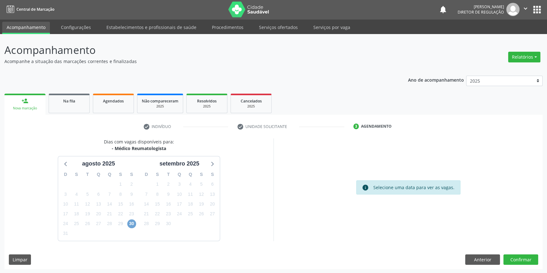
click at [134, 221] on span "30" at bounding box center [131, 224] width 9 height 9
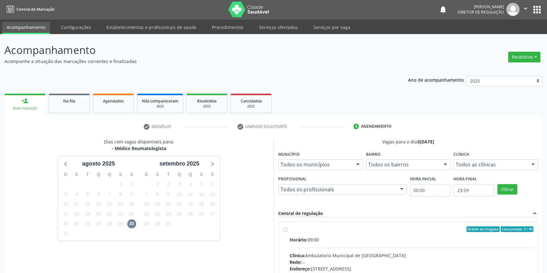
click at [311, 232] on label "Ordem de chegada Consumidos: 3 / 40 Horário: 09:00 Clínica: Ambulatorio Municip…" at bounding box center [411, 275] width 244 height 97
click at [287, 232] on input "Ordem de chegada Consumidos: 3 / 40 Horário: 09:00 Clínica: Ambulatorio Municip…" at bounding box center [285, 230] width 4 height 6
radio input "true"
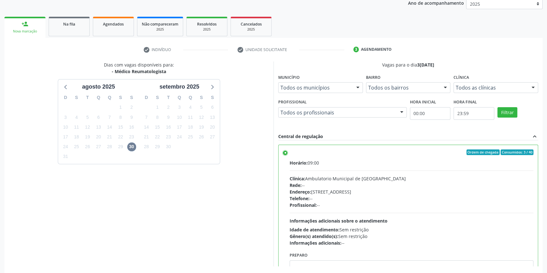
scroll to position [103, 0]
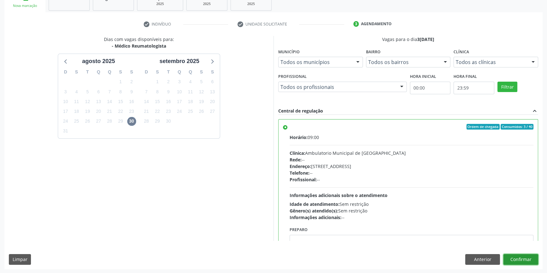
click at [522, 257] on button "Confirmar" at bounding box center [520, 259] width 35 height 11
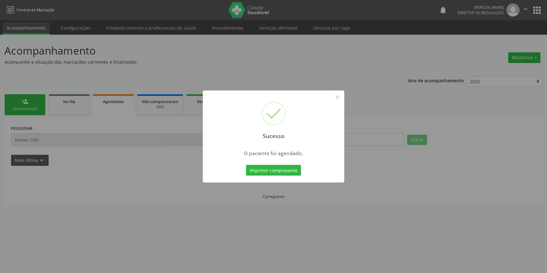
scroll to position [0, 0]
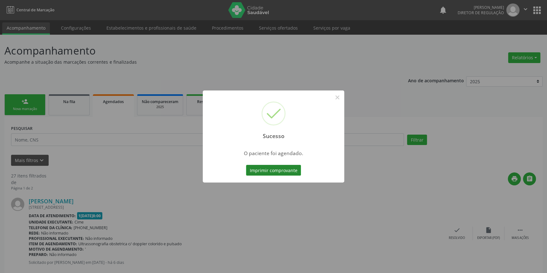
click at [290, 167] on button "Imprimir comprovante" at bounding box center [273, 170] width 55 height 11
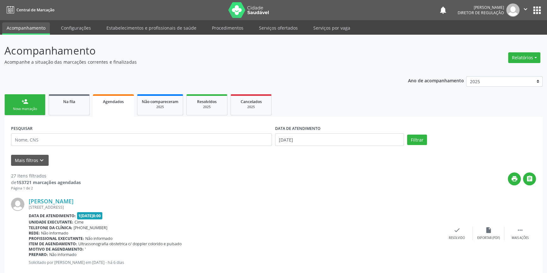
click at [34, 104] on link "person_add Nova marcação" at bounding box center [24, 104] width 41 height 21
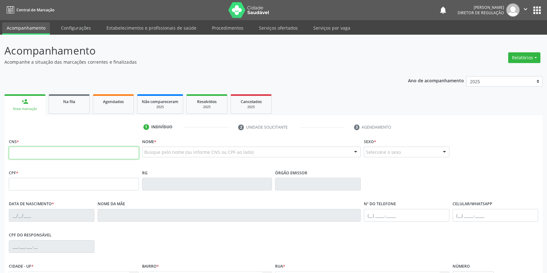
click at [51, 154] on input "text" at bounding box center [74, 153] width 130 height 13
type input "702 0093 6759 8182"
type input "015.438.174-83"
type input "29[DATE]"
type input "[PERSON_NAME]"
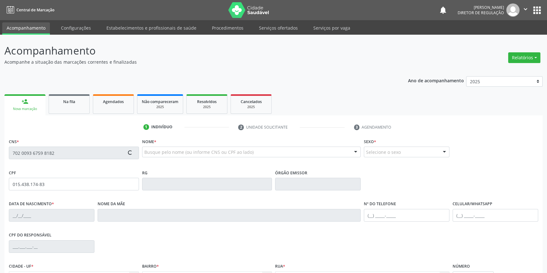
type input "[PHONE_NUMBER]"
type input "78"
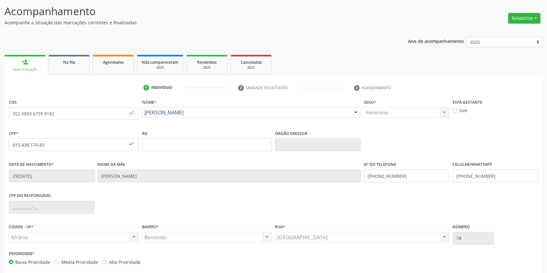
scroll to position [68, 0]
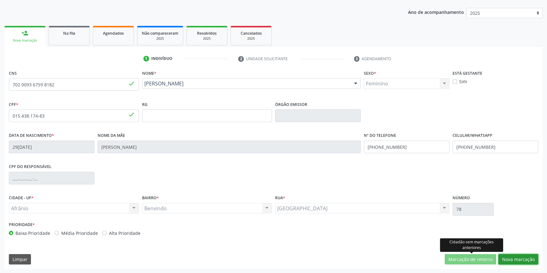
click at [499, 260] on button "Nova marcação" at bounding box center [518, 259] width 40 height 11
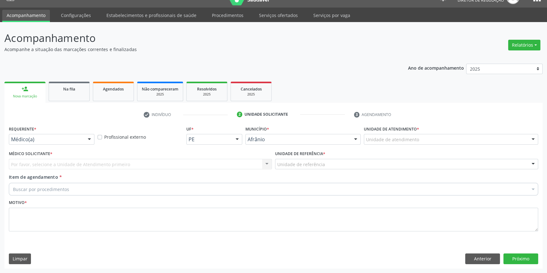
scroll to position [12, 0]
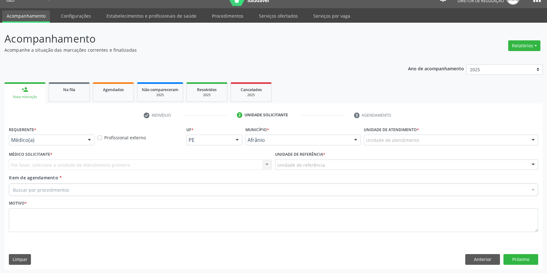
click at [394, 134] on label "Unidade de atendimento *" at bounding box center [391, 130] width 55 height 10
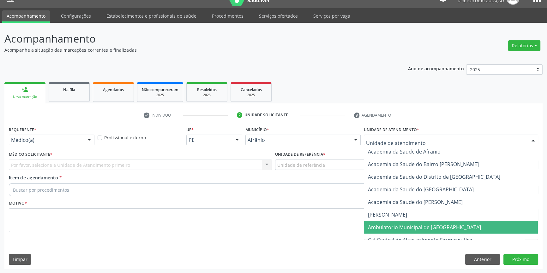
click at [408, 228] on span "Ambulatorio Municipal de [GEOGRAPHIC_DATA]" at bounding box center [424, 227] width 113 height 7
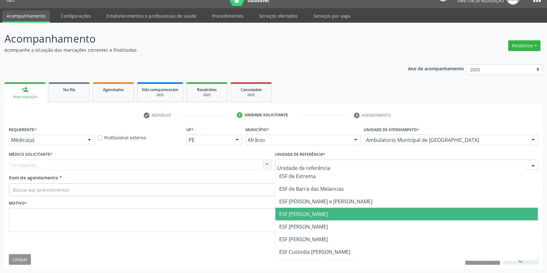
click at [310, 226] on span "ESF [PERSON_NAME]" at bounding box center [303, 226] width 49 height 7
click at [162, 162] on div "Carregando... Nenhum resultado encontrado para: " " Não há nenhuma opção para s…" at bounding box center [140, 165] width 263 height 11
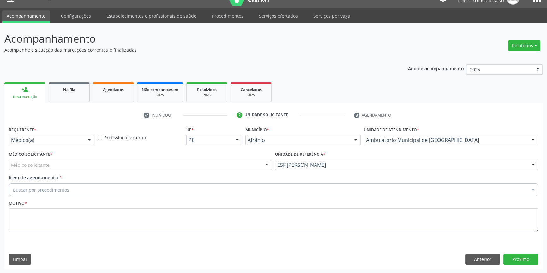
click at [159, 161] on div "Médico solicitante" at bounding box center [140, 165] width 263 height 11
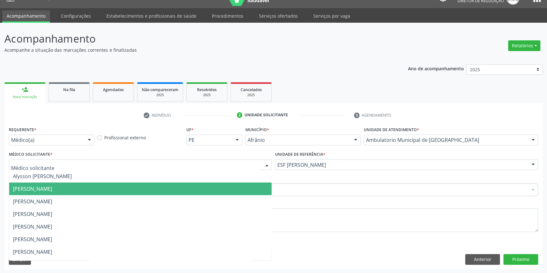
click at [35, 185] on span "Bruno Saraiva Bezerra Medrado" at bounding box center [140, 189] width 262 height 13
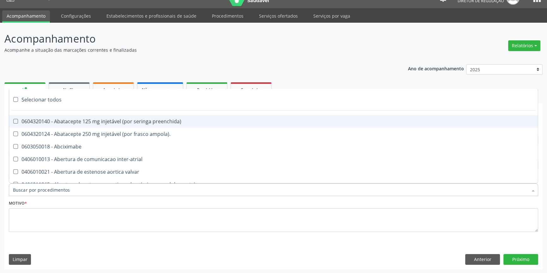
paste input "REUMATOLO"
type input "REUMATOLO"
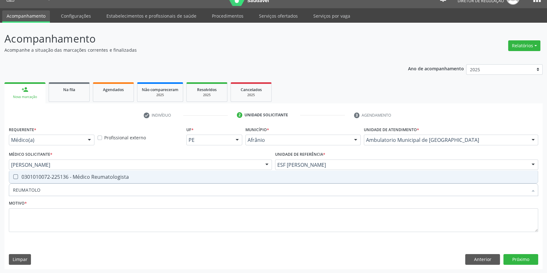
click at [56, 178] on div "0301010072-225136 - Médico Reumatologista" at bounding box center [273, 177] width 521 height 5
checkbox Reumatologista "true"
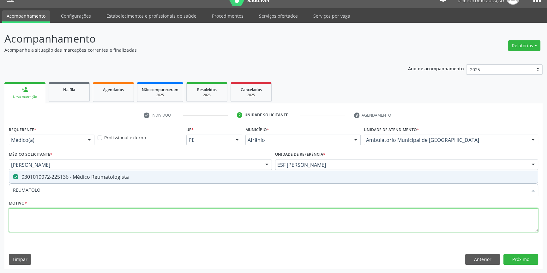
click at [45, 214] on textarea at bounding box center [273, 221] width 529 height 24
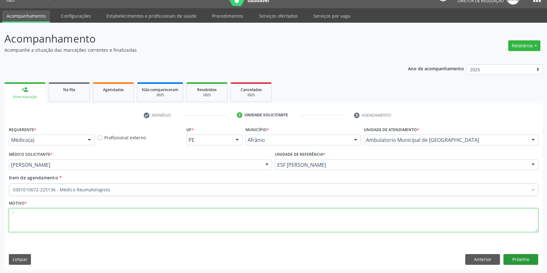
type textarea "'"
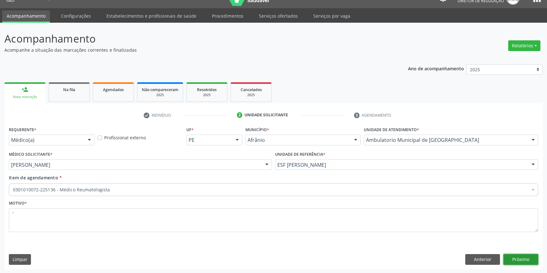
click at [523, 256] on button "Próximo" at bounding box center [520, 259] width 35 height 11
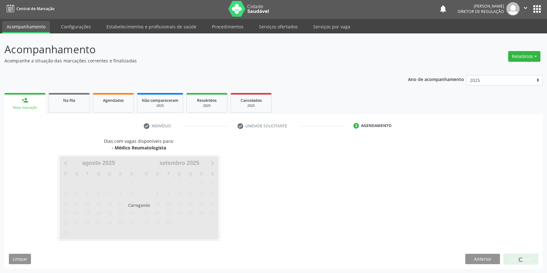
scroll to position [1, 0]
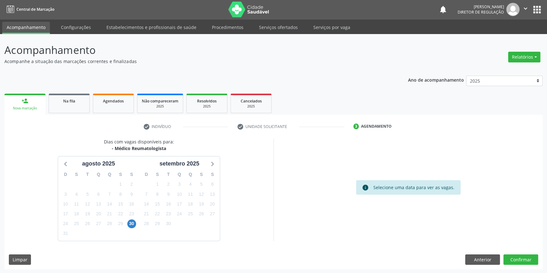
click at [129, 218] on div "23" at bounding box center [131, 214] width 9 height 10
click at [133, 224] on span "30" at bounding box center [131, 224] width 9 height 9
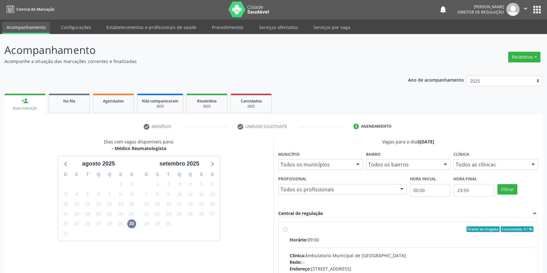
click at [285, 232] on div "Ordem de chegada Consumidos: 4 / 40 Horário: 09:00 Clínica: Ambulatorio Municip…" at bounding box center [408, 275] width 250 height 97
radio input "true"
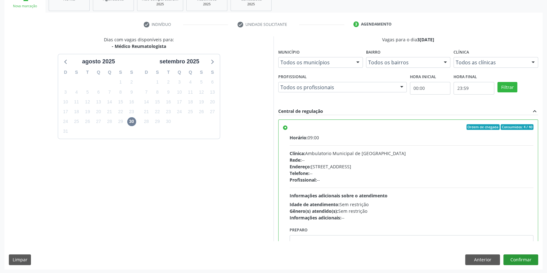
scroll to position [103, 0]
click at [523, 259] on button "Confirmar" at bounding box center [520, 259] width 35 height 11
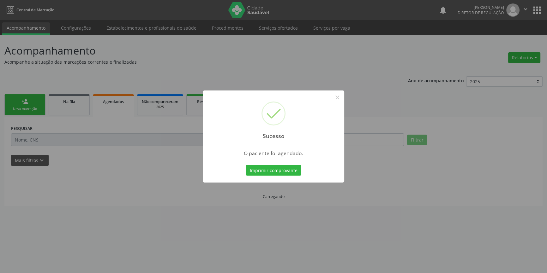
scroll to position [0, 0]
click at [293, 169] on button "Imprimir comprovante" at bounding box center [275, 170] width 55 height 11
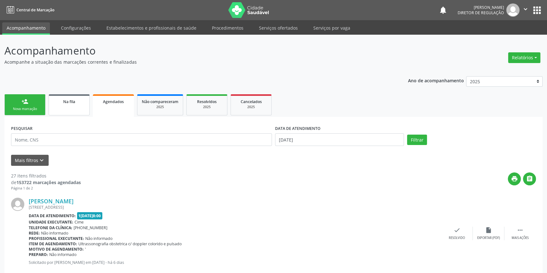
click at [78, 114] on link "Na fila" at bounding box center [69, 104] width 41 height 21
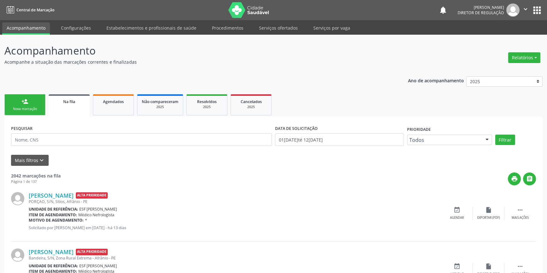
click at [73, 146] on div "PESQUISAR" at bounding box center [141, 137] width 264 height 27
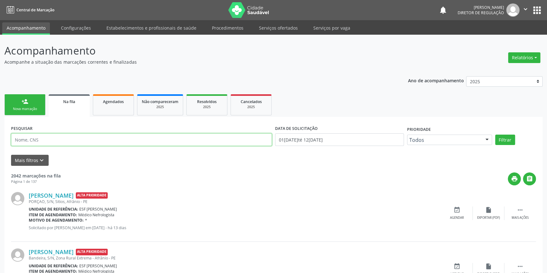
click at [73, 138] on input "text" at bounding box center [141, 140] width 261 height 13
type input "700101943516514"
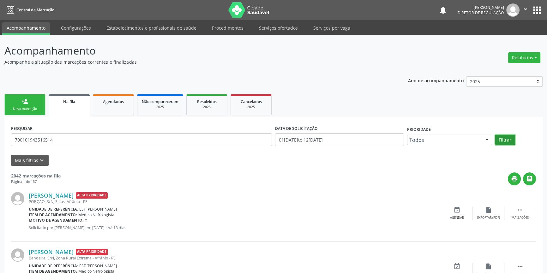
click at [504, 136] on button "Filtrar" at bounding box center [505, 140] width 20 height 11
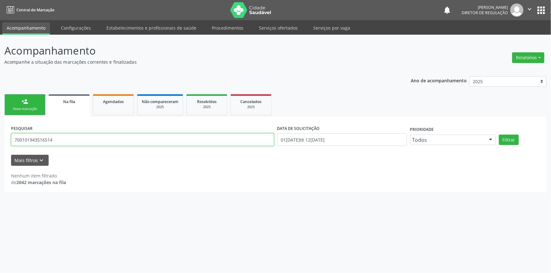
drag, startPoint x: 91, startPoint y: 140, endPoint x: 0, endPoint y: 139, distance: 90.9
click at [0, 139] on div "Acompanhamento Acompanhe a situação das marcações correntes e finalizadas Relat…" at bounding box center [275, 154] width 551 height 239
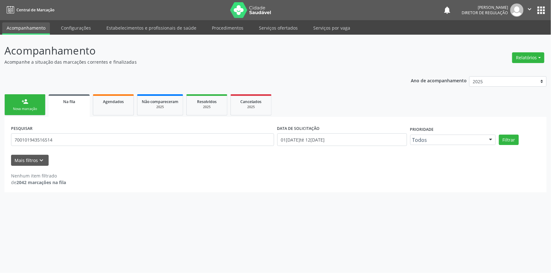
click at [31, 106] on link "person_add Nova marcação" at bounding box center [24, 104] width 41 height 21
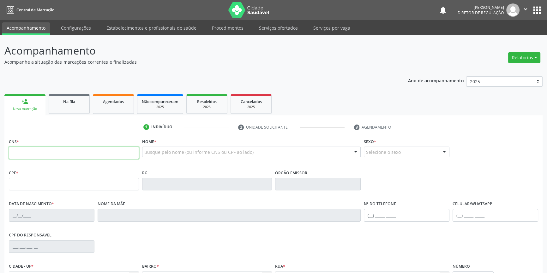
click at [51, 150] on input "text" at bounding box center [74, 153] width 130 height 13
type input "700 1019 4351 6514"
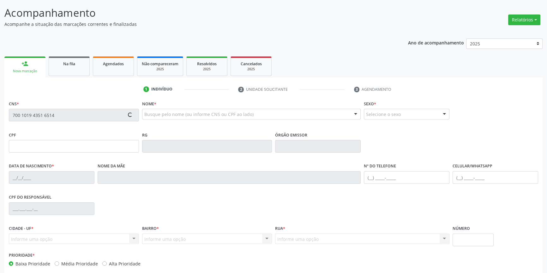
scroll to position [68, 0]
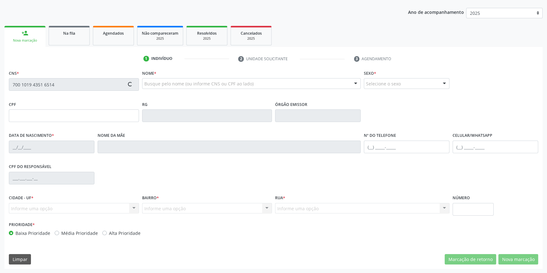
type input "070.209.764-09"
type input "31/03/1985"
type input "Bibiana Francisca Tolentino Silva"
type input "(87) 98857-4045"
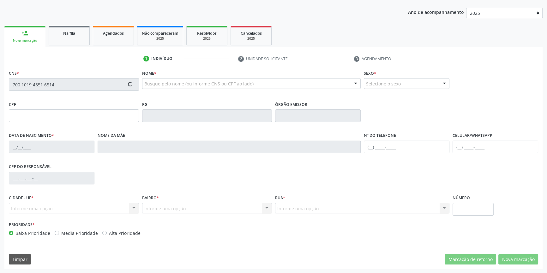
type input "041.370.144-18"
type input "S/N"
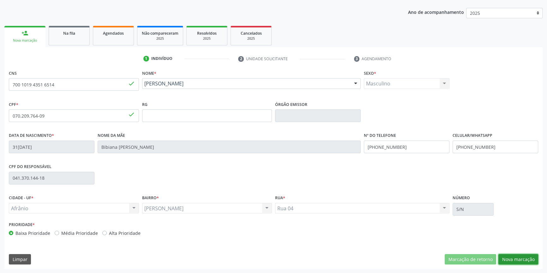
drag, startPoint x: 520, startPoint y: 262, endPoint x: 528, endPoint y: 258, distance: 8.3
click at [521, 262] on button "Nova marcação" at bounding box center [518, 259] width 40 height 11
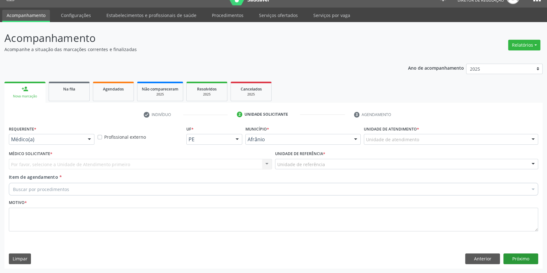
scroll to position [12, 0]
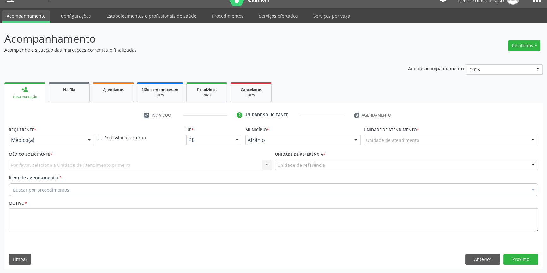
click at [395, 146] on div "Unidade de atendimento * Unidade de atendimento Academia da Saude de Afranio Ac…" at bounding box center [450, 137] width 177 height 25
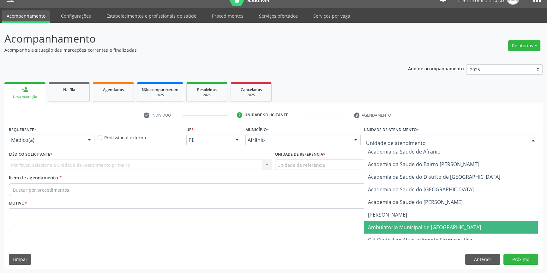
click at [405, 229] on span "Ambulatorio Municipal de [GEOGRAPHIC_DATA]" at bounding box center [424, 227] width 113 height 7
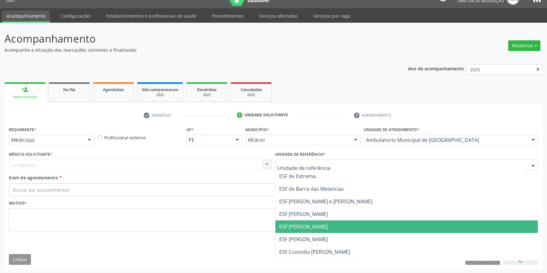
click at [306, 233] on span "ESF [PERSON_NAME]" at bounding box center [406, 227] width 262 height 13
click at [154, 167] on div "Carregando... Nenhum resultado encontrado para: " " Não há nenhuma opção para s…" at bounding box center [140, 165] width 263 height 11
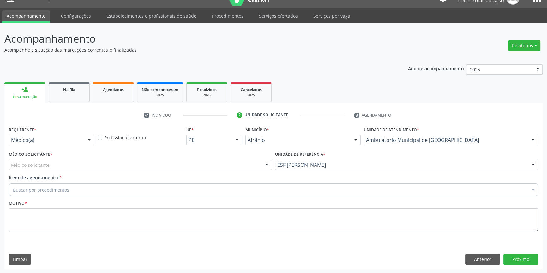
click at [108, 161] on div "Médico solicitante" at bounding box center [140, 165] width 263 height 11
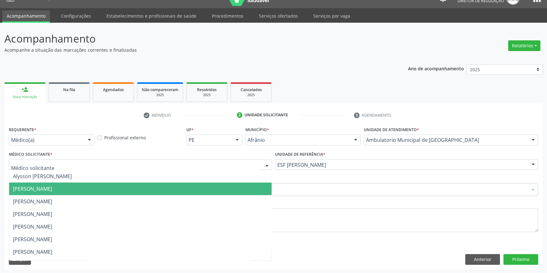
click at [65, 184] on span "Bruno Saraiva Bezerra Medrado" at bounding box center [140, 189] width 262 height 13
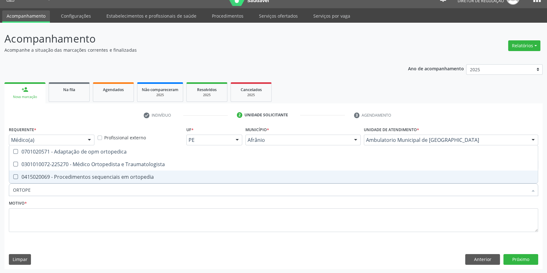
type input "ORTOPED"
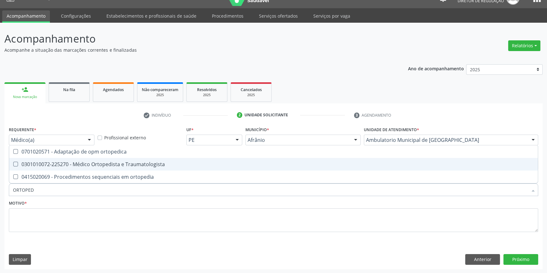
click at [92, 165] on div "0301010072-225270 - Médico Ortopedista e Traumatologista" at bounding box center [273, 164] width 521 height 5
checkbox Traumatologista "true"
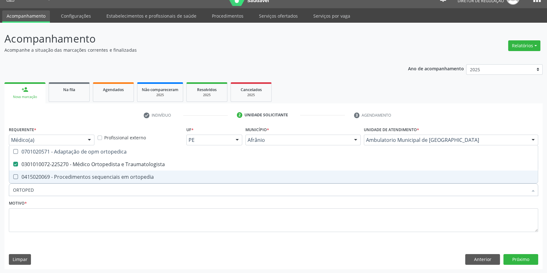
click at [78, 204] on div "Motivo *" at bounding box center [273, 215] width 529 height 33
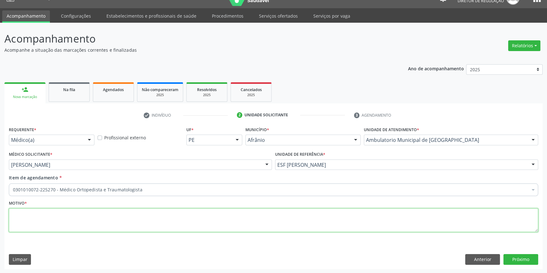
click at [76, 210] on textarea at bounding box center [273, 221] width 529 height 24
type textarea "'"
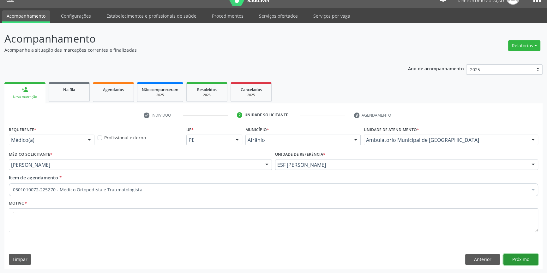
click at [526, 261] on button "Próximo" at bounding box center [520, 259] width 35 height 11
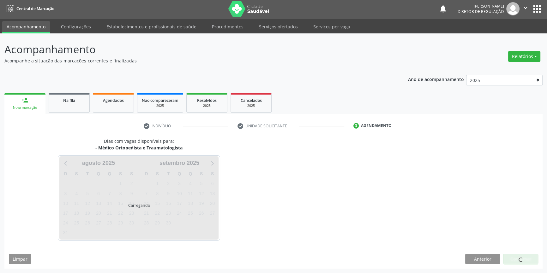
scroll to position [1, 0]
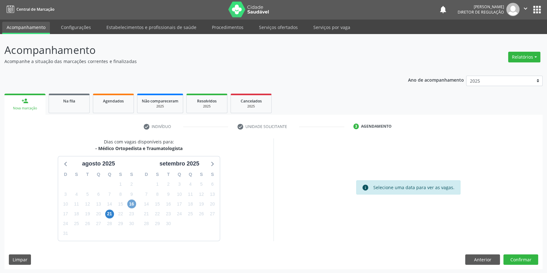
click at [133, 206] on span "16" at bounding box center [131, 204] width 9 height 9
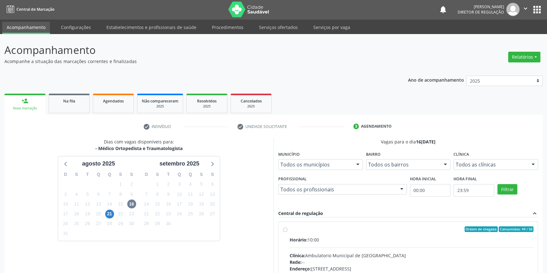
click at [307, 237] on span "Horário:" at bounding box center [298, 240] width 18 height 6
click at [287, 232] on input "Ordem de chegada Consumidos: 44 / 50 Horário: 10:00 Clínica: Ambulatorio Munici…" at bounding box center [285, 230] width 4 height 6
radio input "true"
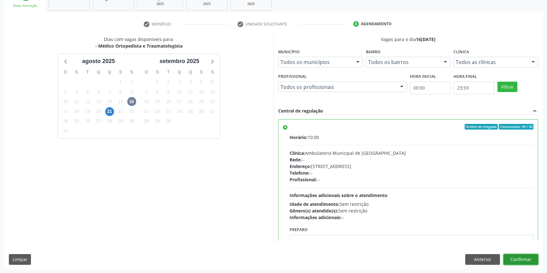
click at [522, 256] on button "Confirmar" at bounding box center [520, 259] width 35 height 11
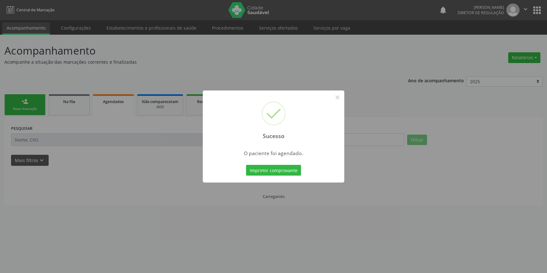
scroll to position [0, 0]
click at [285, 167] on button "Imprimir comprovante" at bounding box center [275, 170] width 55 height 11
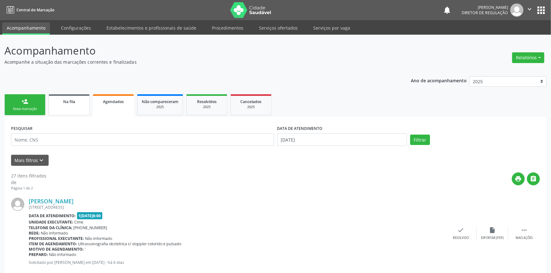
click at [67, 110] on link "Na fila" at bounding box center [69, 104] width 41 height 21
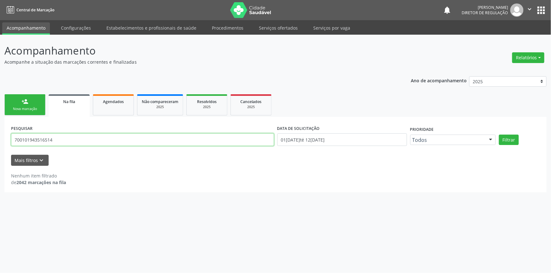
click at [54, 142] on input "700101943516514" at bounding box center [142, 140] width 263 height 13
drag, startPoint x: 54, startPoint y: 142, endPoint x: 22, endPoint y: 110, distance: 45.1
click at [0, 135] on div "Acompanhamento Acompanhe a situação das marcações correntes e finalizadas Relat…" at bounding box center [275, 154] width 551 height 239
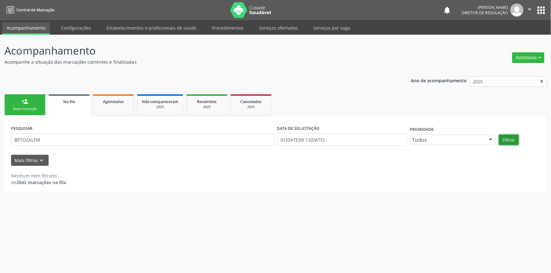
click at [515, 139] on button "Filtrar" at bounding box center [509, 140] width 20 height 11
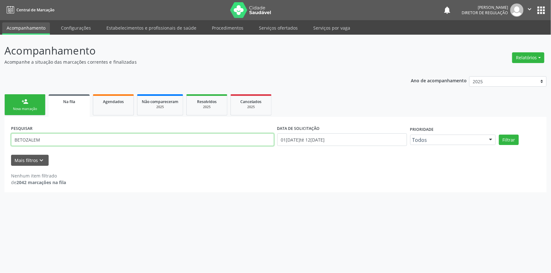
click at [55, 141] on input "BETOZALEM" at bounding box center [142, 140] width 263 height 13
type input "BETOZALEN"
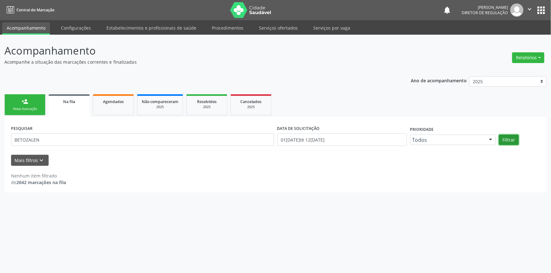
click at [510, 137] on button "Filtrar" at bounding box center [509, 140] width 20 height 11
click at [25, 98] on div "person_add" at bounding box center [24, 101] width 7 height 7
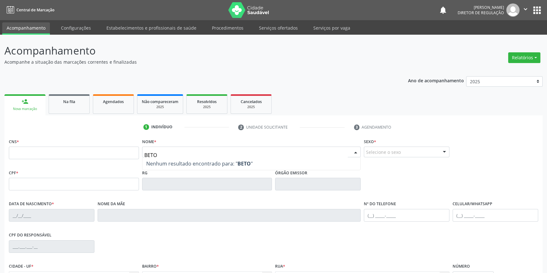
type input "BETOZ"
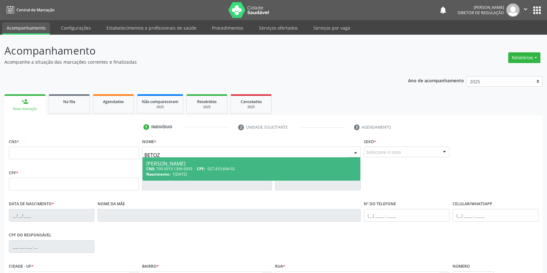
type input "700 0013 1396 6503"
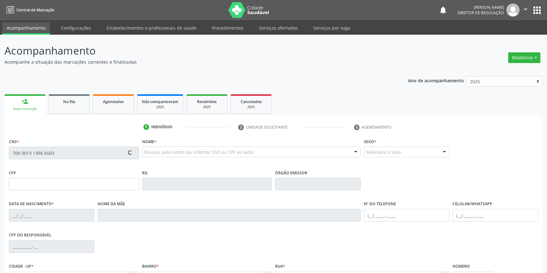
type input "027.410.694-92"
type input "19/04/1978"
type input "Alaide Maria da Silva"
type input "(87) 98849-1210"
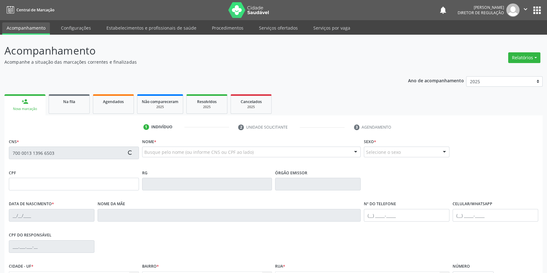
type input "059.436.504-07"
type input "105"
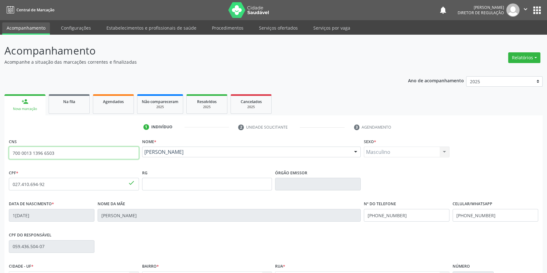
drag, startPoint x: 92, startPoint y: 154, endPoint x: 0, endPoint y: 137, distance: 93.1
click at [0, 137] on div "Acompanhamento Acompanhe a situação das marcações correntes e finalizadas Relat…" at bounding box center [273, 188] width 547 height 307
click at [74, 109] on link "Na fila" at bounding box center [69, 104] width 41 height 20
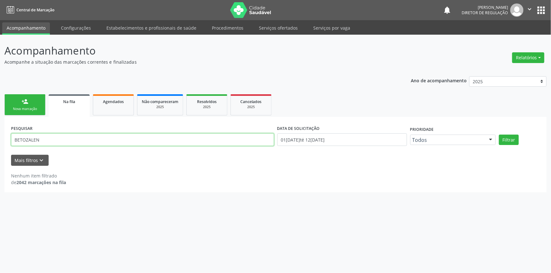
drag, startPoint x: 91, startPoint y: 140, endPoint x: 30, endPoint y: 138, distance: 61.0
click at [62, 140] on input "BETOZALEN" at bounding box center [142, 140] width 263 height 13
drag, startPoint x: 30, startPoint y: 138, endPoint x: 0, endPoint y: 138, distance: 29.7
click at [0, 138] on div "Acompanhamento Acompanhe a situação das marcações correntes e finalizadas Relat…" at bounding box center [275, 154] width 551 height 239
paste input "700 0013 1396 6503"
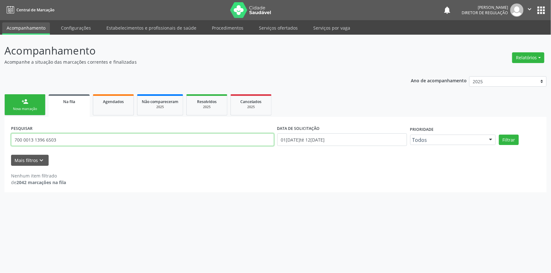
type input "700 0013 1396 6503"
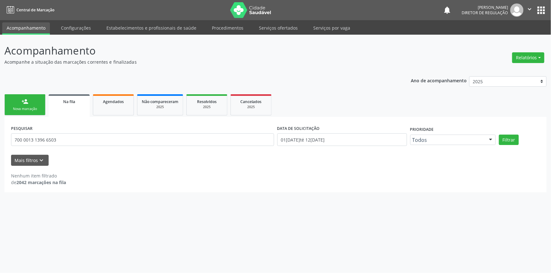
click at [495, 139] on div at bounding box center [490, 140] width 9 height 11
click at [499, 139] on button "Filtrar" at bounding box center [509, 140] width 20 height 11
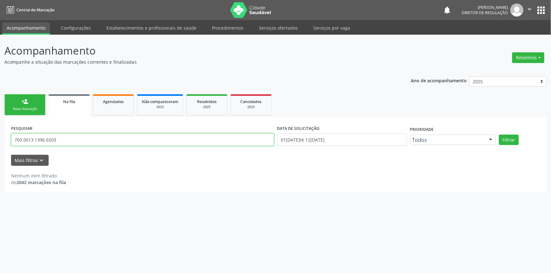
drag, startPoint x: 68, startPoint y: 140, endPoint x: 0, endPoint y: 134, distance: 67.8
click at [0, 135] on div "Acompanhamento Acompanhe a situação das marcações correntes e finalizadas Relat…" at bounding box center [275, 154] width 551 height 239
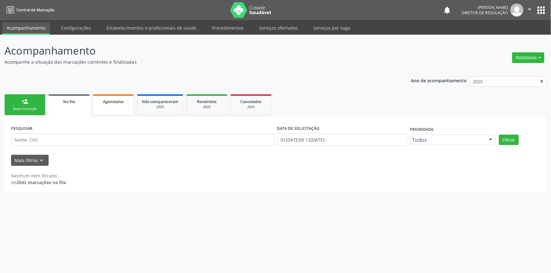
click at [110, 111] on link "Agendados" at bounding box center [113, 104] width 41 height 21
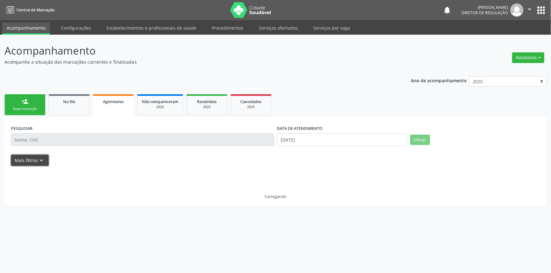
click at [40, 161] on icon "keyboard_arrow_down" at bounding box center [41, 160] width 7 height 7
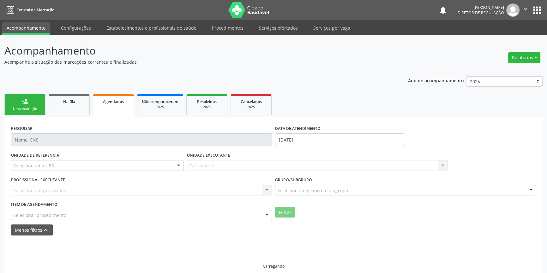
click at [52, 218] on div "Selecionar procedimento" at bounding box center [141, 215] width 261 height 11
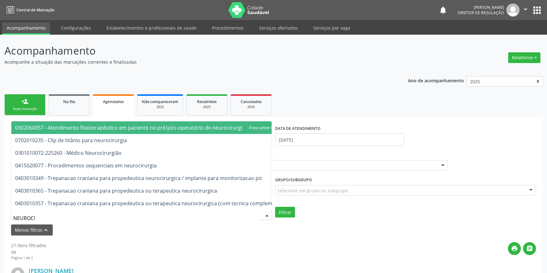
type input "NEUROCIR"
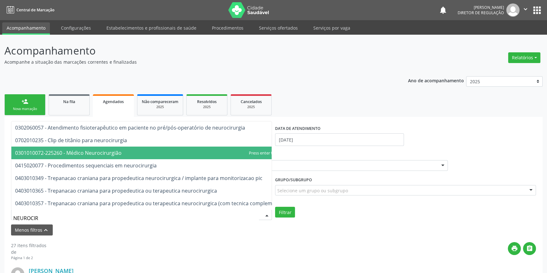
click at [105, 151] on span "0301010072-225260 - Médico Neurocirurgião" at bounding box center [68, 153] width 106 height 7
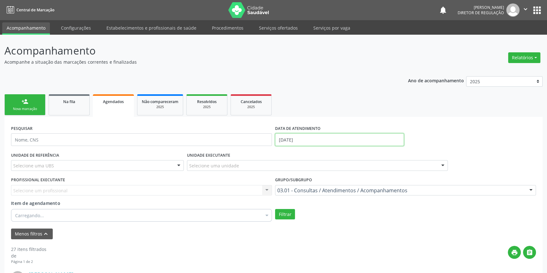
click at [334, 141] on input "12/08/2025" at bounding box center [339, 140] width 129 height 13
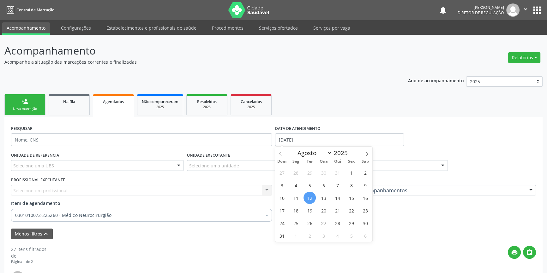
click at [307, 199] on span "12" at bounding box center [309, 198] width 12 height 12
type input "12/08/2025"
click at [391, 211] on div "Filtrar" at bounding box center [405, 214] width 264 height 11
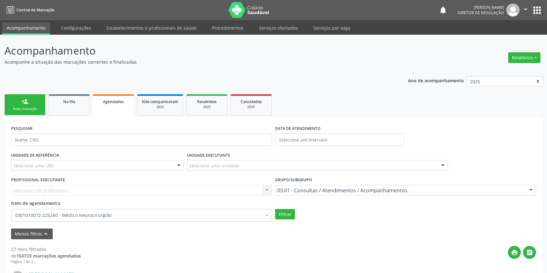
click at [303, 133] on label "DATA DE ATENDIMENTO" at bounding box center [297, 129] width 45 height 10
click at [303, 136] on input "text" at bounding box center [339, 140] width 129 height 13
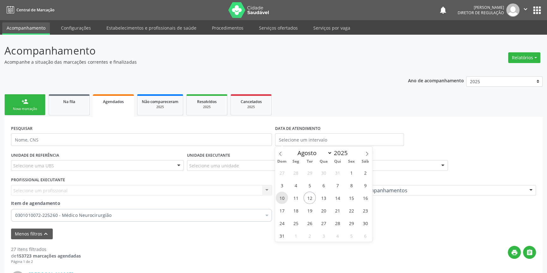
click at [284, 197] on span "10" at bounding box center [282, 198] width 12 height 12
type input "10/08/2025"
click at [368, 202] on span "16" at bounding box center [365, 198] width 12 height 12
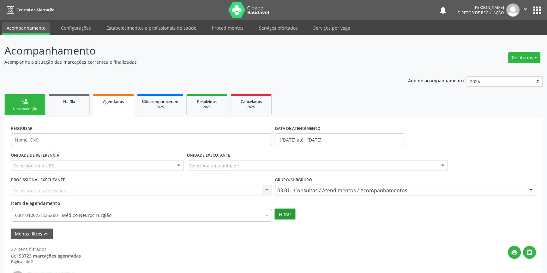
click at [293, 215] on button "Filtrar" at bounding box center [285, 214] width 20 height 11
click at [320, 141] on input "10/08/2025 até 16/08/2025" at bounding box center [339, 140] width 129 height 13
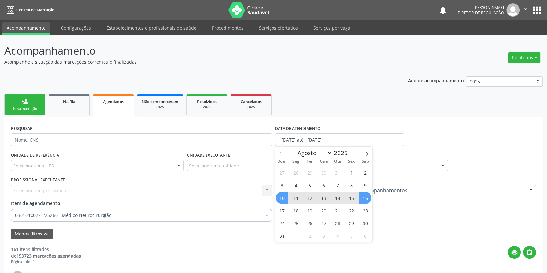
click at [324, 196] on span "13" at bounding box center [323, 198] width 12 height 12
type input "[DATE]"
click at [366, 196] on span "16" at bounding box center [365, 198] width 12 height 12
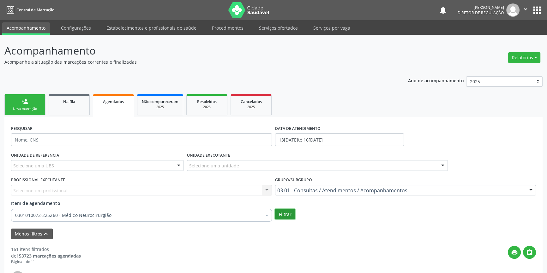
click at [290, 215] on button "Filtrar" at bounding box center [285, 214] width 20 height 11
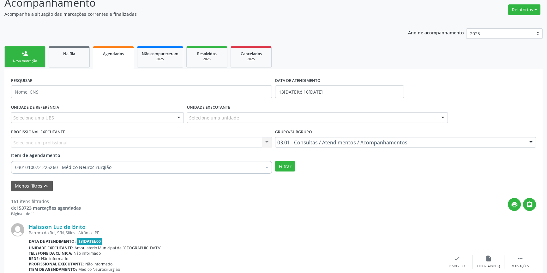
scroll to position [103, 0]
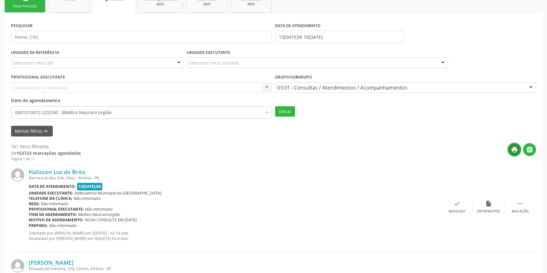
click at [513, 149] on icon "print" at bounding box center [514, 149] width 7 height 7
click at [130, 118] on div "Item de agendamento 0301010072-225260 - Médico Neurocirurgião Desfazer seleção …" at bounding box center [141, 109] width 264 height 24
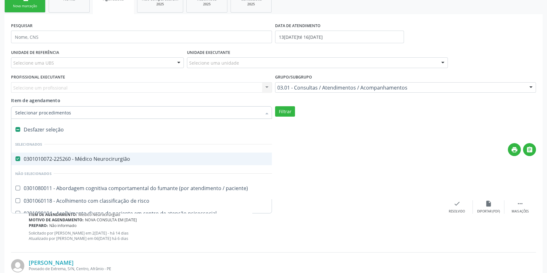
click at [85, 128] on div "Desfazer seleção" at bounding box center [344, 129] width 667 height 13
checkbox Neurocirurgião "false"
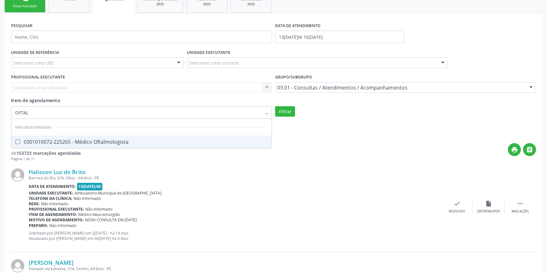
type input "OFTALM"
click at [88, 146] on span "0301010072-225265 - Médico Oftalmologista" at bounding box center [141, 142] width 260 height 13
checkbox Oftalmologista "true"
click at [295, 32] on input "13/08/2025 até 16/08/2025" at bounding box center [339, 37] width 129 height 13
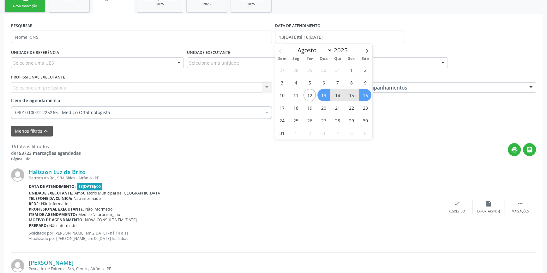
click at [322, 93] on span "13" at bounding box center [323, 95] width 12 height 12
type input "[DATE]"
click at [367, 96] on span "16" at bounding box center [365, 95] width 12 height 12
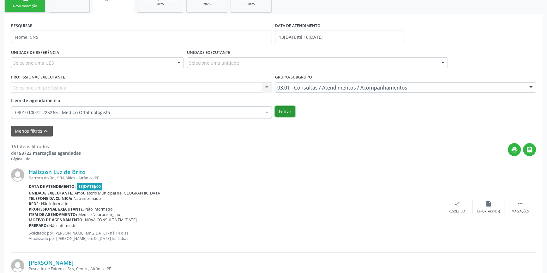
click at [291, 111] on button "Filtrar" at bounding box center [285, 111] width 20 height 11
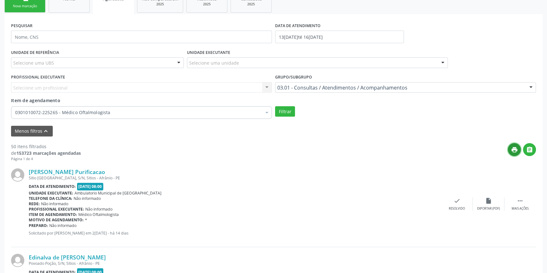
click at [511, 149] on icon "print" at bounding box center [514, 149] width 7 height 7
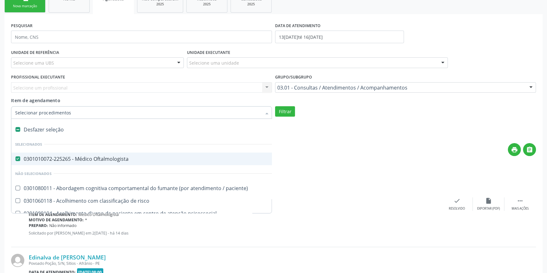
click at [54, 133] on div "Desfazer seleção" at bounding box center [344, 129] width 667 height 13
checkbox Oftalmologista "false"
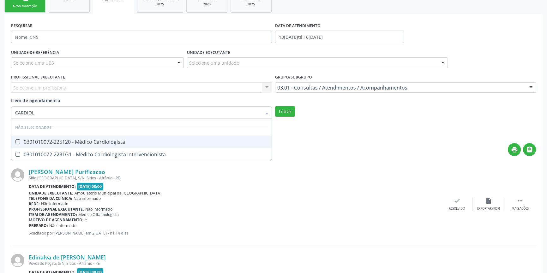
type input "CARDIOLO"
click at [57, 140] on div "0301010072-225120 - Médico Cardiologista" at bounding box center [141, 142] width 253 height 5
checkbox Cardiologista "true"
click at [330, 34] on input "13/08/2025 até 16/08/2025" at bounding box center [339, 37] width 129 height 13
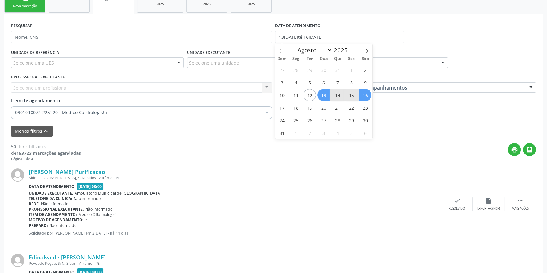
click at [319, 92] on span "13" at bounding box center [323, 95] width 12 height 12
type input "[DATE]"
click at [340, 107] on span "21" at bounding box center [337, 108] width 12 height 12
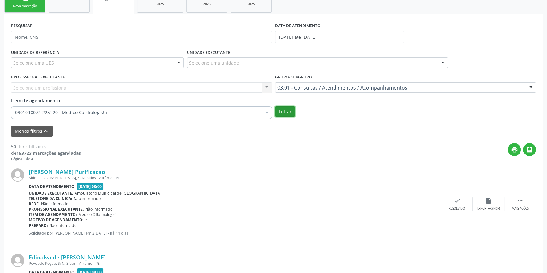
click at [285, 113] on button "Filtrar" at bounding box center [285, 111] width 20 height 11
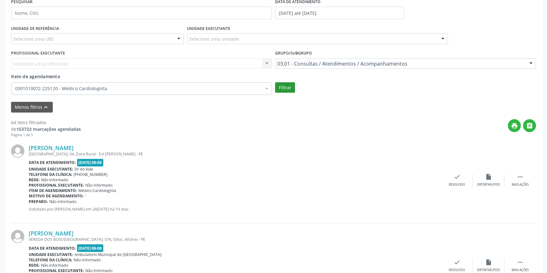
scroll to position [160, 0]
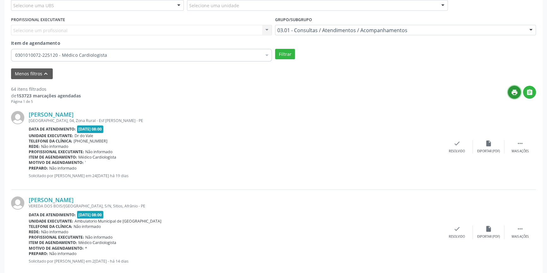
click at [513, 92] on icon "print" at bounding box center [514, 92] width 7 height 7
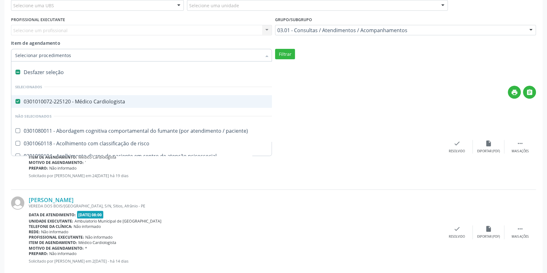
click at [78, 74] on div "Desfazer seleção" at bounding box center [344, 72] width 667 height 13
checkbox Cardiologista "false"
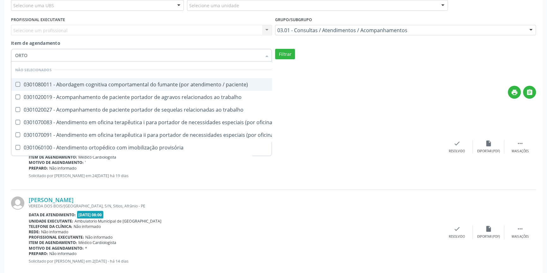
type input "ORTOP"
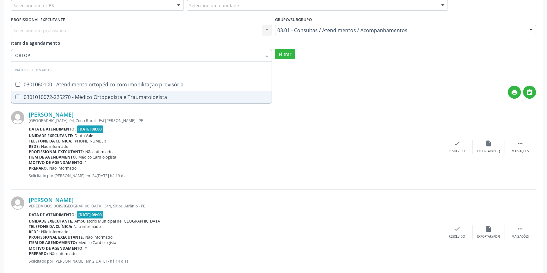
click at [98, 95] on div "0301010072-225270 - Médico Ortopedista e Traumatologista" at bounding box center [141, 97] width 253 height 5
checkbox Traumatologista "true"
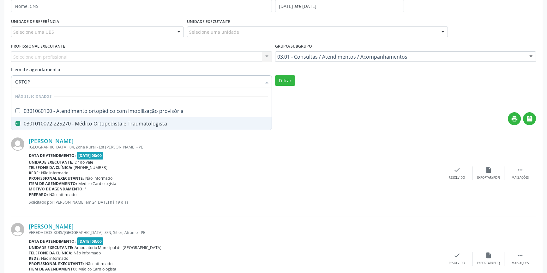
scroll to position [103, 0]
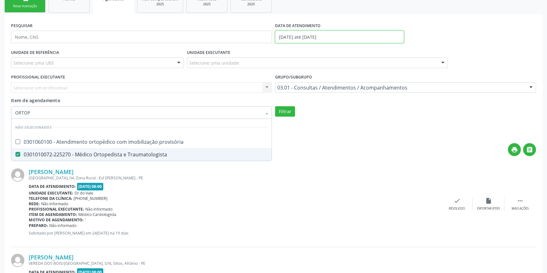
click at [307, 36] on input "13/08/2025 até 21/08/2025" at bounding box center [339, 37] width 129 height 13
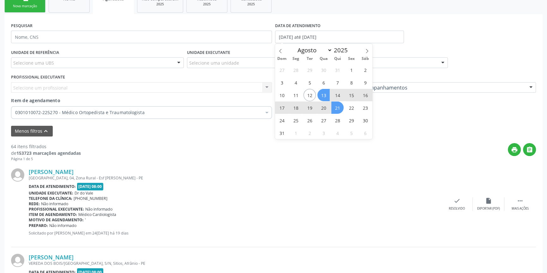
click at [271, 169] on div "Maria dos Anjos Nascimento" at bounding box center [235, 172] width 412 height 7
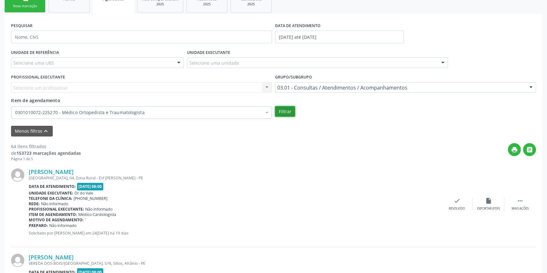
click at [286, 112] on button "Filtrar" at bounding box center [285, 111] width 20 height 11
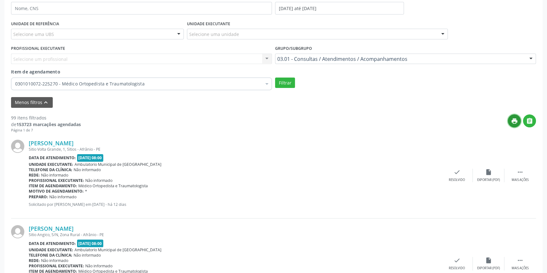
click at [517, 123] on icon "print" at bounding box center [514, 121] width 7 height 7
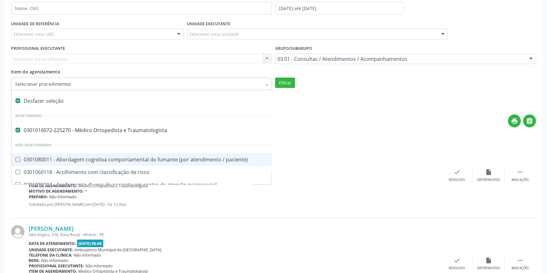
click at [50, 104] on div "Desfazer seleção" at bounding box center [344, 101] width 667 height 13
checkbox Traumatologista "false"
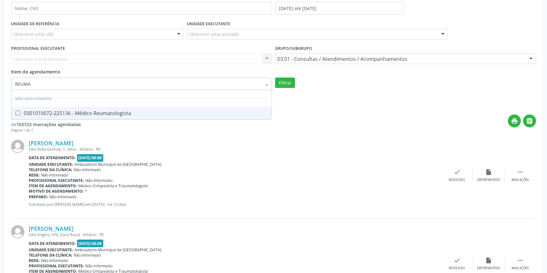
type input "REUMAT"
click at [47, 108] on span "0301010072-225136 - Médico Reumatologista" at bounding box center [141, 113] width 260 height 13
checkbox Reumatologista "true"
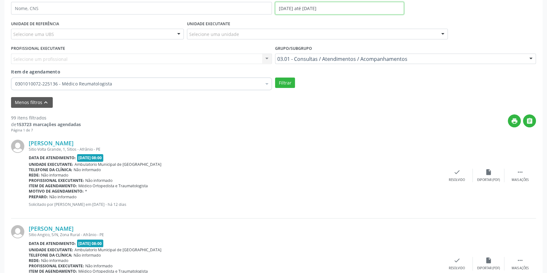
click at [307, 4] on input "13/08/2025 até 21/08/2025" at bounding box center [339, 8] width 129 height 13
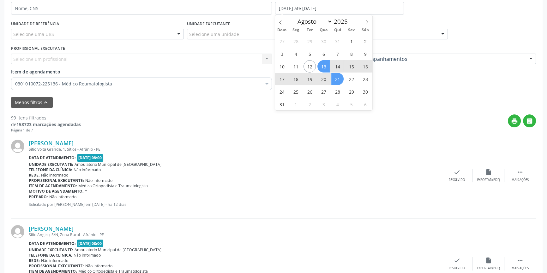
click at [364, 66] on span "16" at bounding box center [365, 66] width 12 height 12
type input "16/08/2025"
click at [363, 76] on span "23" at bounding box center [365, 79] width 12 height 12
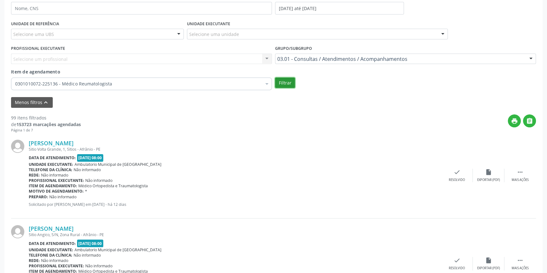
click at [288, 83] on button "Filtrar" at bounding box center [285, 83] width 20 height 11
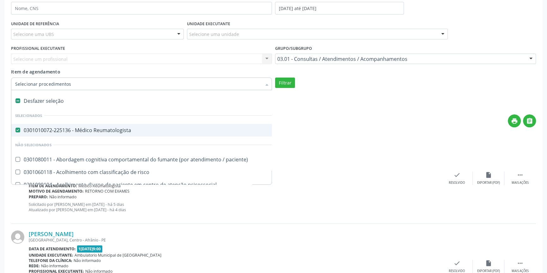
click at [71, 99] on div "Desfazer seleção" at bounding box center [344, 101] width 667 height 13
checkbox Reumatologista "false"
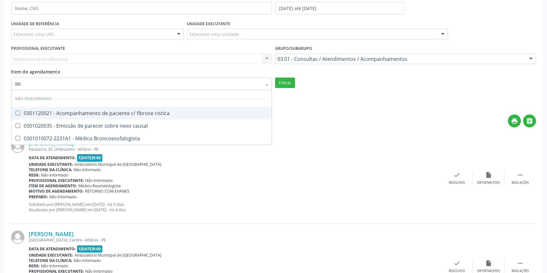
type input "B"
type input "UROLO"
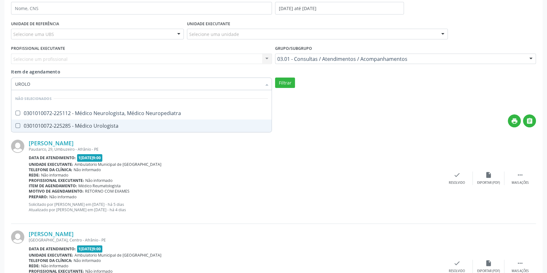
click at [80, 127] on div "0301010072-225285 - Médico Urologista" at bounding box center [141, 125] width 253 height 5
checkbox Urologista "true"
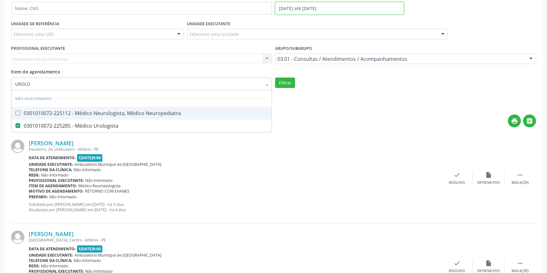
click at [309, 12] on body "Central de Marcação notifications Maria Aparecida Rodrigues da Silva Diretor de…" at bounding box center [273, 4] width 547 height 273
checkbox Neuropediatra "true"
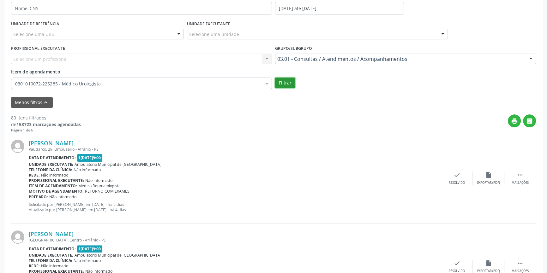
click at [290, 82] on button "Filtrar" at bounding box center [285, 83] width 20 height 11
click at [515, 122] on icon "print" at bounding box center [514, 121] width 7 height 7
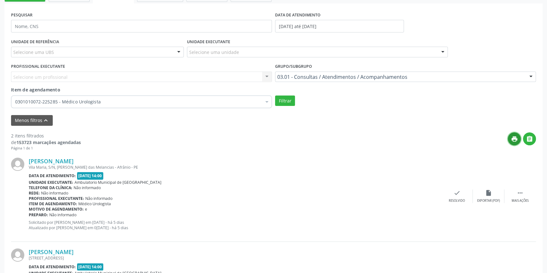
scroll to position [35, 0]
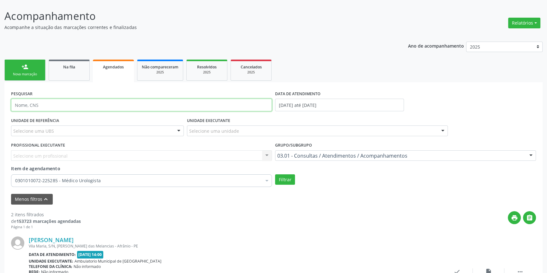
click at [72, 105] on input "text" at bounding box center [141, 105] width 261 height 13
click at [30, 79] on link "person_add Nova marcação" at bounding box center [24, 70] width 41 height 21
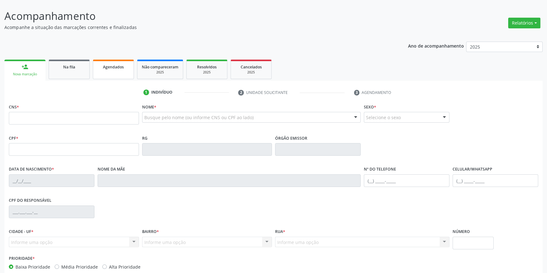
click at [103, 72] on link "Agendados" at bounding box center [113, 70] width 41 height 20
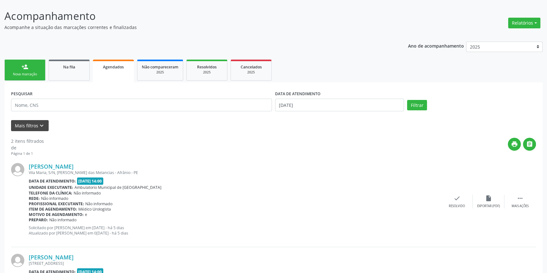
scroll to position [0, 0]
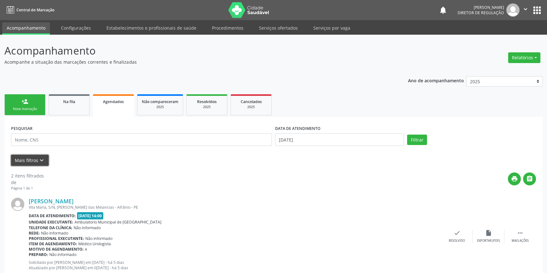
click at [38, 162] on icon "keyboard_arrow_down" at bounding box center [41, 160] width 7 height 7
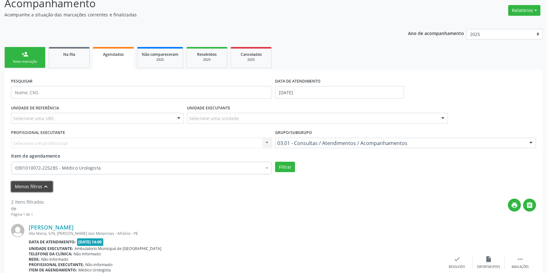
scroll to position [86, 0]
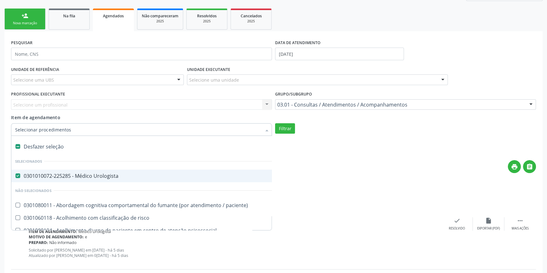
click at [43, 146] on div "Desfazer seleção" at bounding box center [344, 146] width 667 height 13
checkbox Urologista "false"
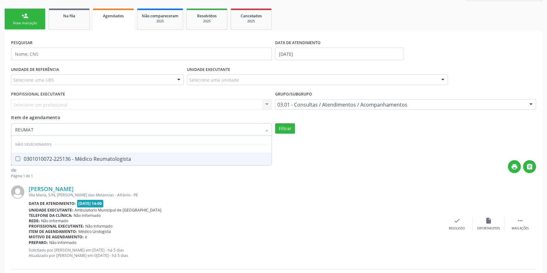
type input "REUMATO"
click at [62, 161] on div "0301010072-225136 - Médico Reumatologista" at bounding box center [141, 159] width 253 height 5
checkbox Reumatologista "true"
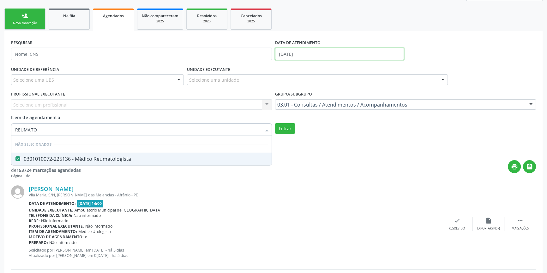
click at [304, 54] on input "12/08/2025" at bounding box center [339, 54] width 129 height 13
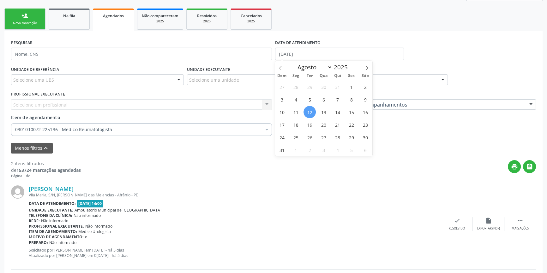
click at [308, 111] on span "12" at bounding box center [309, 112] width 12 height 12
type input "12/08/2025"
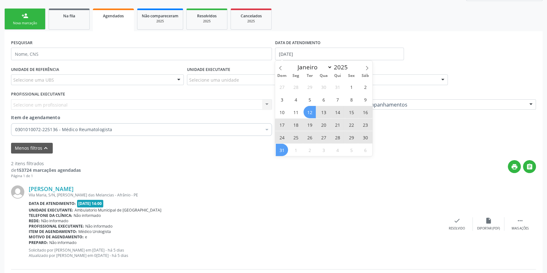
click at [284, 145] on span "31" at bounding box center [282, 150] width 12 height 12
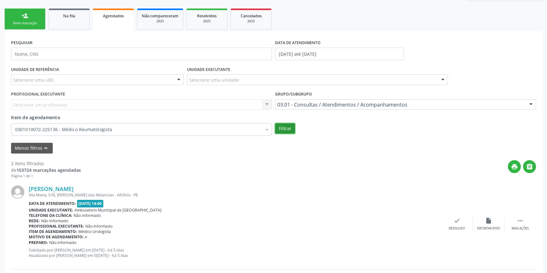
click at [287, 127] on button "Filtrar" at bounding box center [285, 128] width 20 height 11
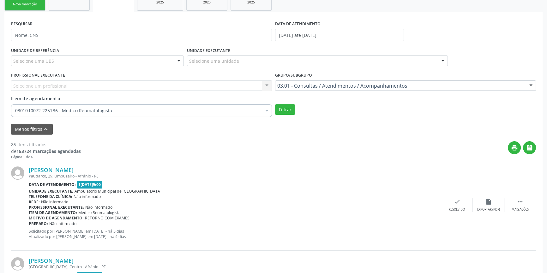
scroll to position [115, 0]
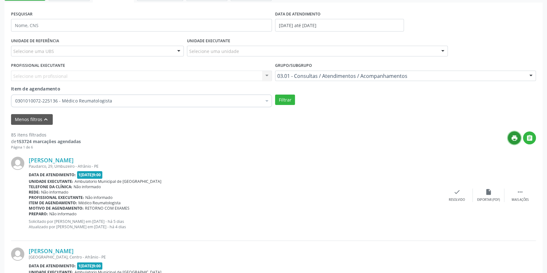
click at [515, 139] on icon "print" at bounding box center [514, 138] width 7 height 7
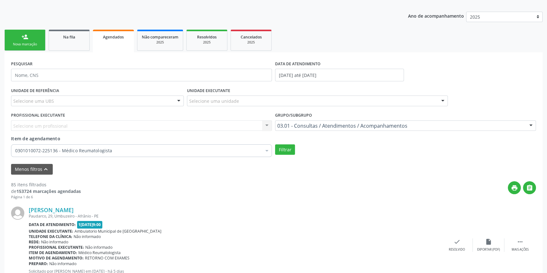
scroll to position [57, 0]
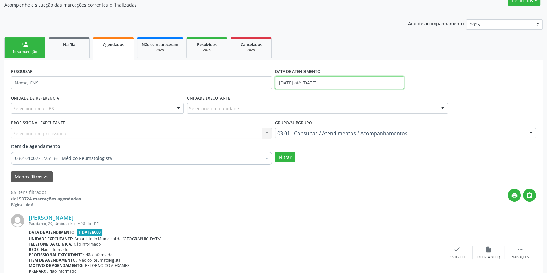
click at [344, 80] on input "12/08/2025 até 31/08/2025" at bounding box center [339, 82] width 129 height 13
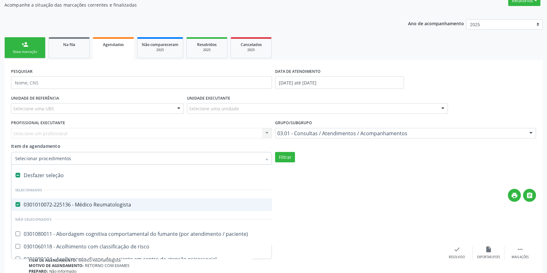
click at [76, 182] on li "Selecionados" at bounding box center [344, 190] width 667 height 17
click at [55, 177] on div "Desfazer seleção" at bounding box center [344, 175] width 667 height 13
checkbox Reumatologista "false"
click at [68, 159] on input "Item de agendamento" at bounding box center [138, 158] width 246 height 13
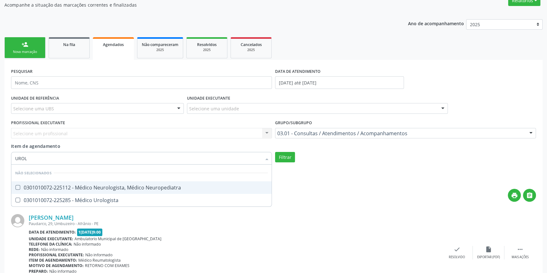
type input "UROLO"
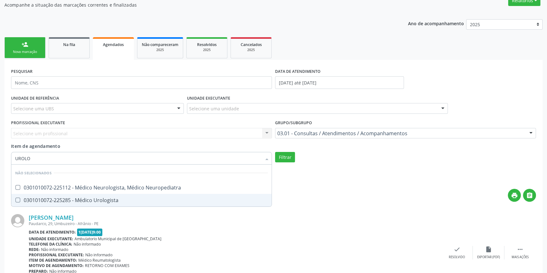
click at [121, 205] on span "0301010072-225285 - Médico Urologista" at bounding box center [141, 200] width 260 height 13
checkbox Urologista "true"
click at [302, 83] on body "Central de Marcação notifications Maria Aparecida Rodrigues da Silva Diretor de…" at bounding box center [273, 79] width 547 height 273
checkbox Neuropediatra "true"
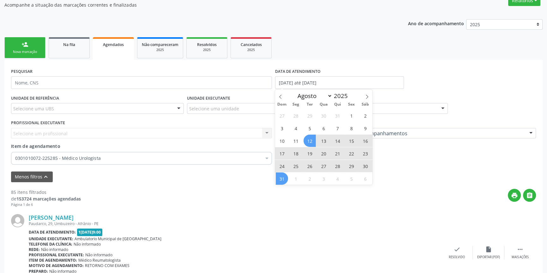
click at [458, 159] on div "Filtrar" at bounding box center [405, 157] width 264 height 11
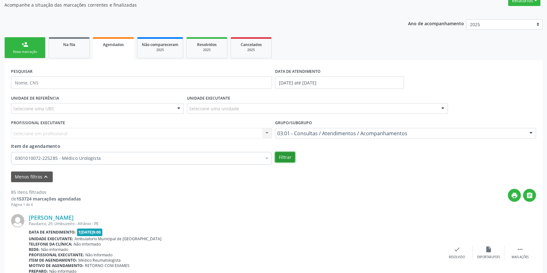
click at [287, 155] on button "Filtrar" at bounding box center [285, 157] width 20 height 11
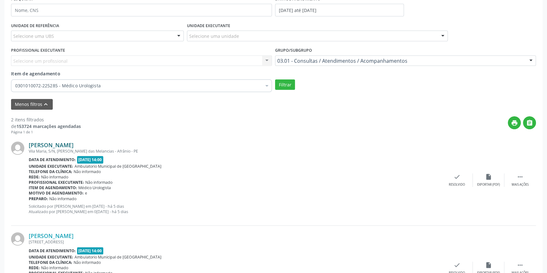
scroll to position [92, 0]
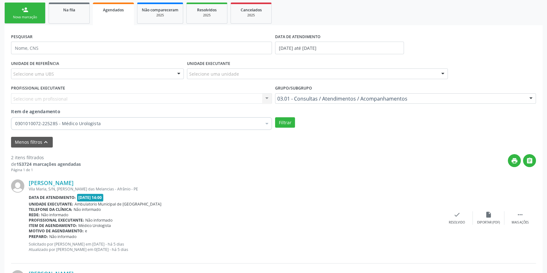
click at [31, 18] on div "Nova marcação" at bounding box center [25, 17] width 32 height 5
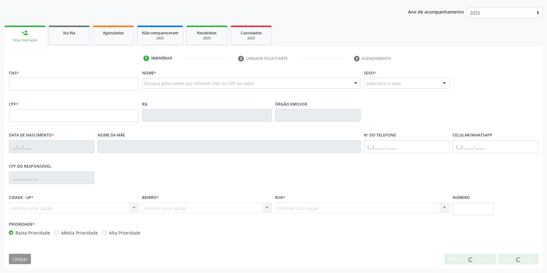
scroll to position [68, 0]
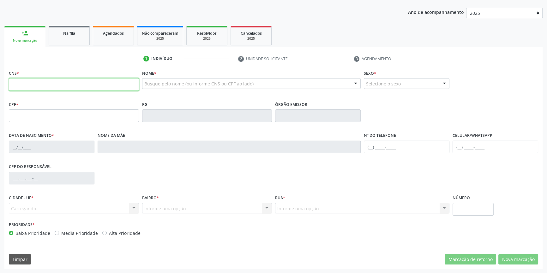
click at [48, 87] on input "text" at bounding box center [74, 84] width 130 height 13
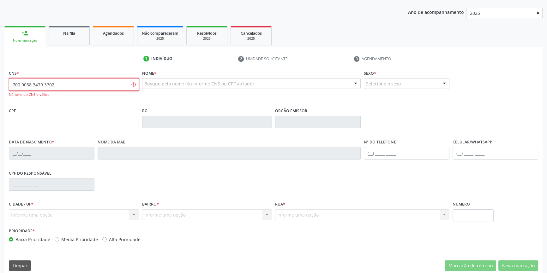
type input "700 0058 3479 3702"
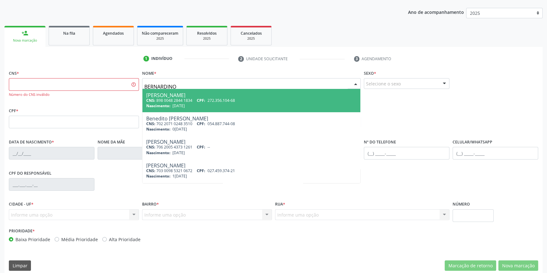
type input "BERNARDINO H"
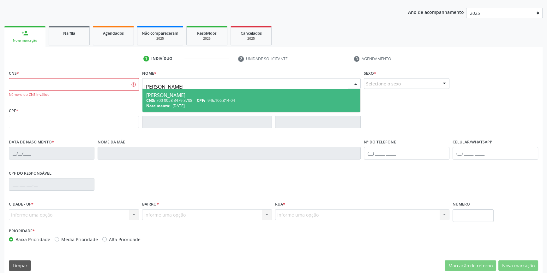
type input "700 0058 3479 3708"
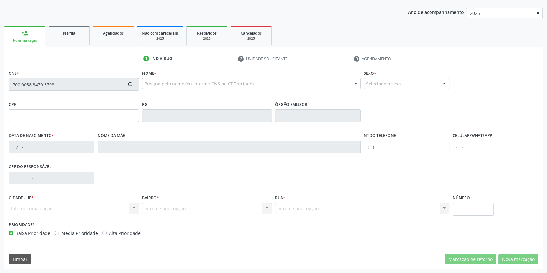
type input "31/03/1973"
type input "Maria das Merces Rodrigues"
type input "(87) 98834-8515"
type input "(87) 8847-0793"
type input "S/N"
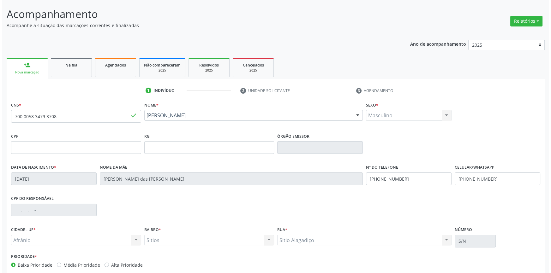
scroll to position [0, 0]
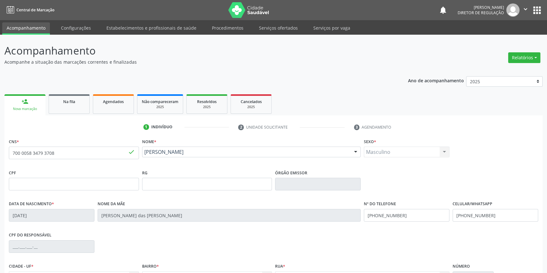
click at [282, 22] on ul "Acompanhamento Configurações Estabelecimentos e profissionais de saúde Procedim…" at bounding box center [273, 27] width 547 height 15
click at [282, 24] on link "Serviços ofertados" at bounding box center [278, 27] width 48 height 11
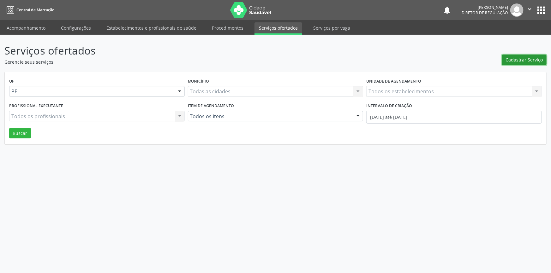
click at [514, 63] on button "Cadastrar Serviço" at bounding box center [524, 60] width 45 height 11
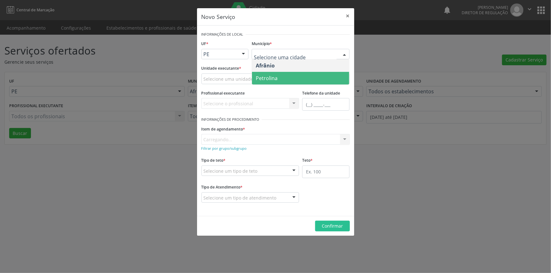
click at [282, 77] on span "Petrolina" at bounding box center [300, 78] width 97 height 13
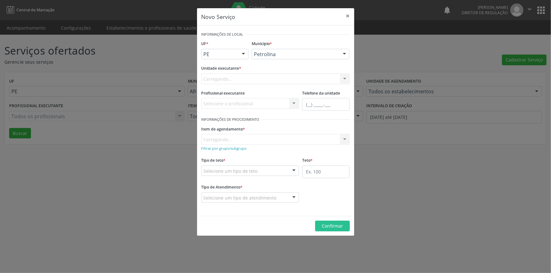
click at [250, 80] on div "Carregando... Academia da Saude de Afranio Academia da Saude do Bairro Roberto …" at bounding box center [275, 79] width 148 height 11
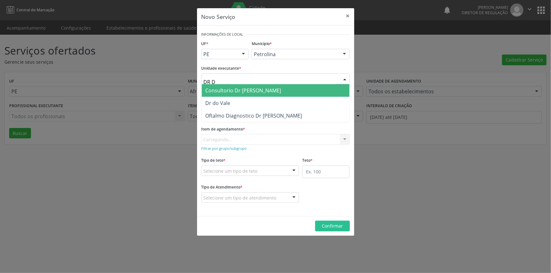
type input "DR DO"
click at [238, 87] on span "Dr do Vale" at bounding box center [276, 90] width 148 height 13
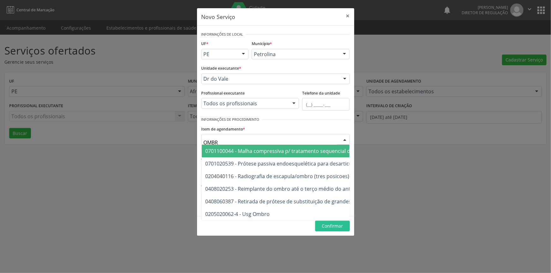
type input "OMBRO"
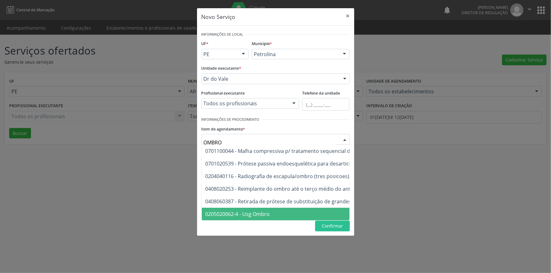
click at [270, 209] on span "0205020062-4 - Usg Ombro" at bounding box center [338, 214] width 272 height 13
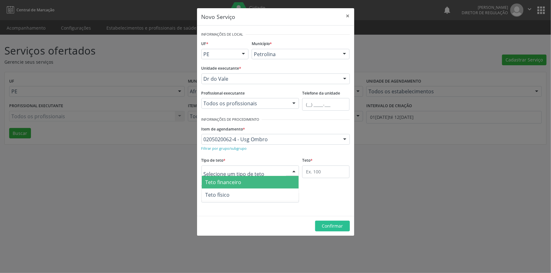
click at [262, 174] on div at bounding box center [250, 171] width 98 height 11
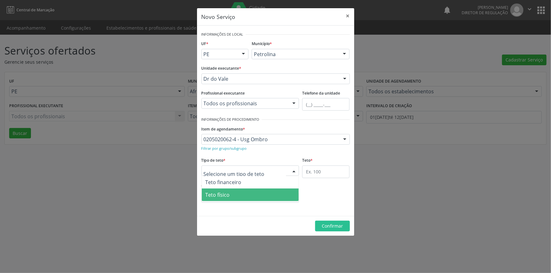
click at [253, 189] on span "Teto físico" at bounding box center [250, 195] width 97 height 13
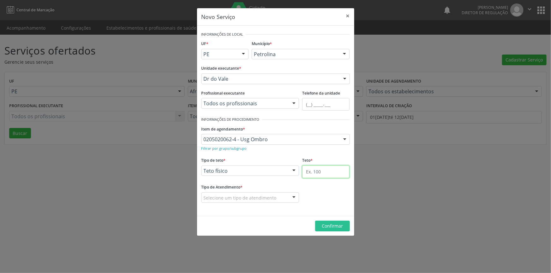
click at [315, 173] on input "text" at bounding box center [325, 172] width 47 height 13
type input "1"
click at [277, 193] on div "Selecione um tipo de atendimento" at bounding box center [250, 198] width 98 height 11
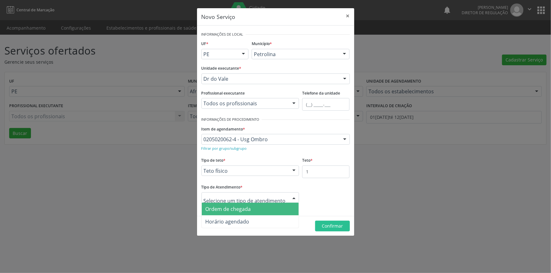
drag, startPoint x: 259, startPoint y: 208, endPoint x: 262, endPoint y: 208, distance: 3.5
click at [258, 208] on span "Ordem de chegada" at bounding box center [250, 209] width 97 height 13
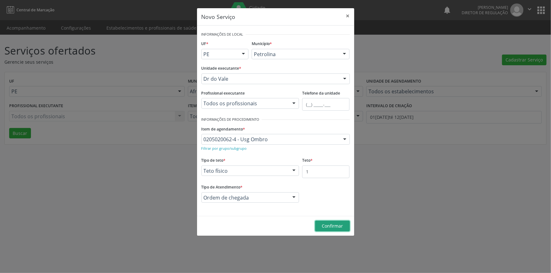
click at [327, 223] on span "Confirmar" at bounding box center [332, 226] width 21 height 6
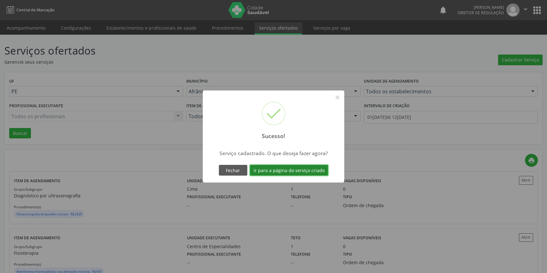
click at [290, 165] on button "Ir para a página do serviço criado" at bounding box center [289, 170] width 78 height 11
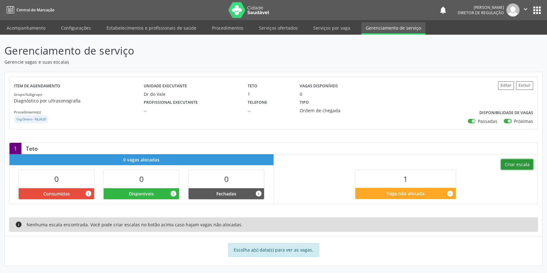
click at [528, 167] on button "Criar escala" at bounding box center [517, 164] width 32 height 11
select select "7"
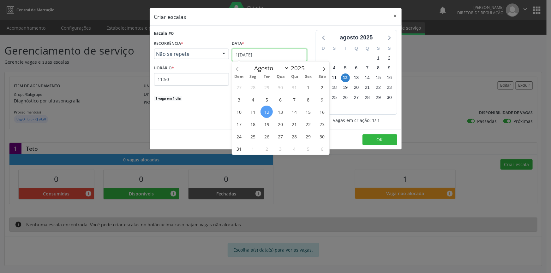
click at [269, 55] on input "[DATE]" at bounding box center [269, 55] width 75 height 13
click at [291, 111] on span "14" at bounding box center [294, 112] width 12 height 12
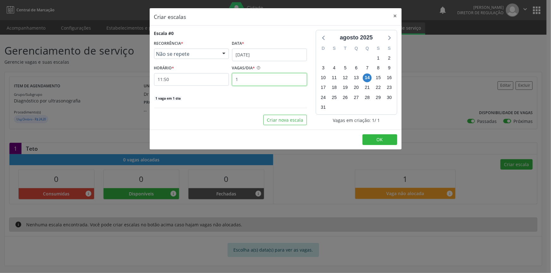
click at [267, 80] on input "1" at bounding box center [269, 79] width 75 height 13
click at [271, 81] on input "1" at bounding box center [269, 79] width 75 height 13
click at [196, 80] on input "11:50" at bounding box center [191, 79] width 75 height 13
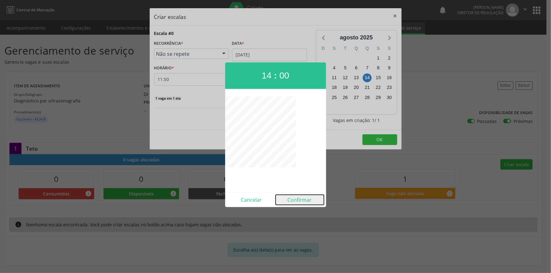
click at [295, 201] on button "Confirmar" at bounding box center [300, 200] width 48 height 10
type input "14:00"
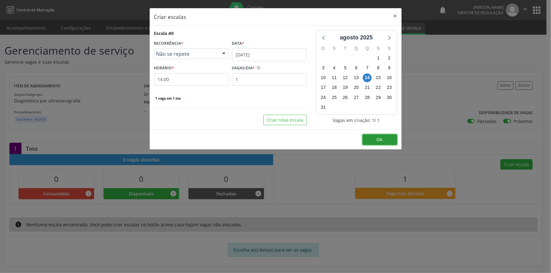
click at [373, 137] on button "OK" at bounding box center [379, 139] width 35 height 11
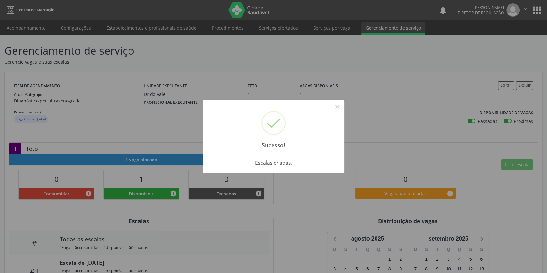
click at [340, 115] on div "Sucesso! ×" at bounding box center [273, 127] width 141 height 54
click at [338, 110] on button "×" at bounding box center [337, 107] width 11 height 11
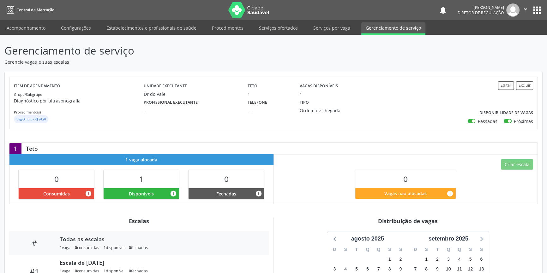
click at [26, 37] on div "Gerenciamento de serviço Gerencie vagas e suas escalas Item de agendamento Grup…" at bounding box center [273, 196] width 547 height 323
click at [32, 31] on link "Acompanhamento" at bounding box center [26, 27] width 48 height 11
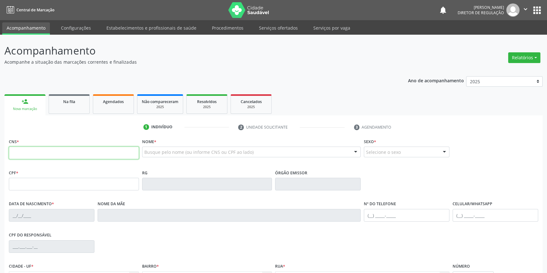
click at [36, 149] on input "text" at bounding box center [74, 153] width 130 height 13
type input "700 0044 2544 7101"
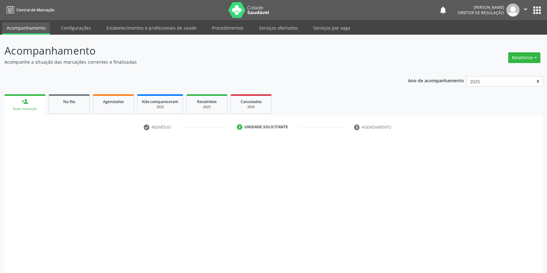
scroll to position [12, 0]
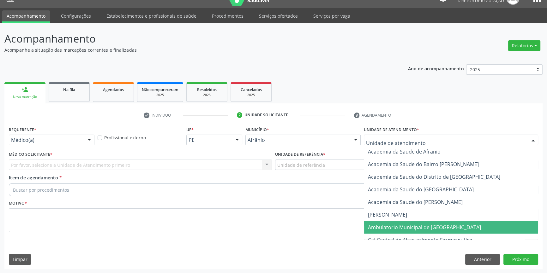
click at [403, 228] on span "Ambulatorio Municipal de [GEOGRAPHIC_DATA]" at bounding box center [424, 227] width 113 height 7
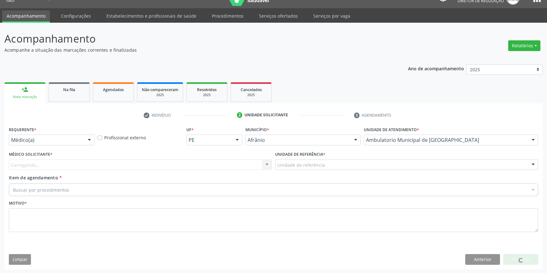
click at [328, 170] on div "Unidade de referência ESF de Extrema ESF de Barra das Melancias ESF Jose e Mari…" at bounding box center [406, 165] width 263 height 11
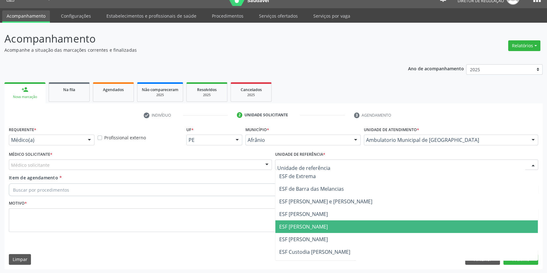
click at [324, 226] on span "ESF [PERSON_NAME]" at bounding box center [406, 227] width 262 height 13
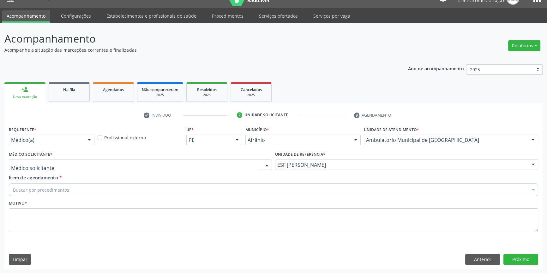
click at [97, 162] on div at bounding box center [140, 165] width 263 height 11
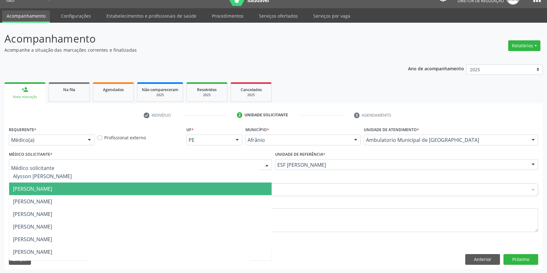
click at [60, 185] on span "[PERSON_NAME]" at bounding box center [140, 189] width 262 height 13
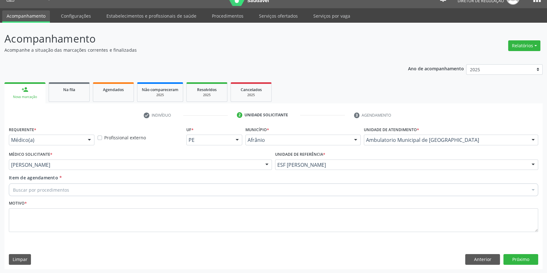
click at [59, 186] on div "Buscar por procedimentos" at bounding box center [273, 190] width 529 height 13
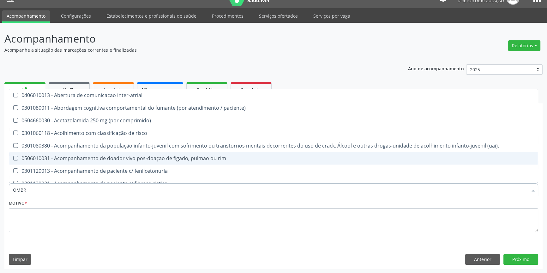
type input "OMBRO"
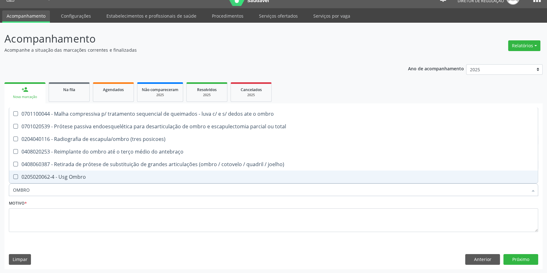
click at [88, 174] on span "0205020062-4 - Usg Ombro" at bounding box center [273, 177] width 528 height 13
checkbox Ombro "true"
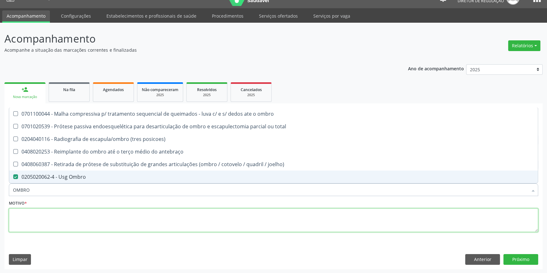
click at [64, 224] on textarea at bounding box center [273, 221] width 529 height 24
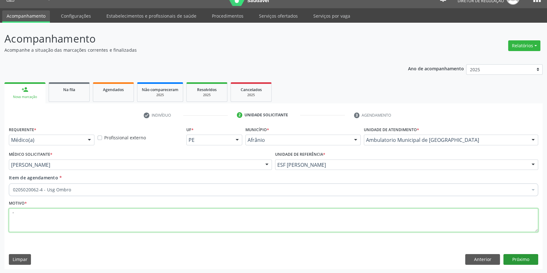
type textarea "'"
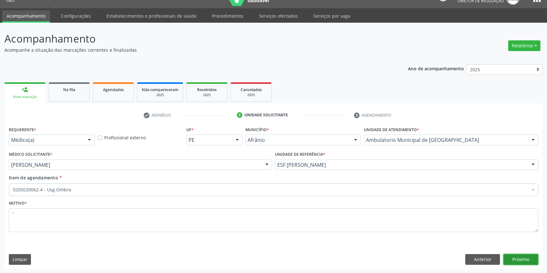
click at [513, 257] on button "Próximo" at bounding box center [520, 259] width 35 height 11
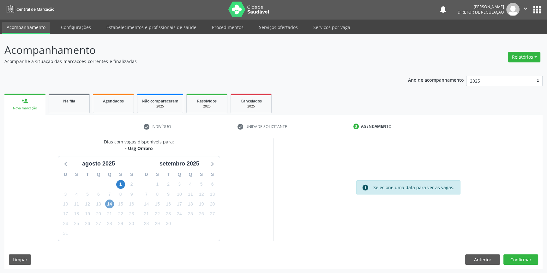
click at [110, 202] on span "14" at bounding box center [109, 204] width 9 height 9
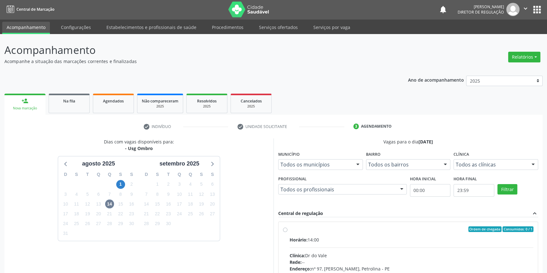
click at [290, 235] on label "Ordem de chegada Consumidos: 0 / 1 Horário: 14:00 Clínica: Dr do Vale Rede: -- …" at bounding box center [411, 275] width 244 height 97
click at [287, 232] on input "Ordem de chegada Consumidos: 0 / 1 Horário: 14:00 Clínica: Dr do Vale Rede: -- …" at bounding box center [285, 230] width 4 height 6
radio input "true"
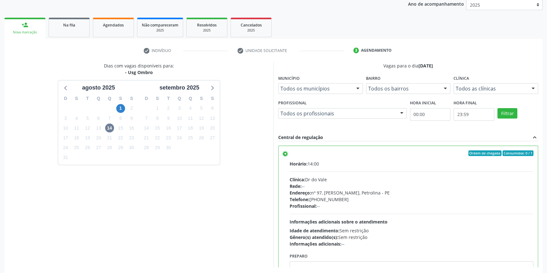
scroll to position [103, 0]
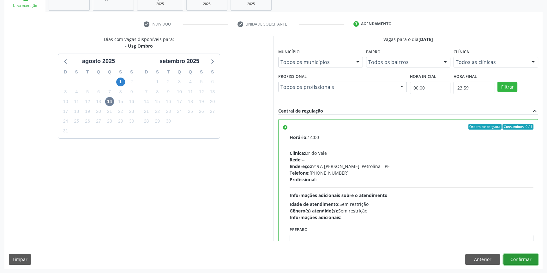
click at [512, 259] on button "Confirmar" at bounding box center [520, 259] width 35 height 11
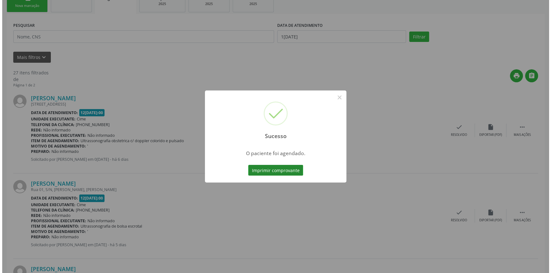
scroll to position [0, 0]
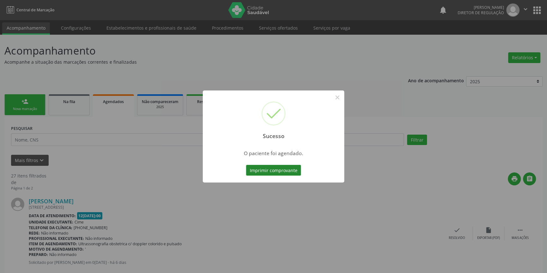
click at [282, 168] on button "Imprimir comprovante" at bounding box center [273, 170] width 55 height 11
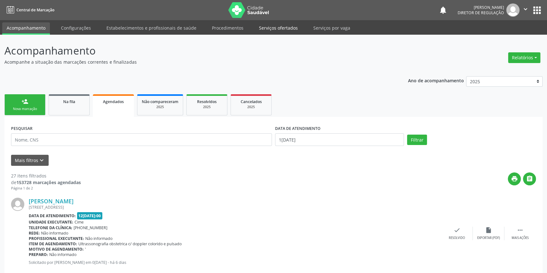
click at [258, 28] on link "Serviços ofertados" at bounding box center [278, 27] width 48 height 11
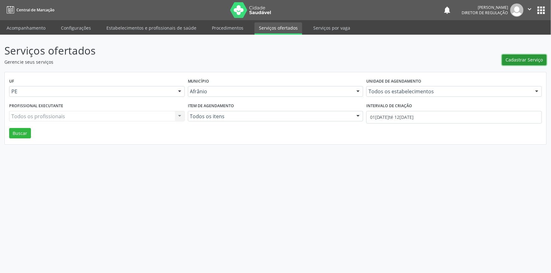
click at [520, 63] on button "Cadastrar Serviço" at bounding box center [524, 60] width 45 height 11
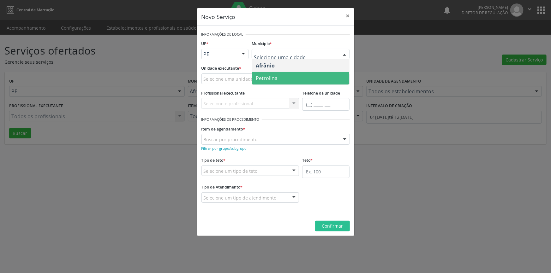
click at [294, 79] on span "Petrolina" at bounding box center [300, 78] width 97 height 13
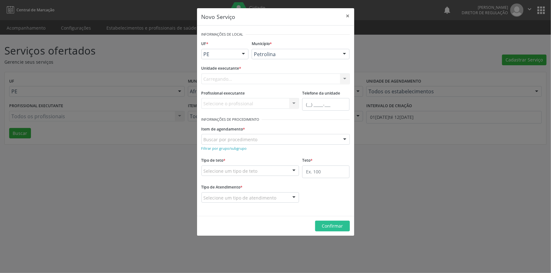
click at [276, 81] on div "Carregando... Academia da Saude de Afranio Academia da Saude do Bairro [PERSON_…" at bounding box center [275, 79] width 148 height 11
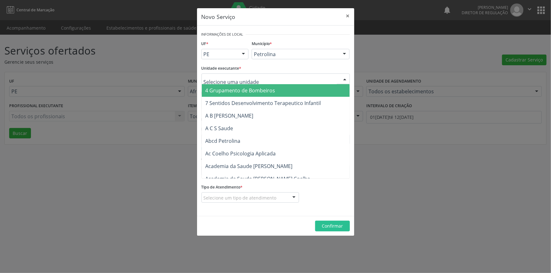
click at [276, 81] on div at bounding box center [275, 79] width 148 height 11
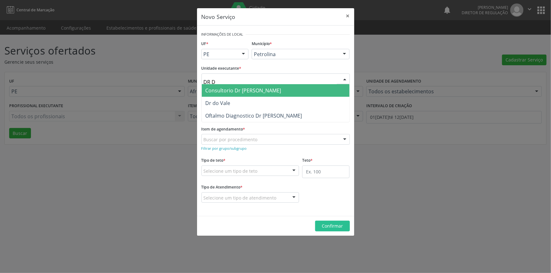
type input "DR [PERSON_NAME]"
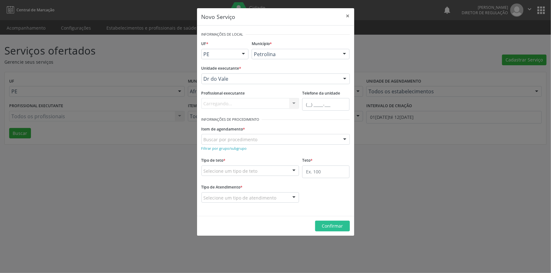
click at [259, 136] on div "Buscar por procedimento" at bounding box center [275, 139] width 148 height 11
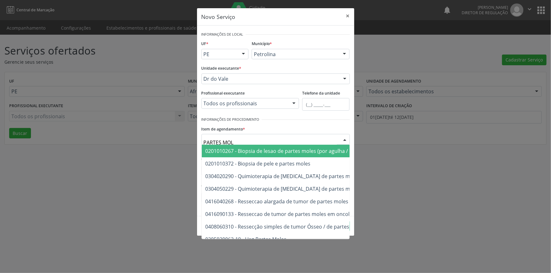
type input "PARTES MOLE"
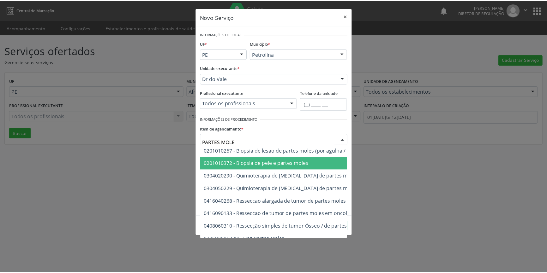
scroll to position [11, 0]
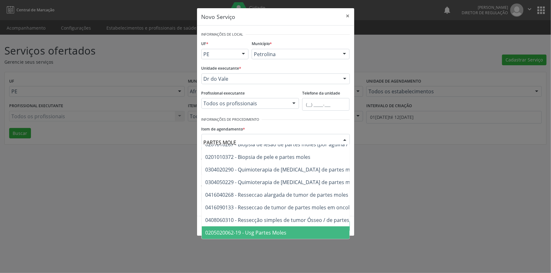
click at [290, 229] on span "0205020062-19 - Usg Partes Moles" at bounding box center [320, 233] width 236 height 13
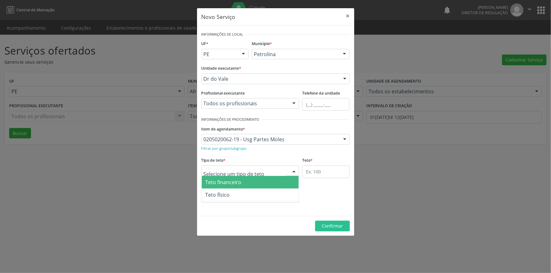
drag, startPoint x: 277, startPoint y: 170, endPoint x: 274, endPoint y: 186, distance: 16.1
click at [277, 171] on div at bounding box center [250, 171] width 98 height 11
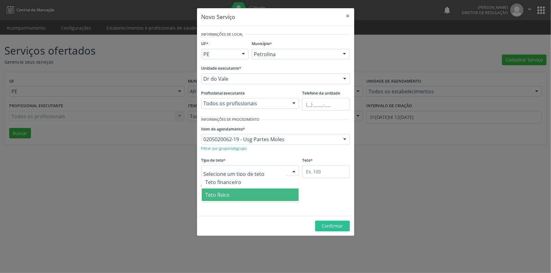
click at [249, 197] on span "Teto físico" at bounding box center [250, 195] width 97 height 13
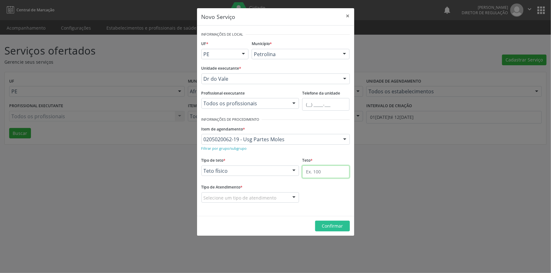
click at [325, 167] on input "text" at bounding box center [325, 172] width 47 height 13
type input "1"
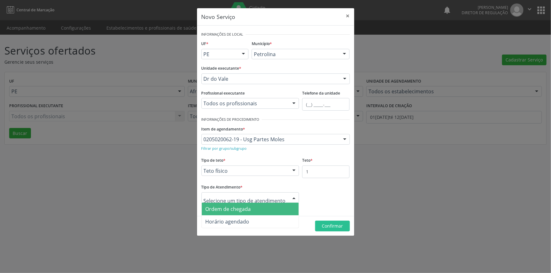
click at [247, 210] on span "Ordem de chegada" at bounding box center [227, 209] width 45 height 7
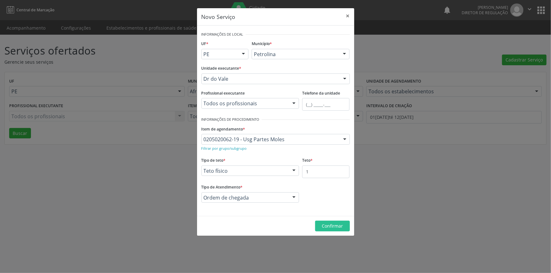
click at [323, 219] on footer "Confirmar" at bounding box center [275, 226] width 157 height 20
click at [324, 221] on button "Confirmar" at bounding box center [332, 226] width 35 height 11
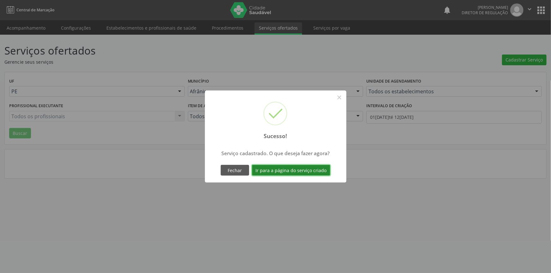
click at [303, 171] on button "Ir para a página do serviço criado" at bounding box center [291, 170] width 78 height 11
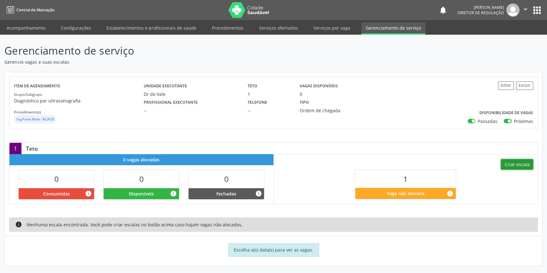
click at [522, 162] on button "Criar escala" at bounding box center [517, 164] width 32 height 11
select select "7"
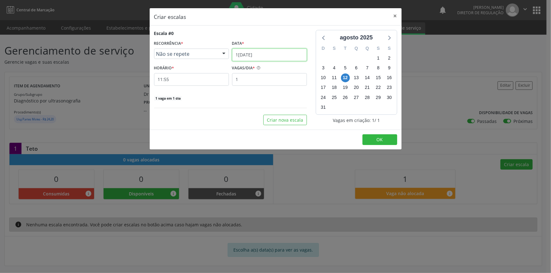
click at [246, 51] on input "[DATE]" at bounding box center [269, 55] width 75 height 13
drag, startPoint x: 389, startPoint y: 134, endPoint x: 396, endPoint y: 132, distance: 8.1
click at [393, 133] on footer "OK" at bounding box center [276, 140] width 252 height 20
click at [391, 10] on button "×" at bounding box center [395, 15] width 13 height 15
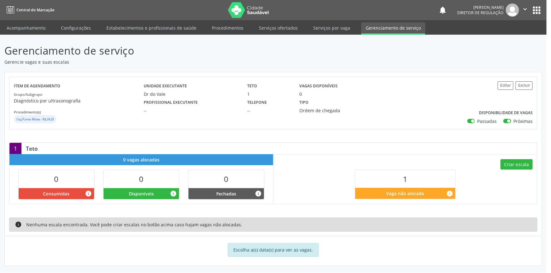
click at [394, 13] on nav "Central de Marcação notifications Maria Aparecida Rodrigues da Silva Diretor de…" at bounding box center [273, 10] width 546 height 20
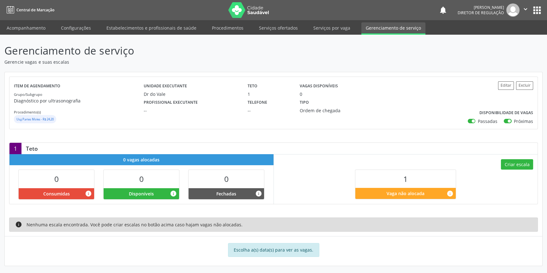
click at [506, 80] on div "Item de agendamento Grupo/Subgrupo Diagnóstico por ultrasonografia Procedimento…" at bounding box center [273, 103] width 528 height 52
click at [507, 83] on button "Editar" at bounding box center [506, 85] width 16 height 9
click at [507, 84] on button "Editar" at bounding box center [506, 85] width 16 height 9
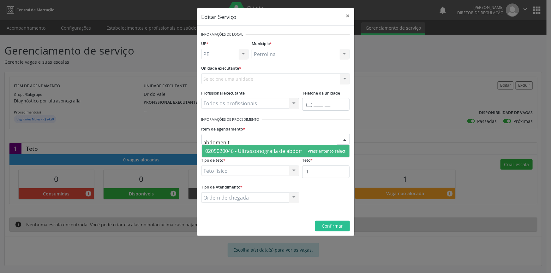
type input "abdomen to"
click at [256, 147] on span "0205020046 - Ultrassonografia de abdomen total" at bounding box center [276, 151] width 148 height 13
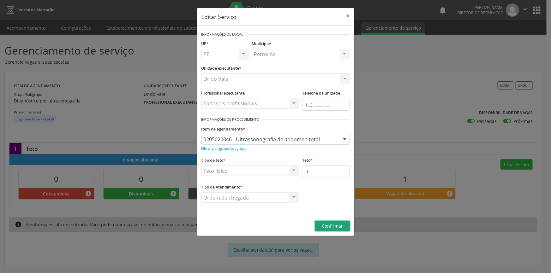
click at [330, 227] on span "Confirmar" at bounding box center [332, 226] width 21 height 6
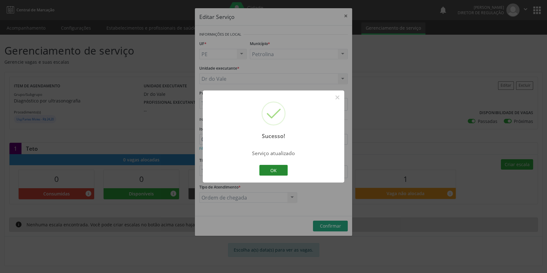
click at [274, 171] on button "OK" at bounding box center [273, 170] width 28 height 11
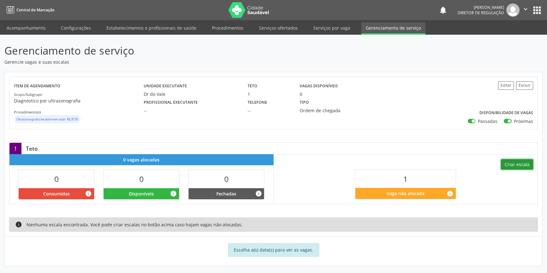
click at [504, 165] on button "Criar escala" at bounding box center [517, 164] width 32 height 11
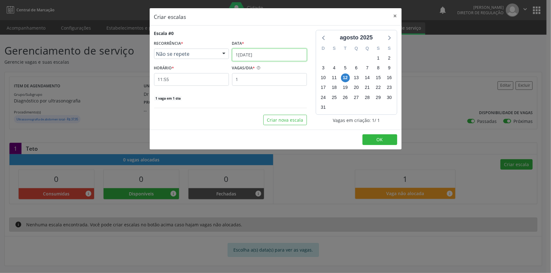
click at [265, 50] on input "[DATE]" at bounding box center [269, 55] width 75 height 13
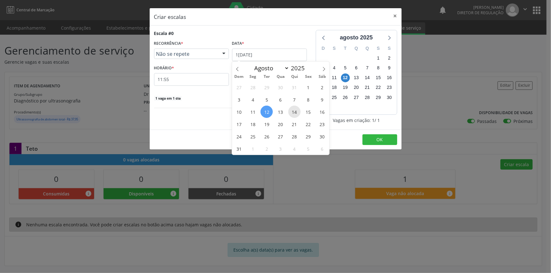
click at [297, 109] on span "14" at bounding box center [294, 112] width 12 height 12
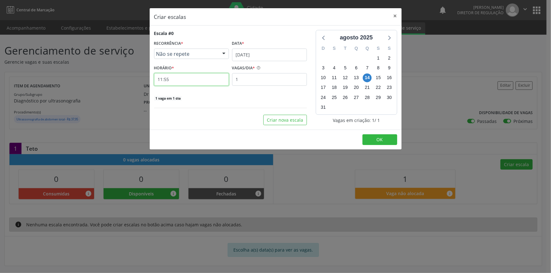
click at [196, 78] on input "11:55" at bounding box center [191, 79] width 75 height 13
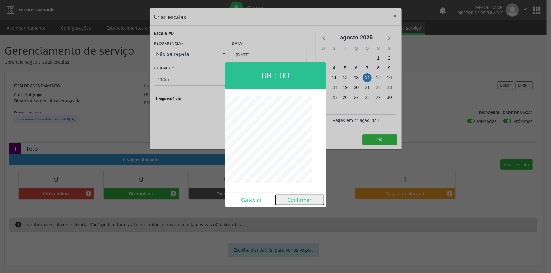
click at [298, 200] on button "Confirmar" at bounding box center [300, 200] width 48 height 10
type input "08:00"
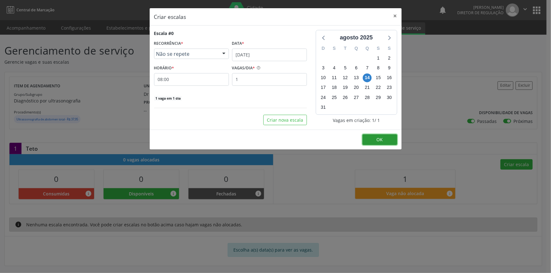
click at [380, 144] on button "OK" at bounding box center [379, 139] width 35 height 11
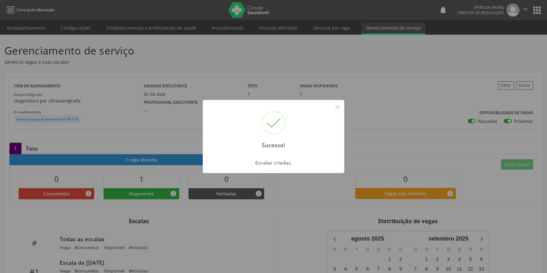
click at [98, 124] on div "Sucesso! × Escalas criadas. OK Cancel" at bounding box center [273, 136] width 547 height 273
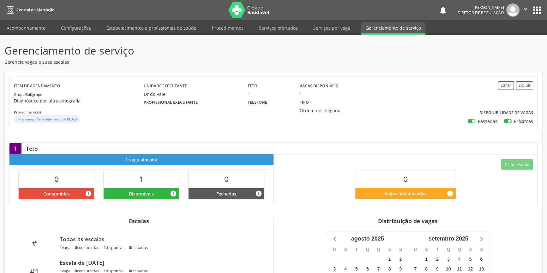
click at [38, 34] on li "Acompanhamento" at bounding box center [26, 28] width 48 height 12
click at [38, 29] on link "Acompanhamento" at bounding box center [26, 27] width 48 height 11
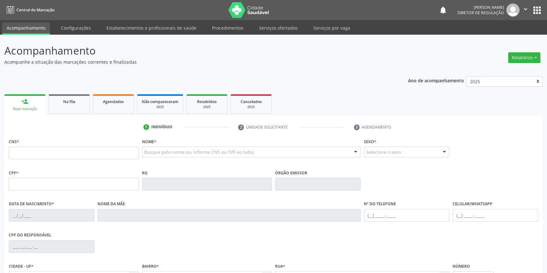
click at [32, 27] on link "Acompanhamento" at bounding box center [26, 28] width 48 height 12
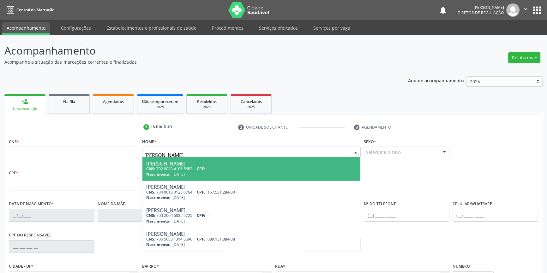
type input "luiz carlos more"
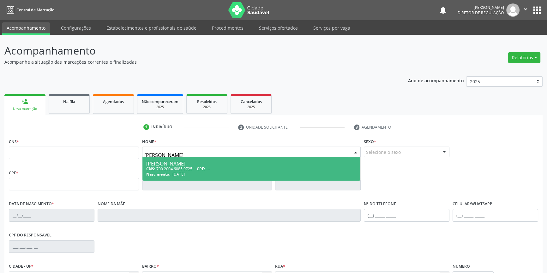
click at [196, 168] on div "CNS: 700 2004 6085 9725 CPF: --" at bounding box center [251, 168] width 211 height 5
type input "700 2004 6085 9725"
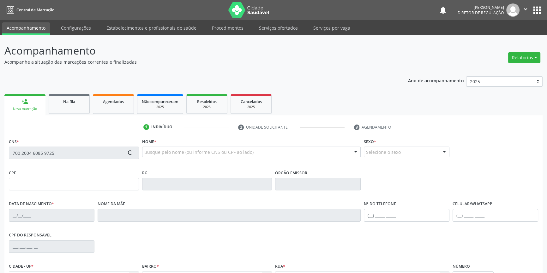
type input "22/12/1981"
type input "Valdina Vieira Carvalho"
type input "(87) 98859-2225"
type input "79"
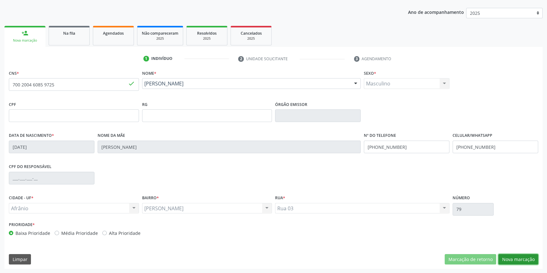
click at [510, 260] on button "Nova marcação" at bounding box center [518, 259] width 40 height 11
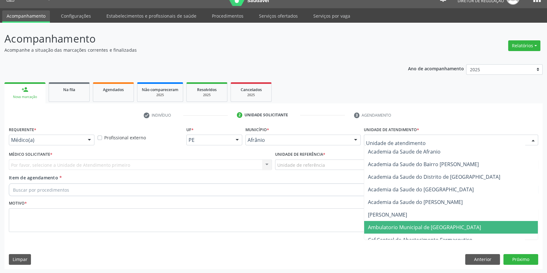
click at [410, 228] on span "Ambulatorio Municipal de [GEOGRAPHIC_DATA]" at bounding box center [424, 227] width 113 height 7
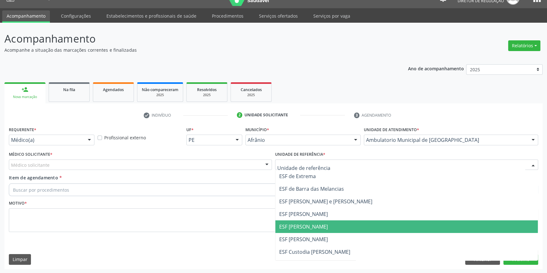
click at [308, 223] on span "ESF [PERSON_NAME]" at bounding box center [303, 226] width 49 height 7
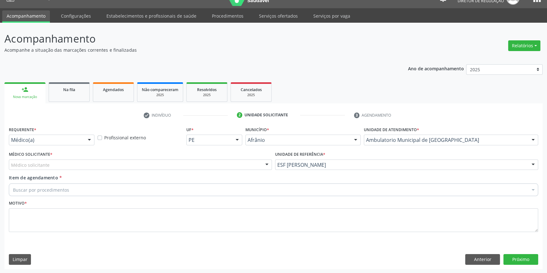
click at [206, 167] on div "Médico solicitante" at bounding box center [140, 165] width 263 height 11
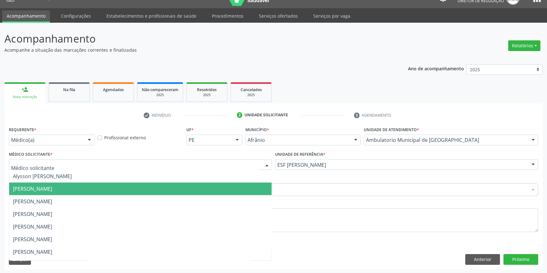
click at [52, 190] on span "[PERSON_NAME]" at bounding box center [32, 189] width 39 height 7
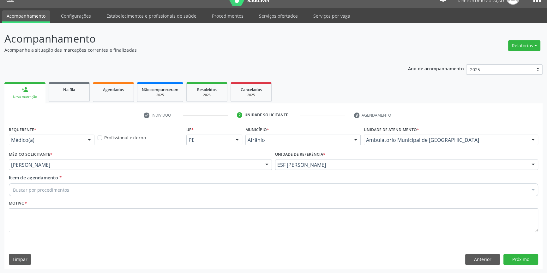
click at [68, 190] on div "Buscar por procedimentos" at bounding box center [273, 190] width 529 height 13
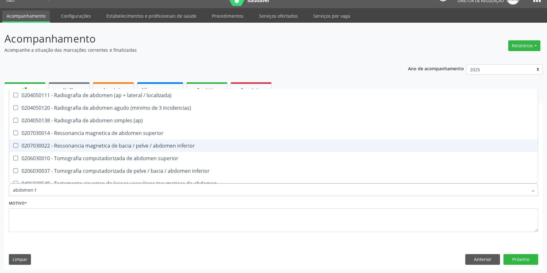
type input "abdomen to"
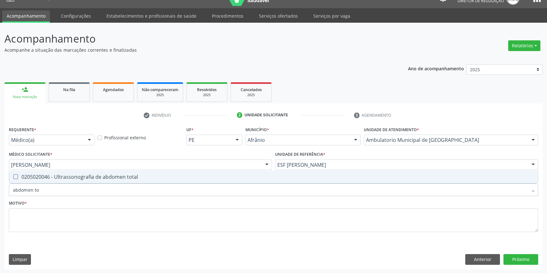
click at [42, 176] on div "0205020046 - Ultrassonografia de abdomen total" at bounding box center [273, 177] width 521 height 5
checkbox total "true"
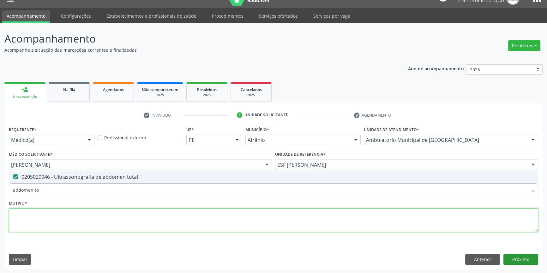
click at [56, 213] on textarea at bounding box center [273, 221] width 529 height 24
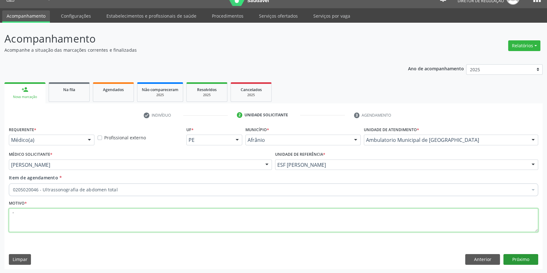
type textarea "'"
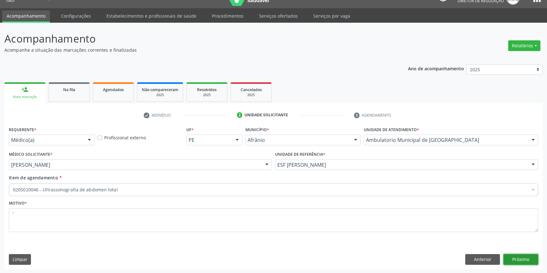
click at [533, 258] on button "Próximo" at bounding box center [520, 259] width 35 height 11
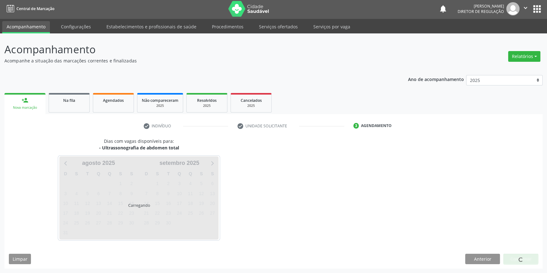
scroll to position [1, 0]
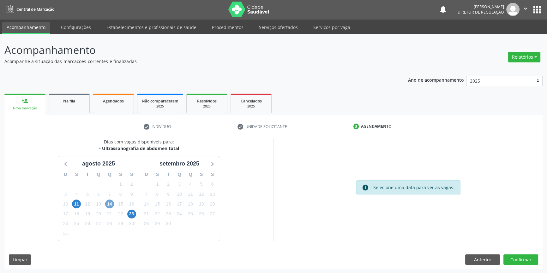
click at [108, 203] on span "14" at bounding box center [109, 204] width 9 height 9
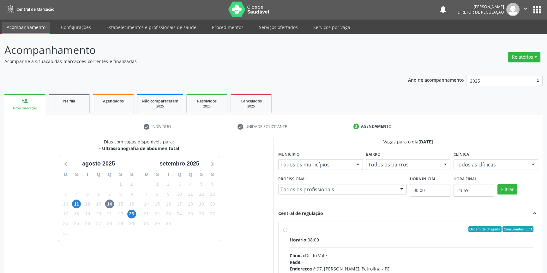
click at [338, 232] on label "Ordem de chegada Consumidos: 0 / 1 Horário: 08:00 Clínica: Dr do Vale Rede: -- …" at bounding box center [411, 275] width 244 height 97
click at [287, 232] on input "Ordem de chegada Consumidos: 0 / 1 Horário: 08:00 Clínica: Dr do Vale Rede: -- …" at bounding box center [285, 230] width 4 height 6
radio input "true"
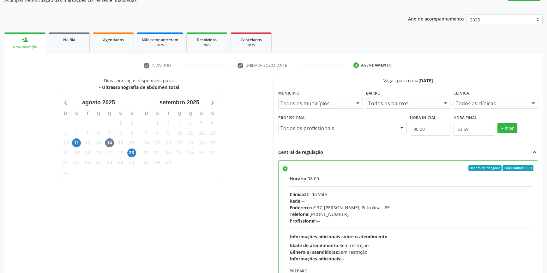
scroll to position [103, 0]
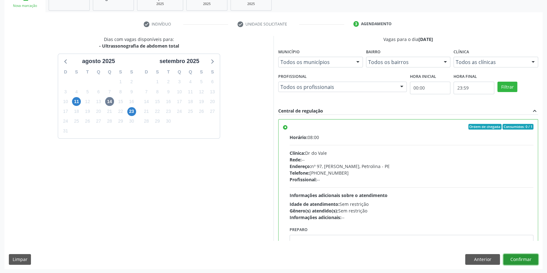
click at [527, 257] on button "Confirmar" at bounding box center [520, 259] width 35 height 11
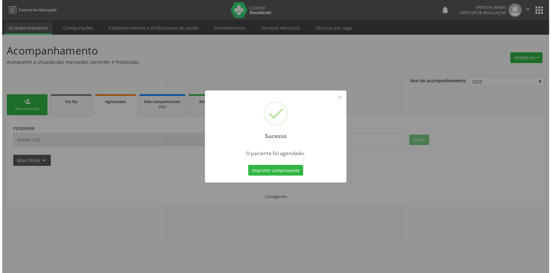
scroll to position [0, 0]
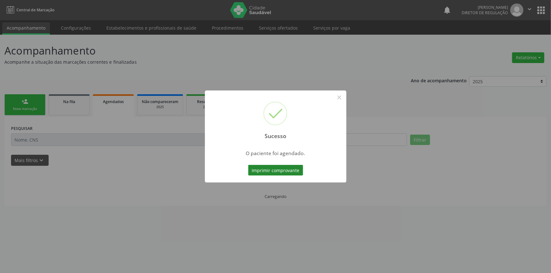
click at [280, 171] on button "Imprimir comprovante" at bounding box center [275, 170] width 55 height 11
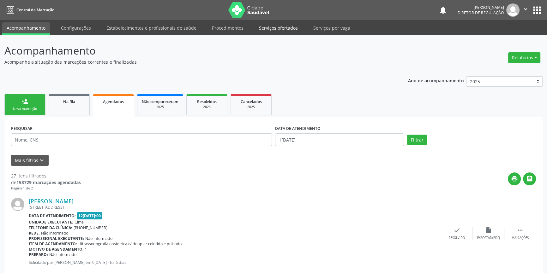
click at [283, 25] on link "Serviços ofertados" at bounding box center [278, 27] width 48 height 11
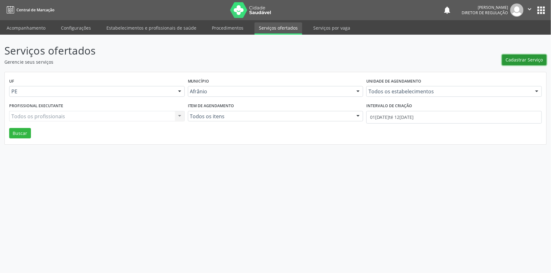
click at [526, 57] on span "Cadastrar Serviço" at bounding box center [524, 60] width 37 height 7
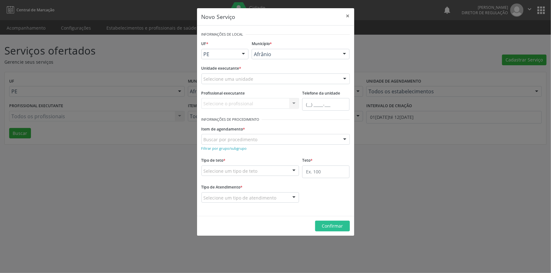
click at [275, 80] on div "Selecione uma unidade" at bounding box center [275, 79] width 148 height 11
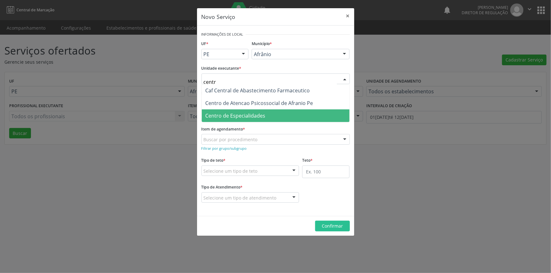
type input "centro"
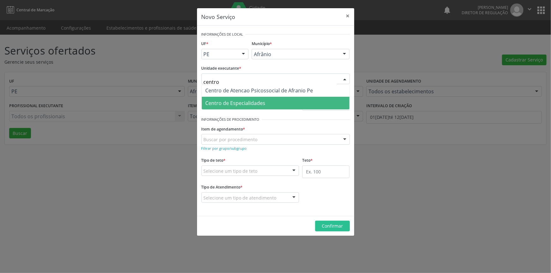
click at [256, 100] on span "Centro de Especialidades" at bounding box center [235, 103] width 60 height 7
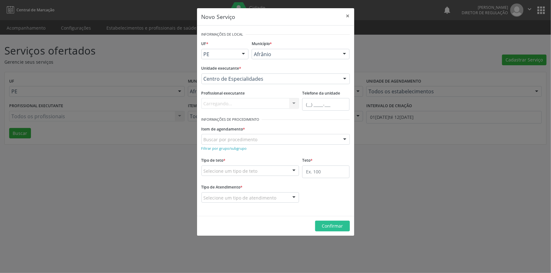
click at [258, 141] on div "Buscar por procedimento" at bounding box center [275, 139] width 148 height 11
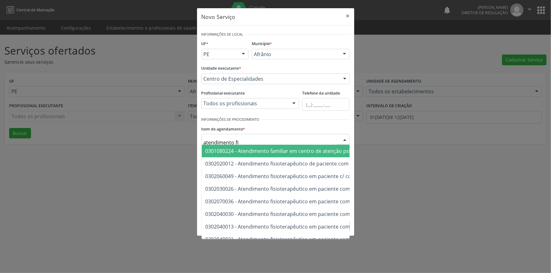
type input "atendimento fis"
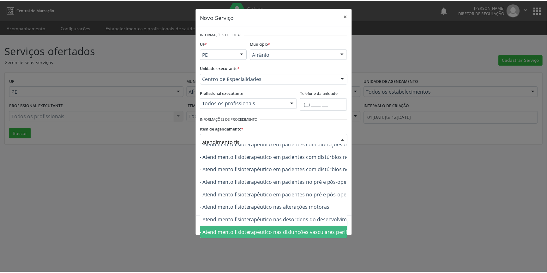
scroll to position [213, 35]
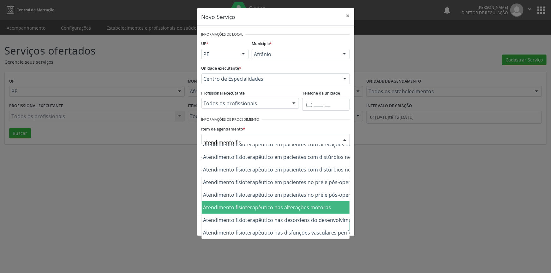
click at [267, 208] on span "0302050027 - Atendimento fisioterapêutico nas alterações motoras" at bounding box center [346, 207] width 359 height 13
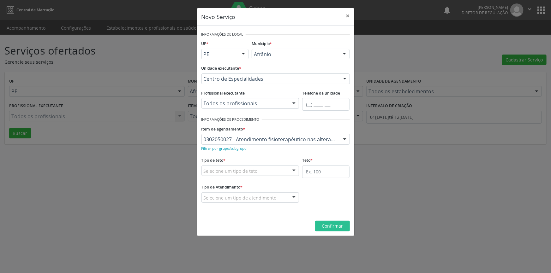
click at [243, 175] on div "Selecione um tipo de teto" at bounding box center [250, 171] width 98 height 11
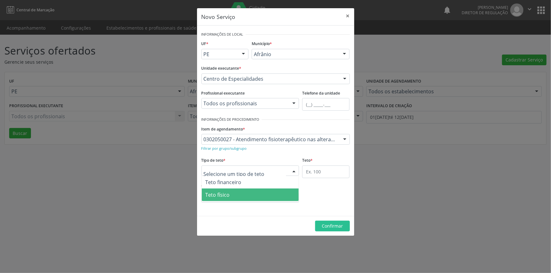
click at [239, 196] on span "Teto físico" at bounding box center [250, 195] width 97 height 13
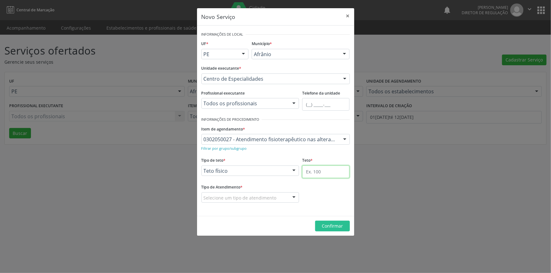
click at [327, 174] on input "text" at bounding box center [325, 172] width 47 height 13
type input "1"
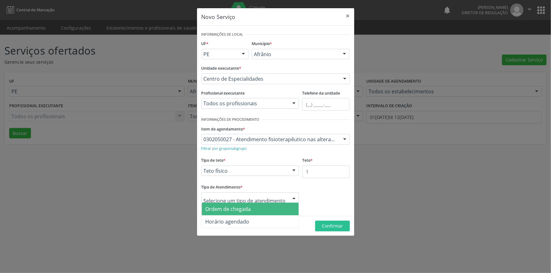
click at [245, 211] on span "Ordem de chegada" at bounding box center [227, 209] width 45 height 7
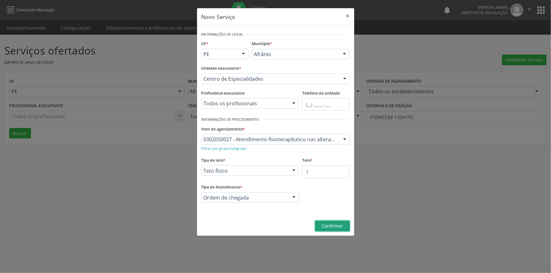
click at [338, 225] on span "Confirmar" at bounding box center [332, 226] width 21 height 6
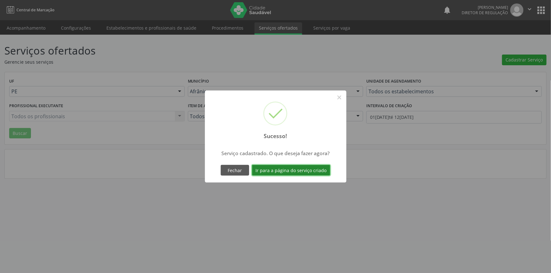
click at [318, 171] on button "Ir para a página do serviço criado" at bounding box center [291, 170] width 78 height 11
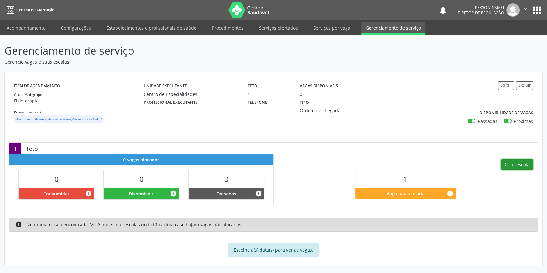
click at [511, 164] on button "Criar escala" at bounding box center [517, 164] width 32 height 11
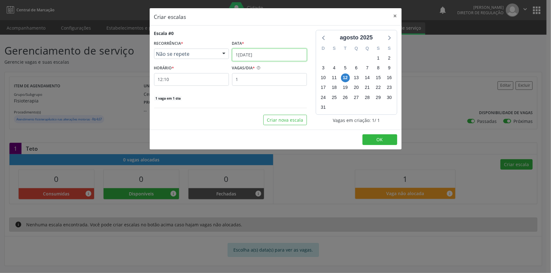
click at [254, 52] on input "[DATE]" at bounding box center [269, 55] width 75 height 13
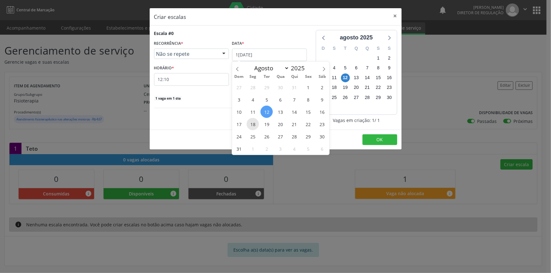
click at [254, 124] on span "18" at bounding box center [253, 124] width 12 height 12
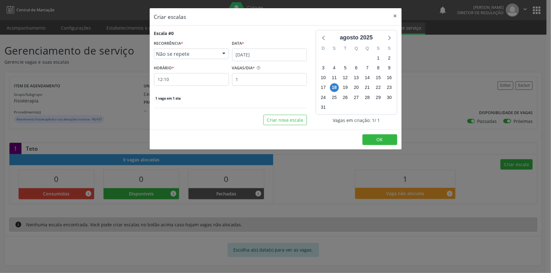
click at [190, 86] on div "Escala #0 RECORRÊNCIA * Não se repete Não se repete Diário/Semanal Mensal Nenhu…" at bounding box center [230, 65] width 153 height 71
click at [190, 82] on input "12:10" at bounding box center [191, 79] width 75 height 13
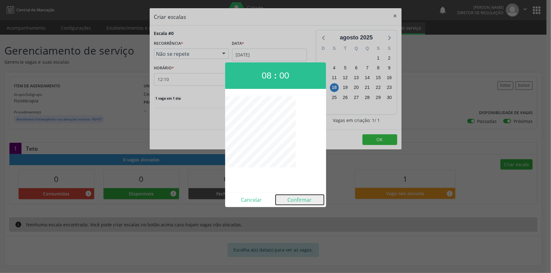
click at [304, 199] on button "Confirmar" at bounding box center [300, 200] width 48 height 10
type input "08:00"
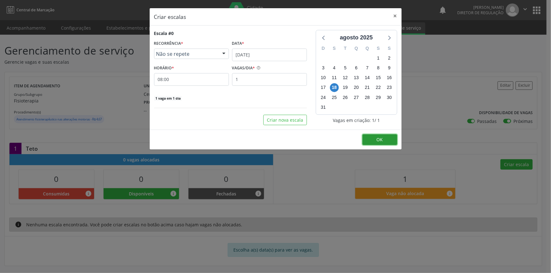
click at [369, 141] on button "OK" at bounding box center [379, 139] width 35 height 11
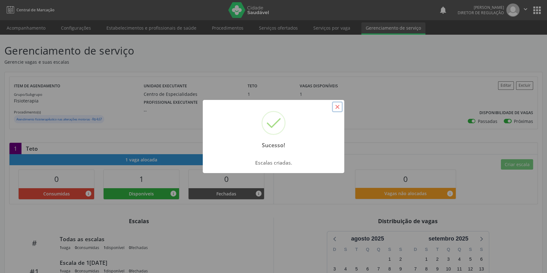
click at [332, 109] on button "×" at bounding box center [337, 107] width 11 height 11
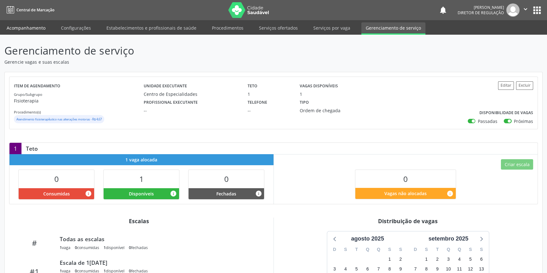
click at [30, 25] on link "Acompanhamento" at bounding box center [26, 27] width 48 height 11
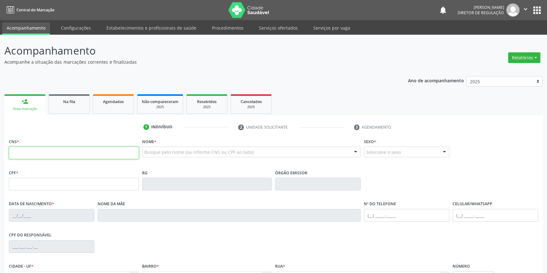
click at [42, 149] on input "text" at bounding box center [74, 153] width 130 height 13
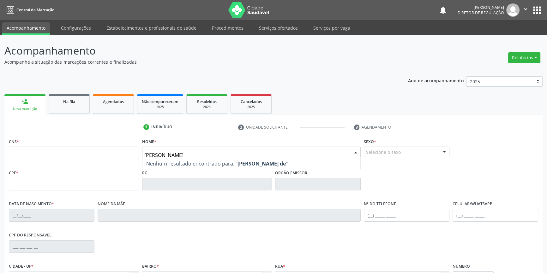
type input "jose nilson gerson de brito"
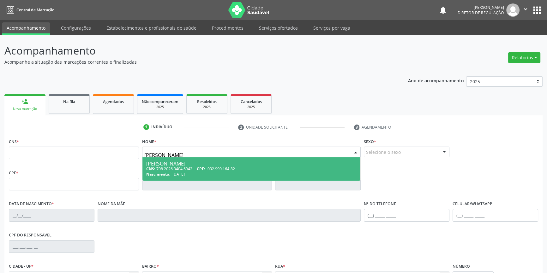
drag, startPoint x: 215, startPoint y: 154, endPoint x: 172, endPoint y: 154, distance: 42.9
click at [172, 154] on input "jose nilson gerson de brito" at bounding box center [246, 155] width 204 height 13
click at [174, 168] on div "CNS: 708 2026 3404 6942 CPF: 032.990.164-82" at bounding box center [251, 168] width 211 height 5
type input "708 2026 3404 6942"
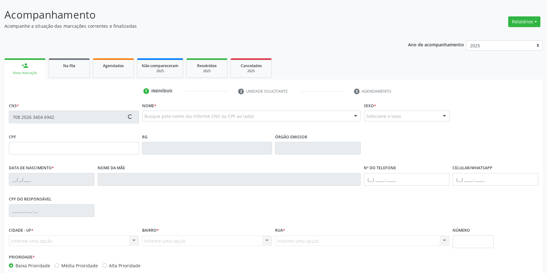
scroll to position [68, 0]
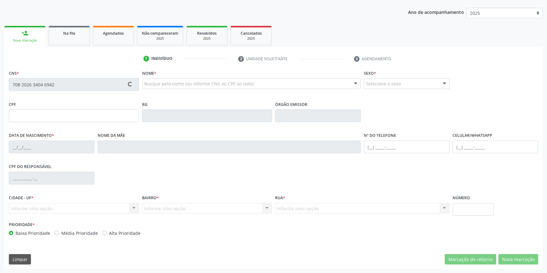
type input "14/08/1979"
type input "Cesarina Francisca de Brito"
type input "(87) 98839-2261"
type input "S/N"
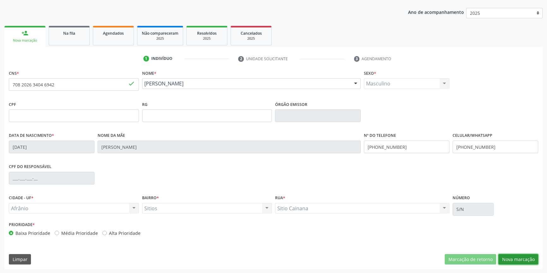
click at [508, 257] on button "Nova marcação" at bounding box center [518, 259] width 40 height 11
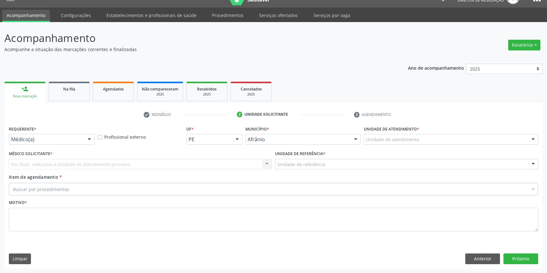
scroll to position [12, 0]
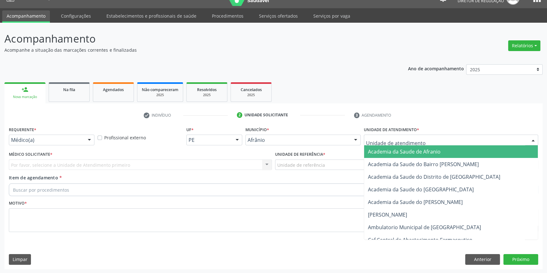
click at [417, 139] on div at bounding box center [451, 140] width 174 height 11
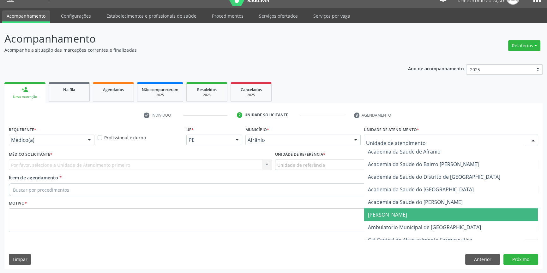
click at [414, 224] on span "Ambulatorio Municipal de [GEOGRAPHIC_DATA]" at bounding box center [424, 227] width 113 height 7
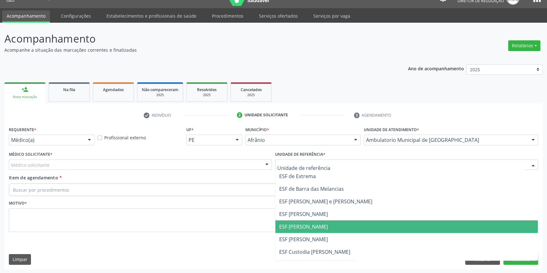
drag, startPoint x: 310, startPoint y: 222, endPoint x: 259, endPoint y: 207, distance: 53.6
click at [310, 222] on span "ESF [PERSON_NAME]" at bounding box center [406, 227] width 262 height 13
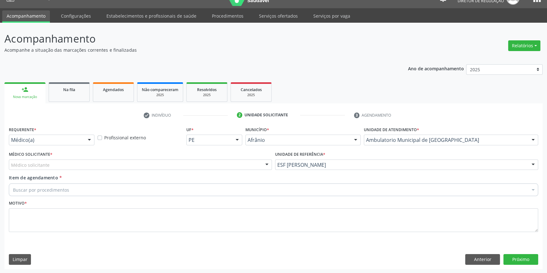
click at [171, 158] on div "Médico Solicitante * Médico solicitante [PERSON_NAME] [PERSON_NAME] [PERSON_NAM…" at bounding box center [140, 160] width 263 height 20
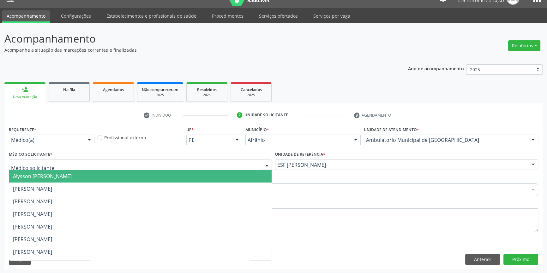
click at [164, 160] on div at bounding box center [140, 165] width 263 height 11
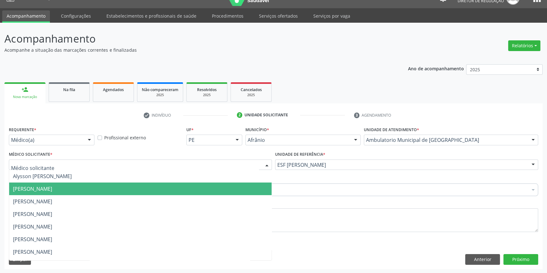
click at [52, 188] on span "[PERSON_NAME]" at bounding box center [32, 189] width 39 height 7
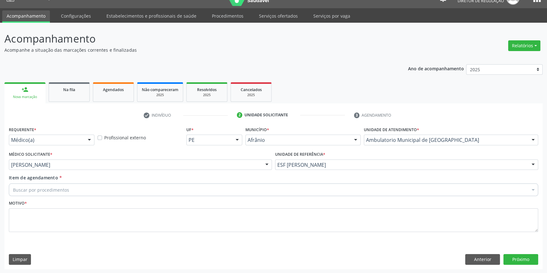
click at [81, 188] on div "Buscar por procedimentos" at bounding box center [273, 190] width 529 height 13
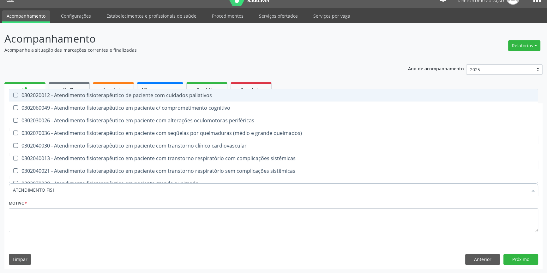
type input "ATENDIMENTO FISIO"
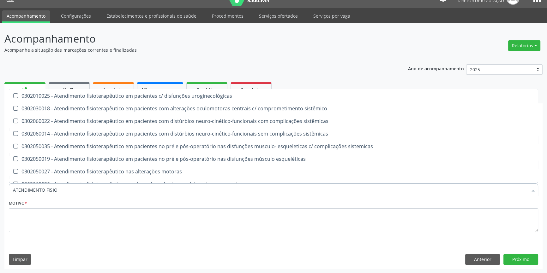
scroll to position [208, 0]
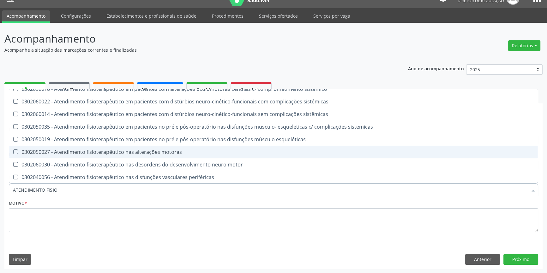
click at [177, 153] on div "0302050027 - Atendimento fisioterapêutico nas alterações motoras" at bounding box center [273, 152] width 521 height 5
checkbox motoras "true"
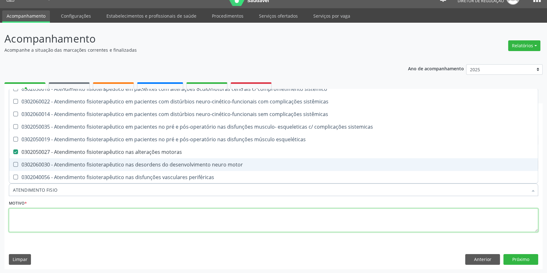
click at [132, 217] on textarea at bounding box center [273, 221] width 529 height 24
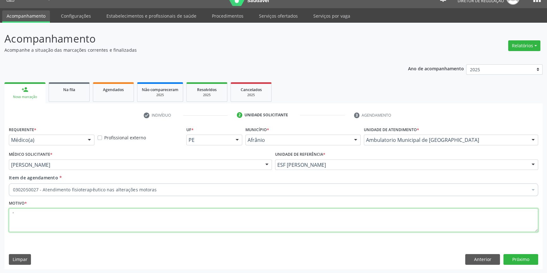
scroll to position [0, 0]
type textarea "'"
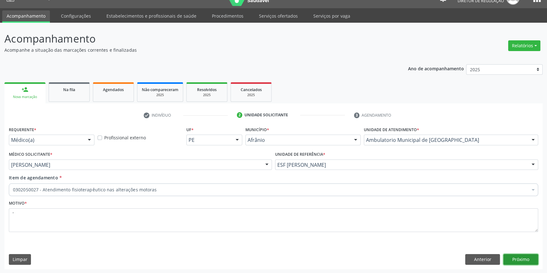
click at [518, 256] on button "Próximo" at bounding box center [520, 259] width 35 height 11
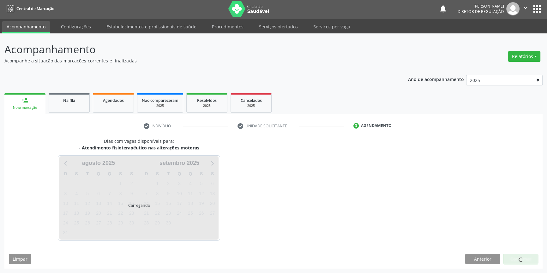
scroll to position [1, 0]
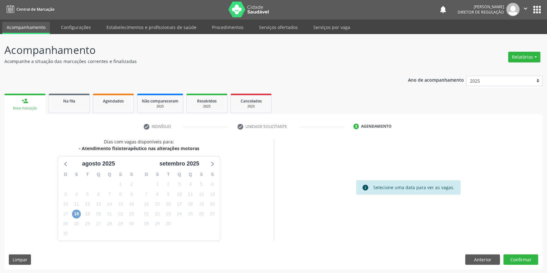
click at [80, 214] on span "18" at bounding box center [76, 214] width 9 height 9
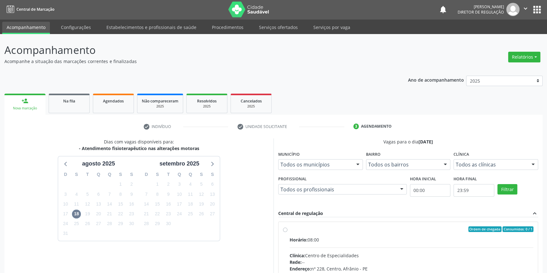
click at [289, 230] on div "Ordem de chegada Consumidos: 0 / 1" at bounding box center [411, 230] width 244 height 6
click at [287, 230] on input "Ordem de chegada Consumidos: 0 / 1 Horário: 08:00 Clínica: Centro de Especialid…" at bounding box center [285, 230] width 4 height 6
radio input "true"
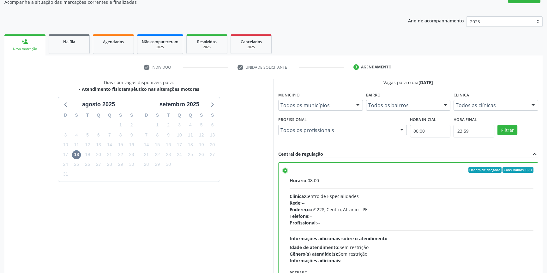
scroll to position [103, 0]
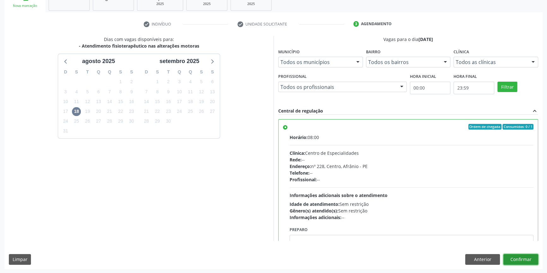
click at [519, 257] on button "Confirmar" at bounding box center [520, 259] width 35 height 11
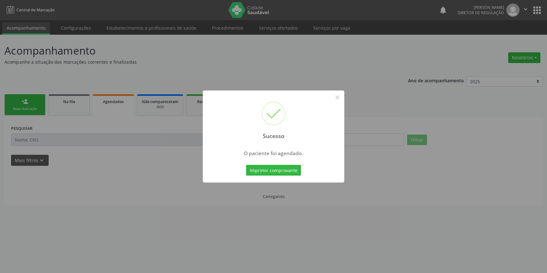
scroll to position [0, 0]
click at [253, 158] on div "Sucesso × O paciente foi agendado. Imprimir comprovante Cancel" at bounding box center [275, 137] width 141 height 92
click at [259, 167] on button "Imprimir comprovante" at bounding box center [275, 170] width 55 height 11
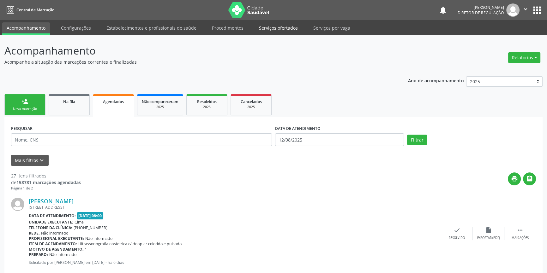
click at [269, 33] on link "Serviços ofertados" at bounding box center [278, 27] width 48 height 11
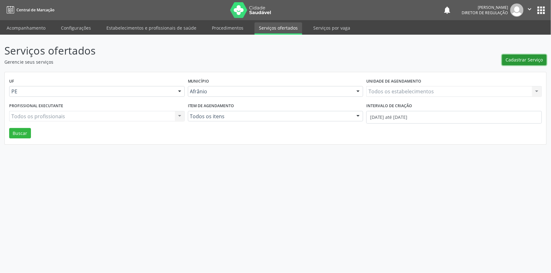
click at [525, 57] on span "Cadastrar Serviço" at bounding box center [524, 60] width 37 height 7
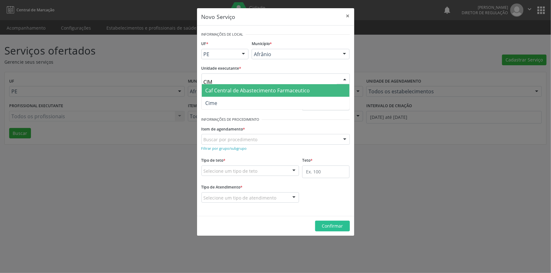
type input "CIME"
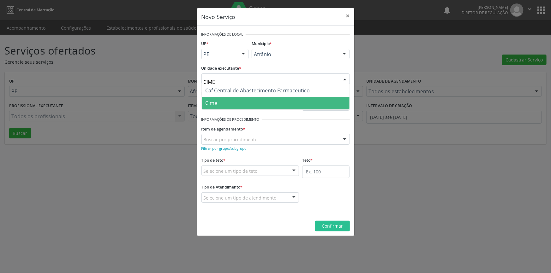
click at [225, 99] on span "Cime" at bounding box center [276, 103] width 148 height 13
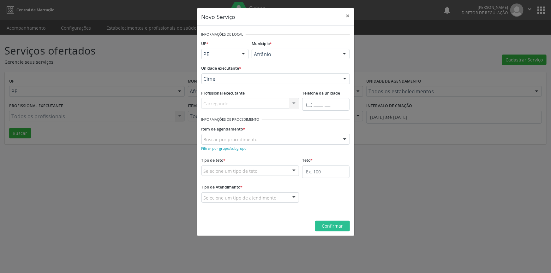
click at [237, 144] on div "Buscar por procedimento" at bounding box center [275, 139] width 148 height 11
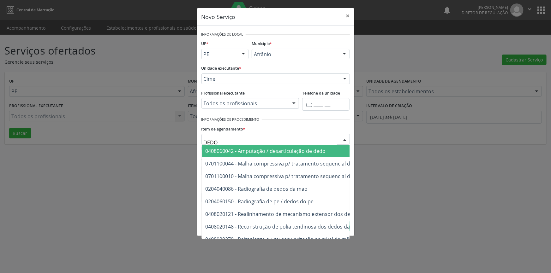
type input "DEDOS"
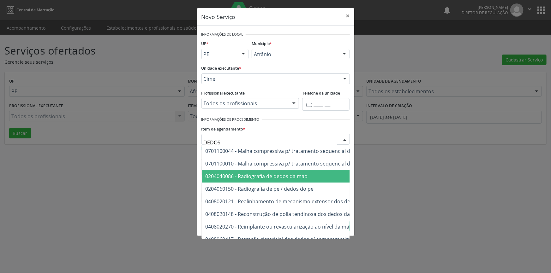
click at [286, 177] on span "0204040086 - Radiografia de dedos da mao" at bounding box center [256, 176] width 102 height 7
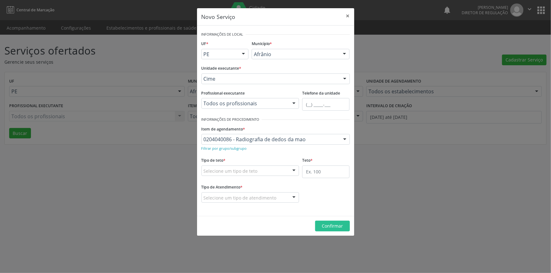
click at [285, 172] on div "Selecione um tipo de teto" at bounding box center [250, 171] width 98 height 11
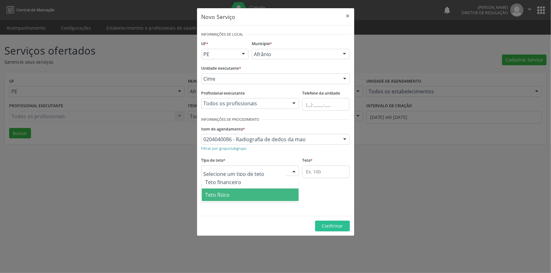
click at [262, 192] on span "Teto físico" at bounding box center [250, 195] width 97 height 13
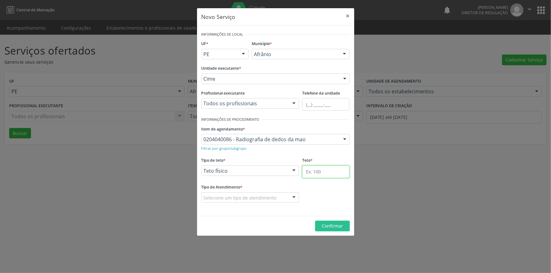
click at [308, 172] on input "text" at bounding box center [325, 172] width 47 height 13
type input "10"
click at [243, 206] on fieldset "Tipo de Atendimento * Selecione um tipo de atendimento Ordem de chegada Horário…" at bounding box center [250, 195] width 98 height 25
click at [244, 205] on fieldset "Tipo de Atendimento * Selecione um tipo de atendimento Ordem de chegada Horário…" at bounding box center [250, 195] width 98 height 25
drag, startPoint x: 245, startPoint y: 204, endPoint x: 248, endPoint y: 200, distance: 4.3
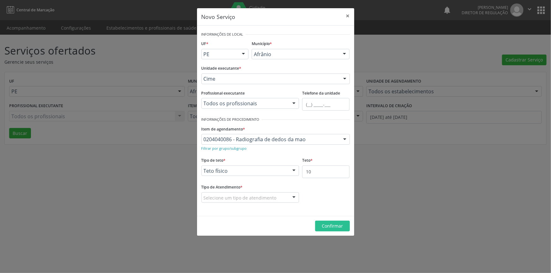
click at [245, 204] on fieldset "Tipo de Atendimento * Selecione um tipo de atendimento Ordem de chegada Horário…" at bounding box center [250, 195] width 98 height 25
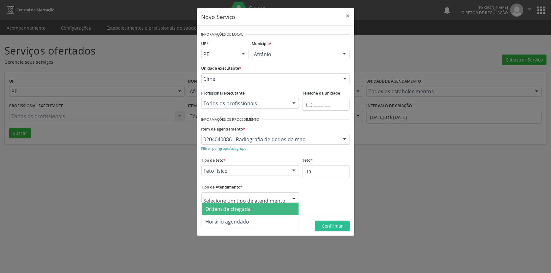
click at [240, 209] on span "Ordem de chegada" at bounding box center [227, 209] width 45 height 7
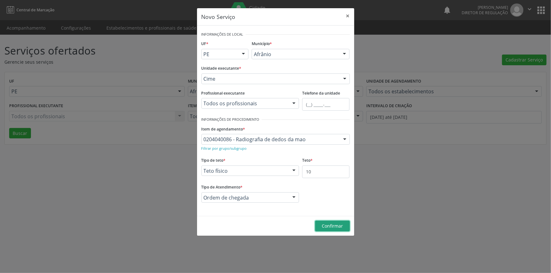
click at [331, 223] on span "Confirmar" at bounding box center [332, 226] width 21 height 6
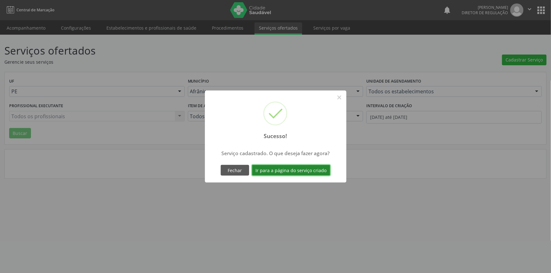
click at [312, 173] on button "Ir para a página do serviço criado" at bounding box center [291, 170] width 78 height 11
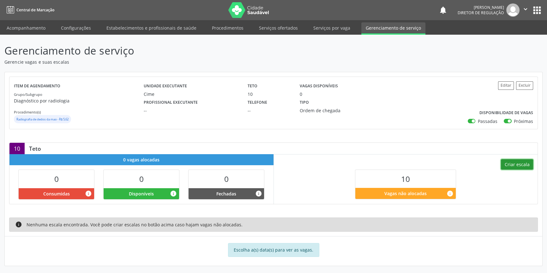
click at [520, 164] on button "Criar escala" at bounding box center [517, 164] width 32 height 11
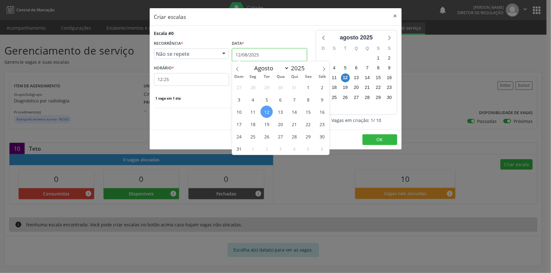
click at [265, 54] on input "12/08/2025" at bounding box center [269, 55] width 75 height 13
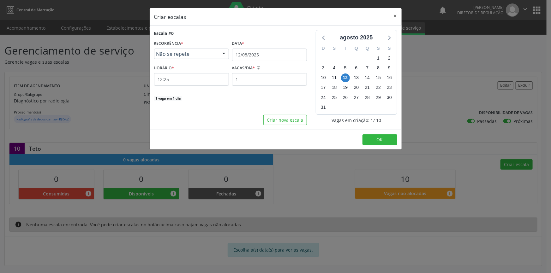
click at [200, 109] on div "Escala #0 RECORRÊNCIA * Não se repete Não se repete Diário/Semanal Mensal Nenhu…" at bounding box center [231, 77] width 162 height 95
click at [295, 118] on button "Criar nova escala" at bounding box center [285, 120] width 44 height 11
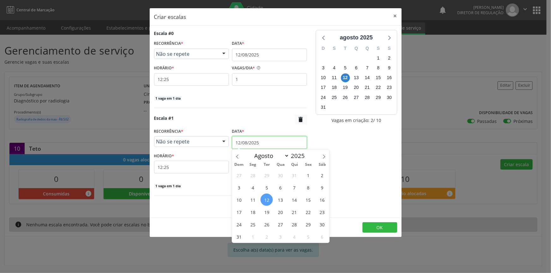
drag, startPoint x: 253, startPoint y: 137, endPoint x: 259, endPoint y: 142, distance: 8.6
click at [253, 137] on input "12/08/2025" at bounding box center [269, 142] width 75 height 13
click at [280, 198] on span "13" at bounding box center [280, 200] width 12 height 12
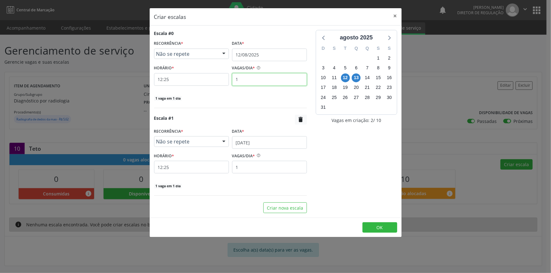
drag, startPoint x: 257, startPoint y: 83, endPoint x: 190, endPoint y: 84, distance: 66.9
click at [193, 84] on div "HORÁRIO * 12:25 VAGAS/DIA * 1" at bounding box center [230, 74] width 156 height 22
type input "2"
drag, startPoint x: 247, startPoint y: 165, endPoint x: 198, endPoint y: 171, distance: 49.6
click at [198, 171] on div "HORÁRIO * 12:25 VAGAS/DIA * 1" at bounding box center [230, 162] width 156 height 22
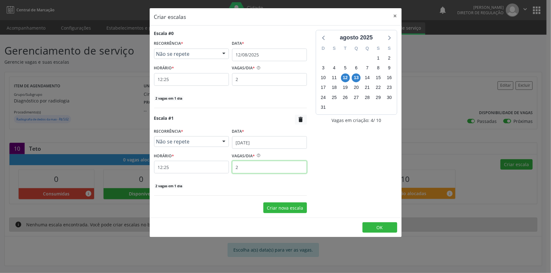
type input "2"
click at [277, 207] on button "Criar nova escala" at bounding box center [285, 208] width 44 height 11
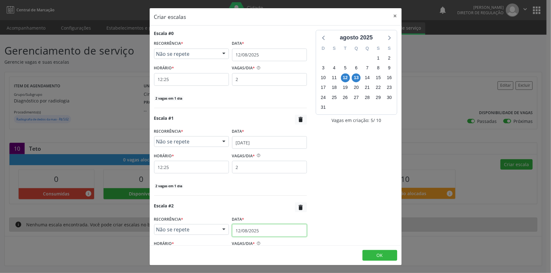
click at [250, 236] on input "12/08/2025" at bounding box center [269, 230] width 75 height 13
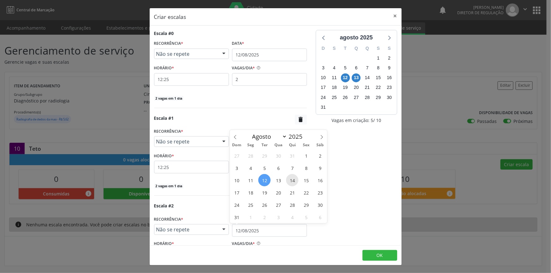
click at [297, 179] on span "14" at bounding box center [292, 180] width 12 height 12
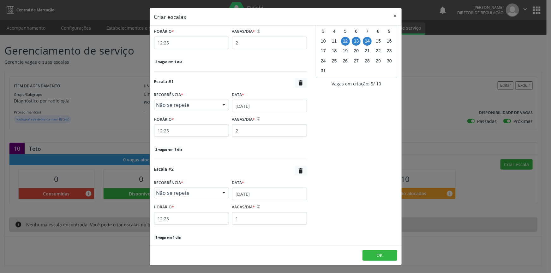
scroll to position [59, 0]
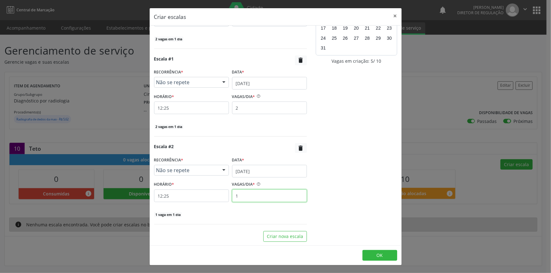
drag, startPoint x: 255, startPoint y: 195, endPoint x: 174, endPoint y: 183, distance: 82.2
click at [204, 198] on div "HORÁRIO * 12:25 VAGAS/DIA * 1" at bounding box center [230, 191] width 156 height 22
type input "2"
click at [281, 243] on div "Escala #0 RECORRÊNCIA * Não se repete Não se repete Diário/Semanal Mensal Nenhu…" at bounding box center [276, 136] width 252 height 220
click at [282, 238] on button "Criar nova escala" at bounding box center [285, 236] width 44 height 11
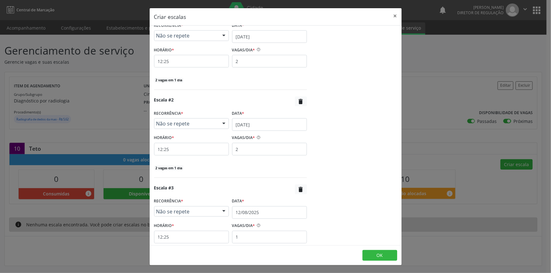
scroll to position [147, 0]
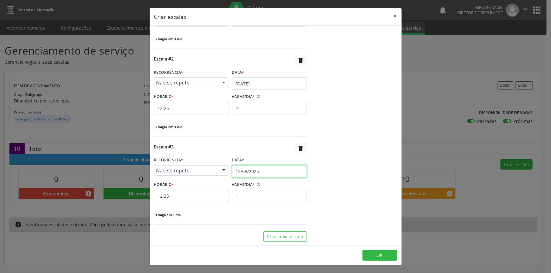
click at [262, 174] on input "12/08/2025" at bounding box center [269, 171] width 75 height 13
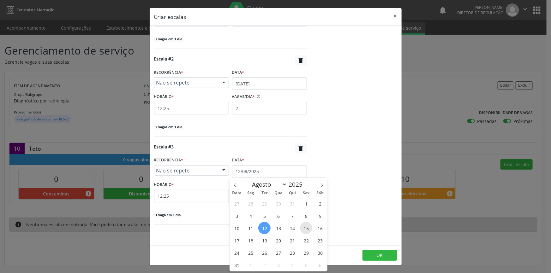
click at [303, 226] on span "15" at bounding box center [306, 228] width 12 height 12
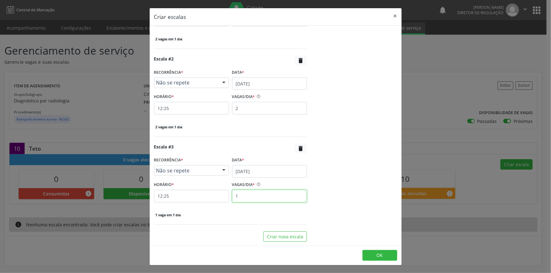
click at [180, 189] on div "HORÁRIO * 12:25 VAGAS/DIA * 1" at bounding box center [230, 191] width 156 height 22
type input "2"
click at [265, 234] on button "Criar nova escala" at bounding box center [285, 237] width 44 height 11
select select "7"
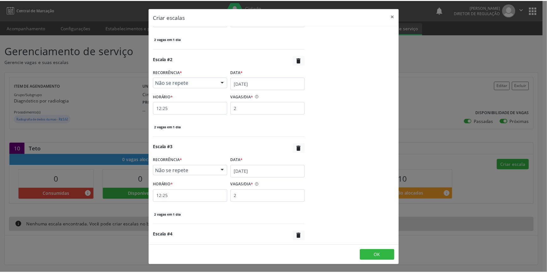
scroll to position [235, 0]
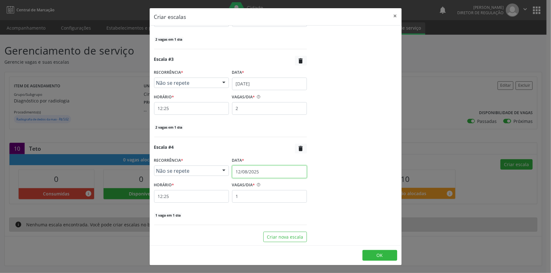
click at [254, 170] on input "12/08/2025" at bounding box center [269, 172] width 75 height 13
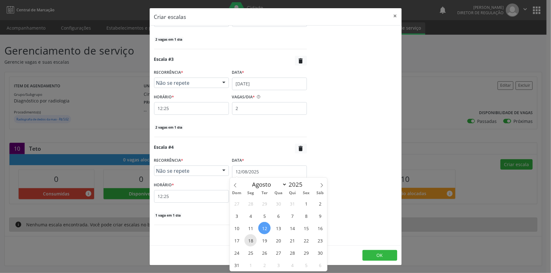
click at [254, 240] on span "18" at bounding box center [250, 241] width 12 height 12
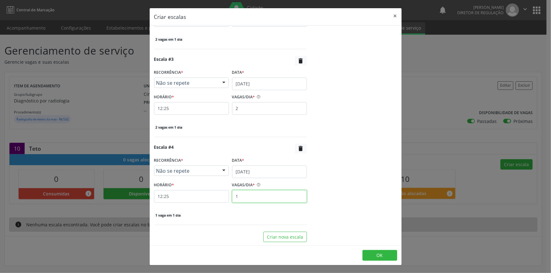
drag, startPoint x: 259, startPoint y: 193, endPoint x: 208, endPoint y: 195, distance: 51.5
click at [212, 199] on div "HORÁRIO * 12:25 VAGAS/DIA * 1" at bounding box center [230, 192] width 156 height 22
type input "2"
click at [379, 254] on span "OK" at bounding box center [380, 256] width 6 height 6
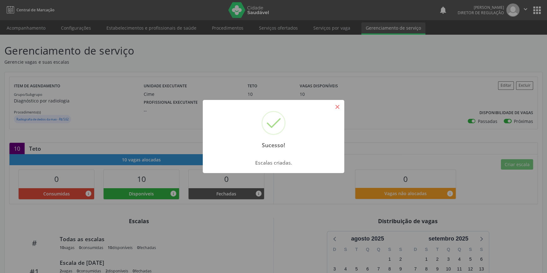
click at [334, 107] on button "×" at bounding box center [337, 107] width 11 height 11
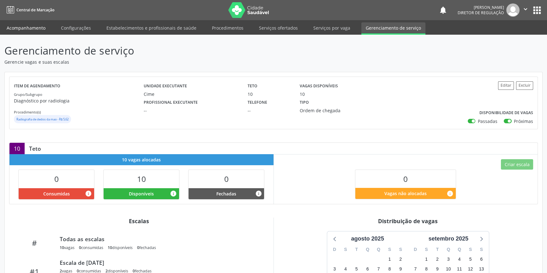
click at [28, 27] on link "Acompanhamento" at bounding box center [26, 27] width 48 height 11
